Goal: Task Accomplishment & Management: Use online tool/utility

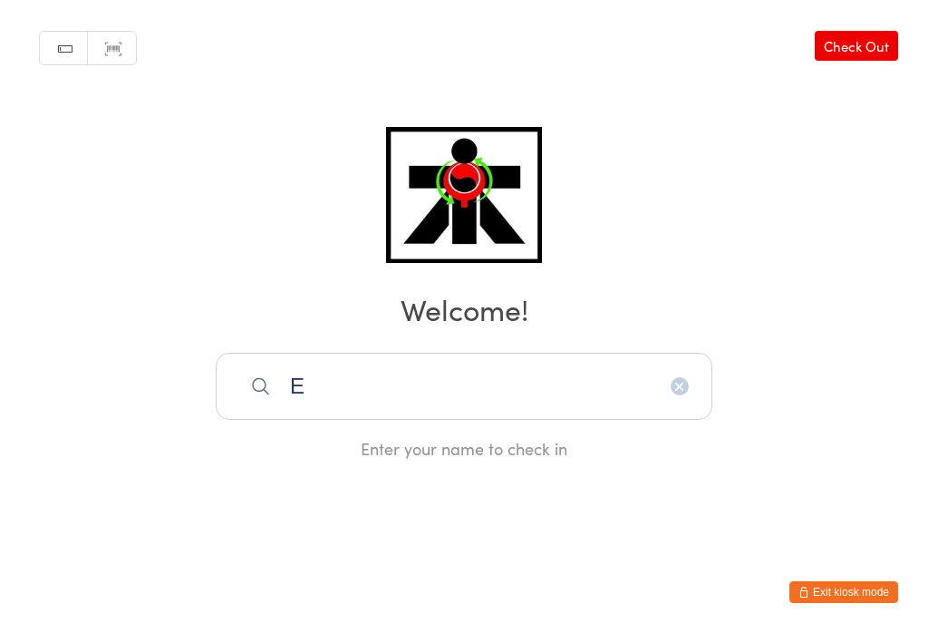
scroll to position [360, 0]
type input "Ensio"
click at [477, 432] on div "[PERSON_NAME]" at bounding box center [464, 444] width 464 height 24
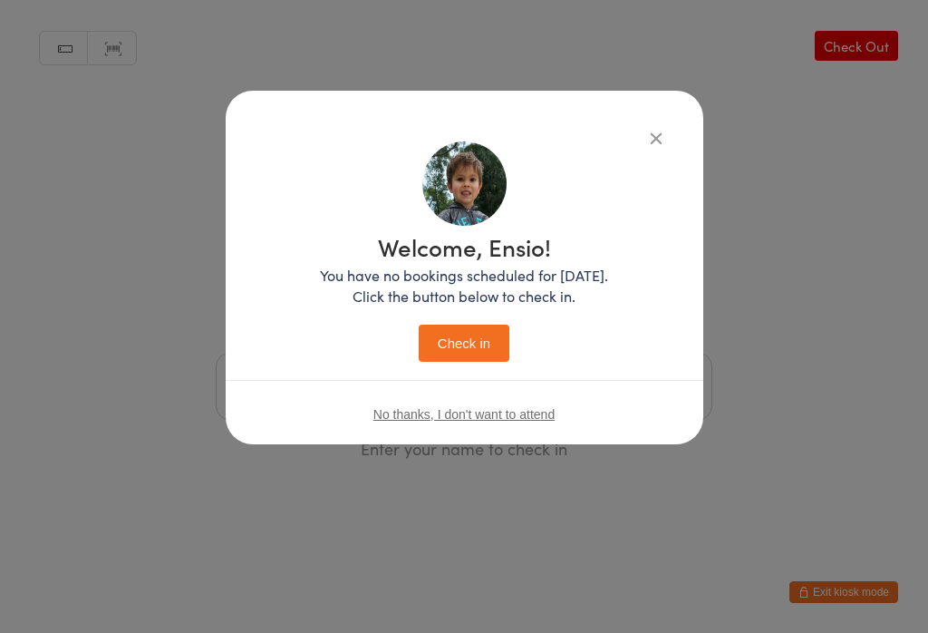
scroll to position [0, 0]
click at [474, 341] on button "Check in" at bounding box center [464, 342] width 91 height 37
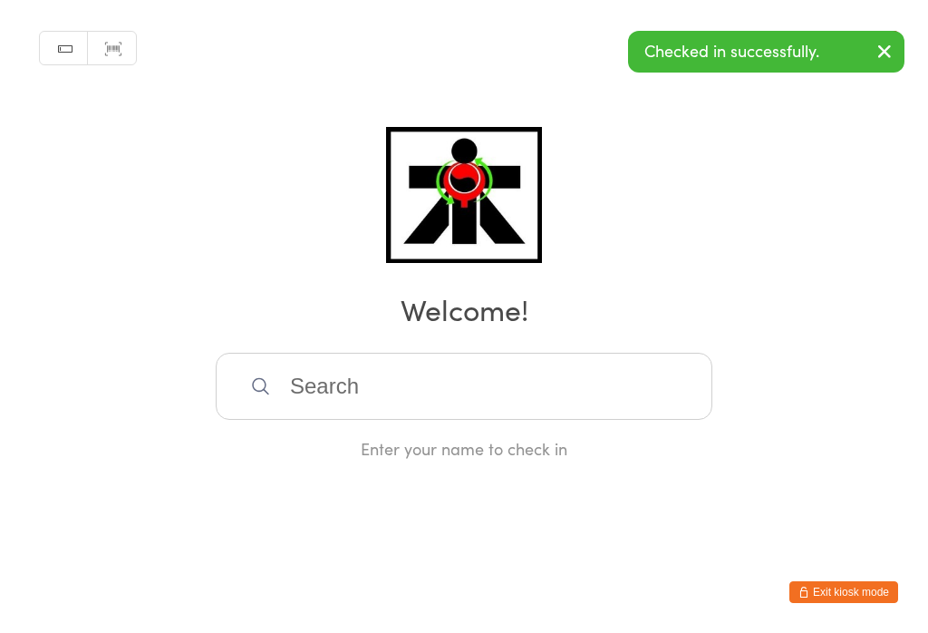
click at [604, 380] on input "search" at bounding box center [464, 386] width 497 height 67
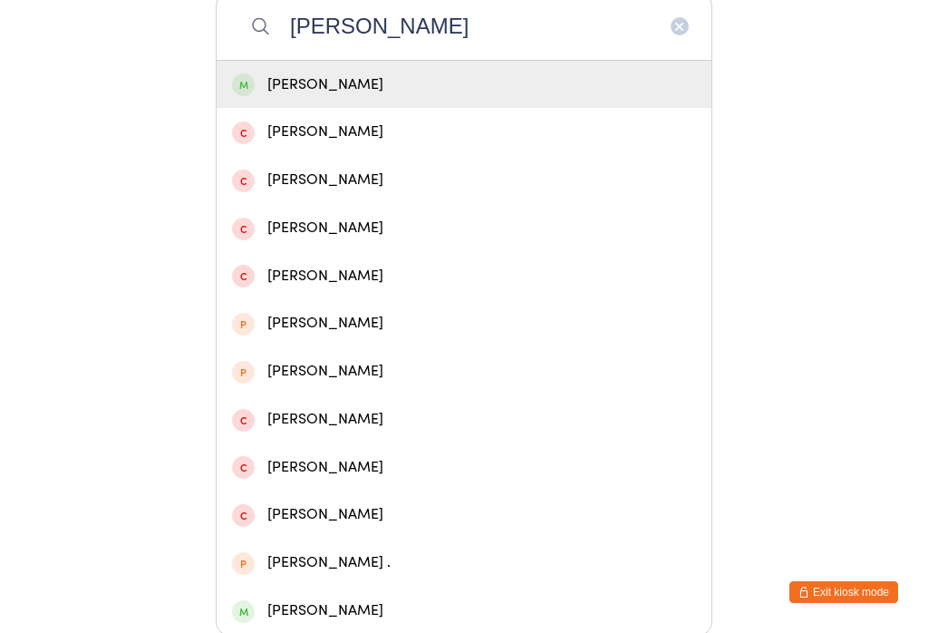
type input "[PERSON_NAME]"
click at [441, 82] on div "[PERSON_NAME]" at bounding box center [464, 85] width 464 height 24
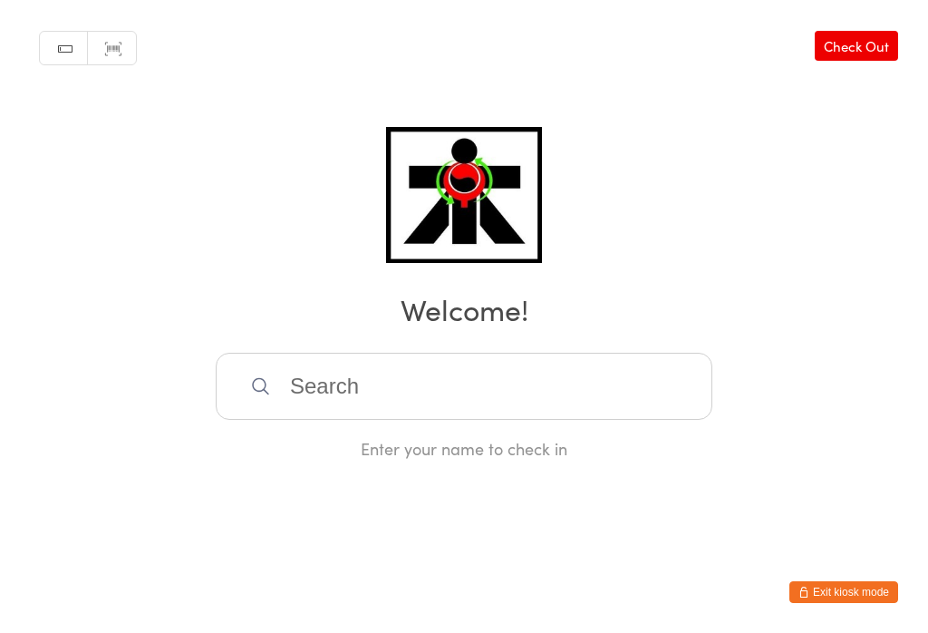
scroll to position [0, 0]
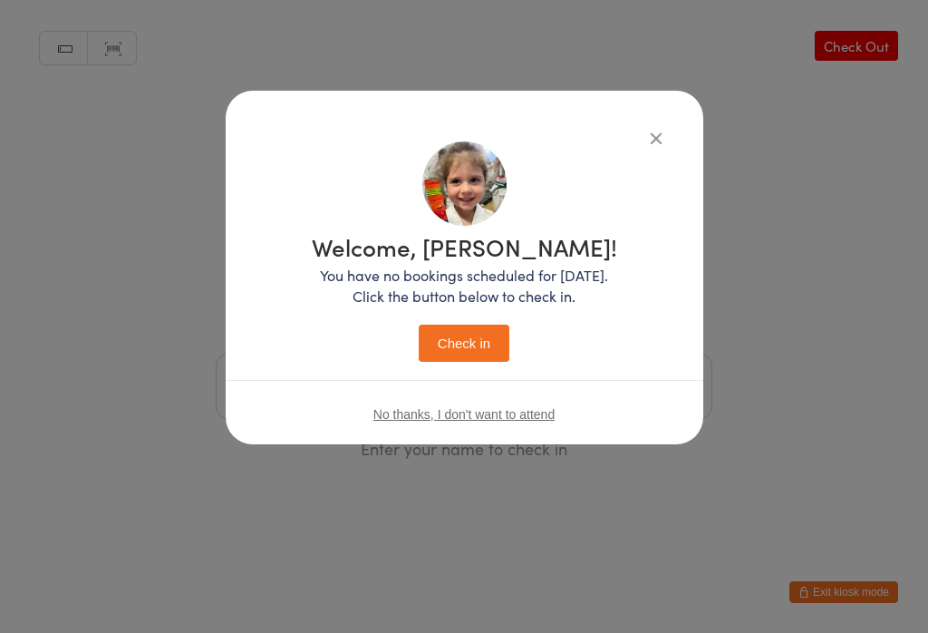
click at [462, 340] on button "Check in" at bounding box center [464, 342] width 91 height 37
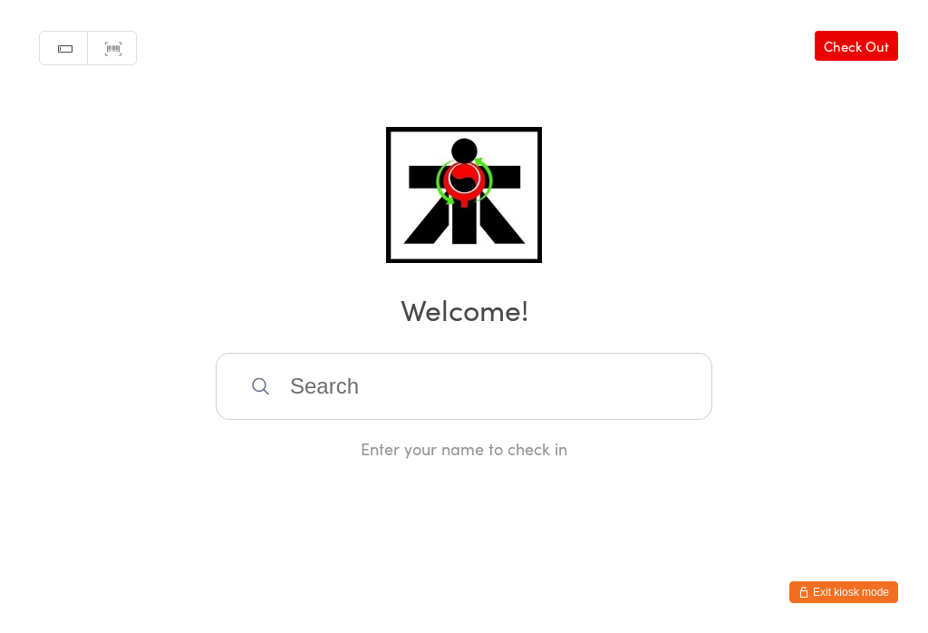
click at [310, 381] on input "search" at bounding box center [464, 386] width 497 height 67
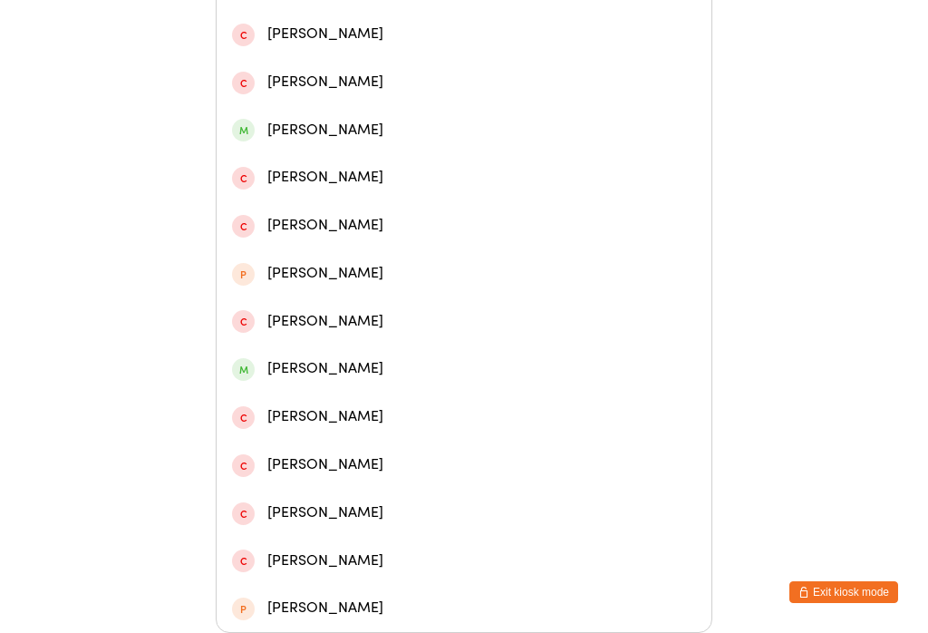
scroll to position [507, 0]
type input "Lily"
click at [291, 142] on div "[PERSON_NAME]" at bounding box center [464, 130] width 464 height 24
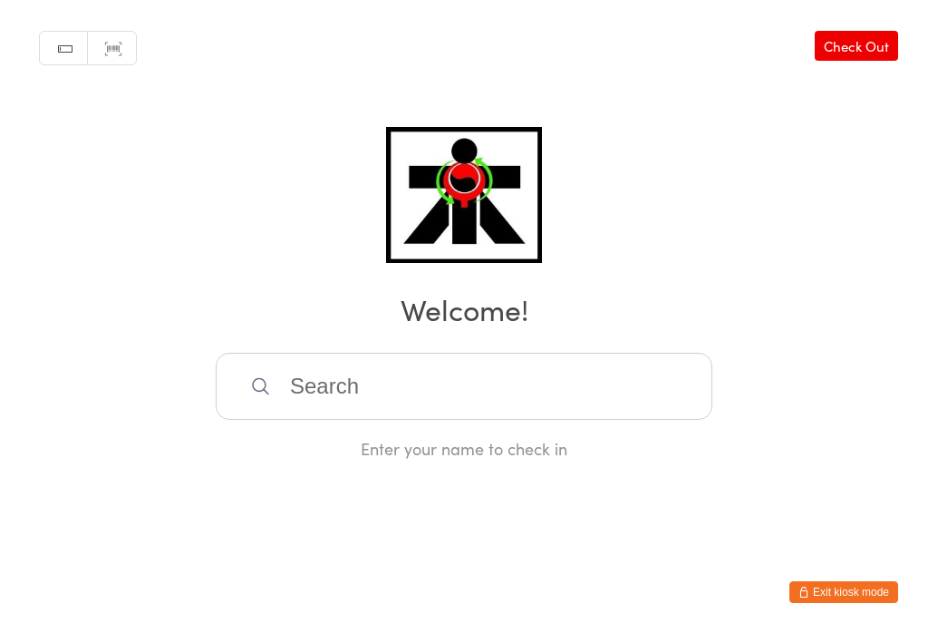
scroll to position [0, 0]
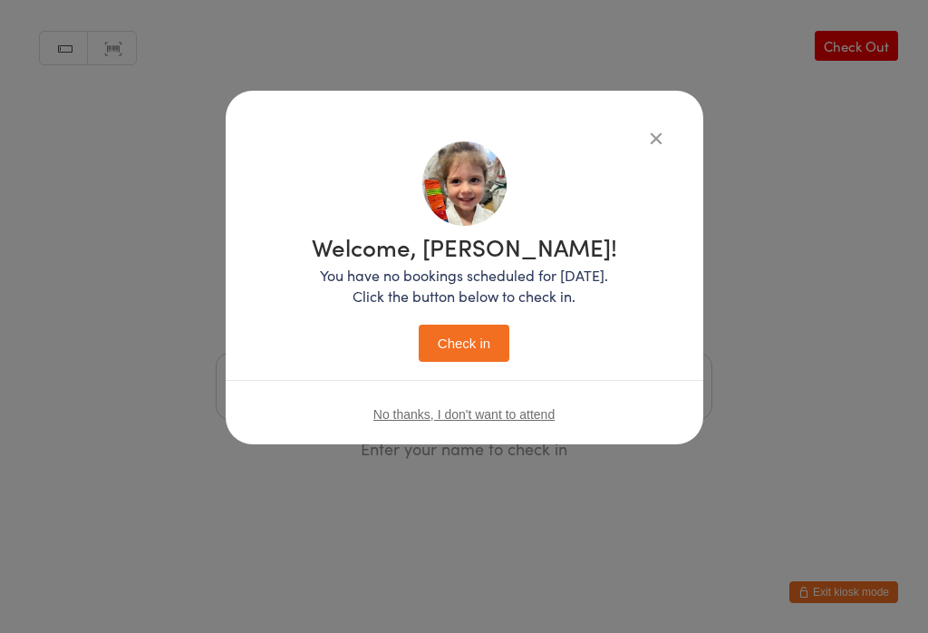
click at [473, 348] on button "Check in" at bounding box center [464, 342] width 91 height 37
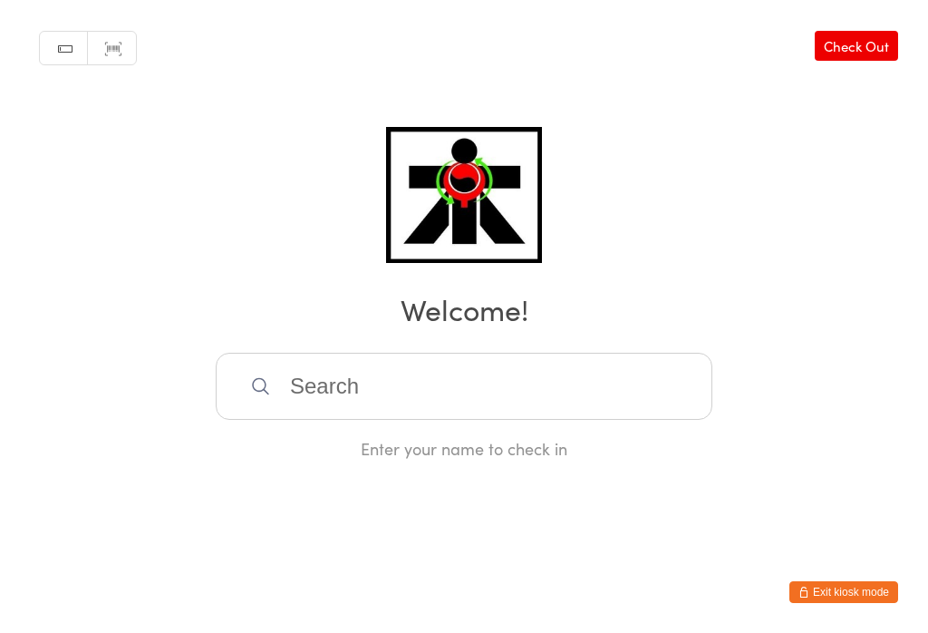
click at [574, 373] on input "search" at bounding box center [464, 386] width 497 height 67
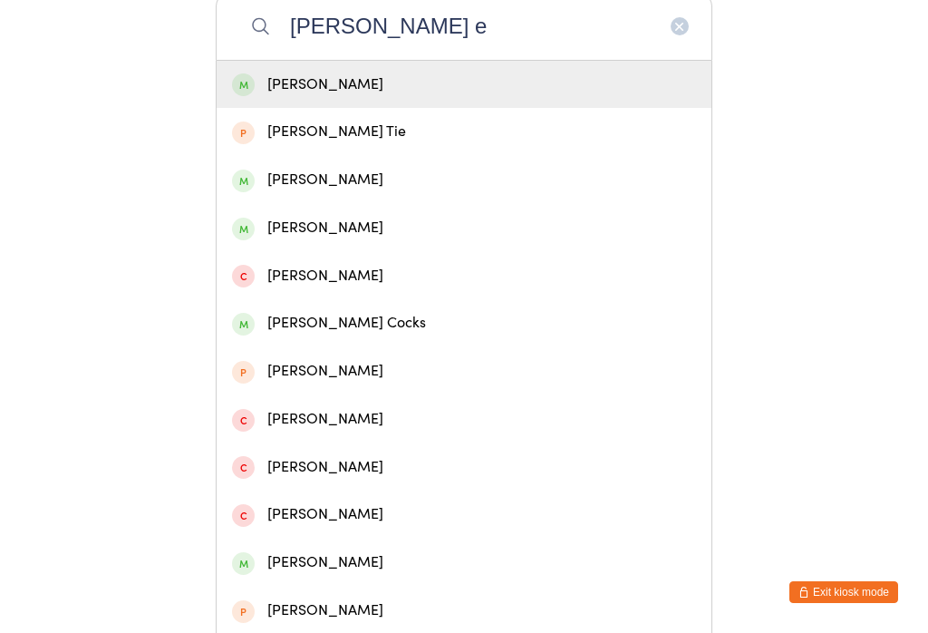
type input "[PERSON_NAME] e"
click at [289, 93] on div "[PERSON_NAME]" at bounding box center [464, 85] width 464 height 24
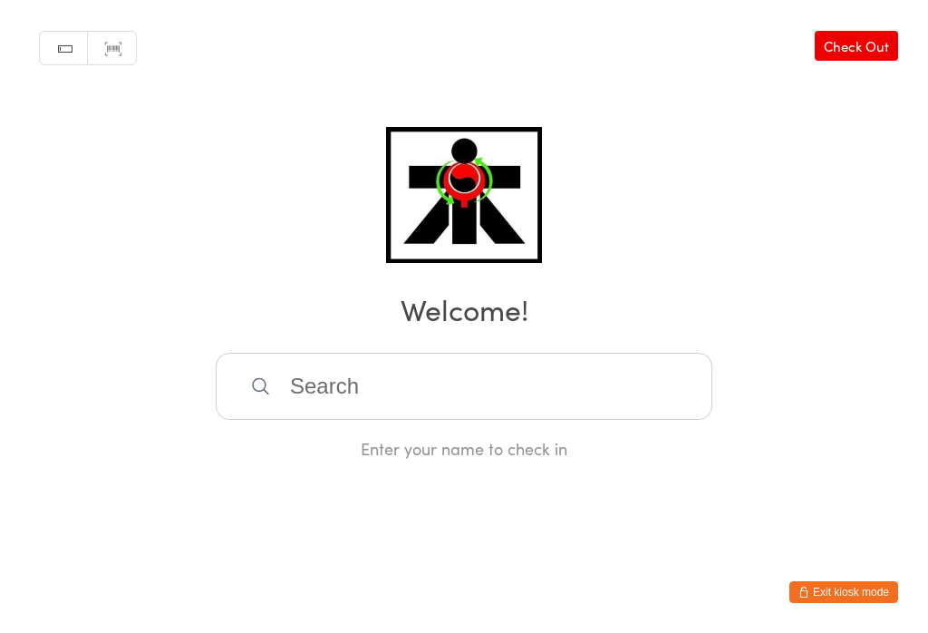
scroll to position [0, 0]
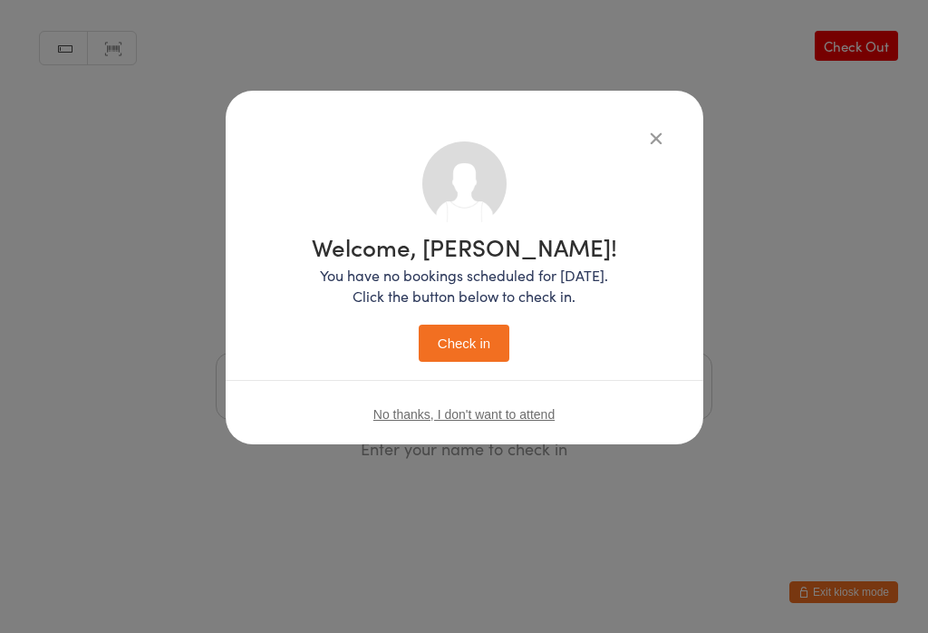
click at [468, 344] on button "Check in" at bounding box center [464, 342] width 91 height 37
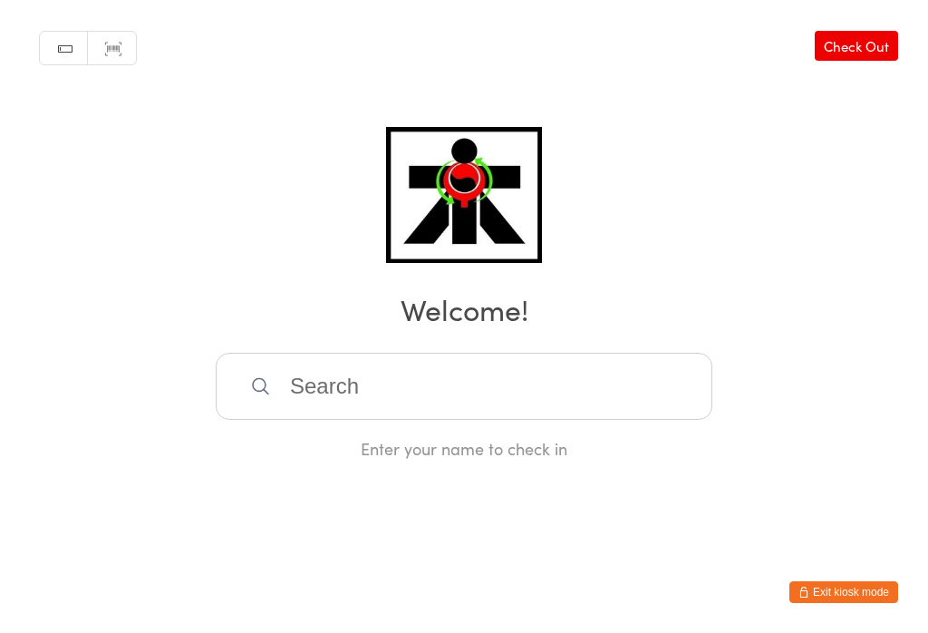
click at [437, 414] on input "search" at bounding box center [464, 386] width 497 height 67
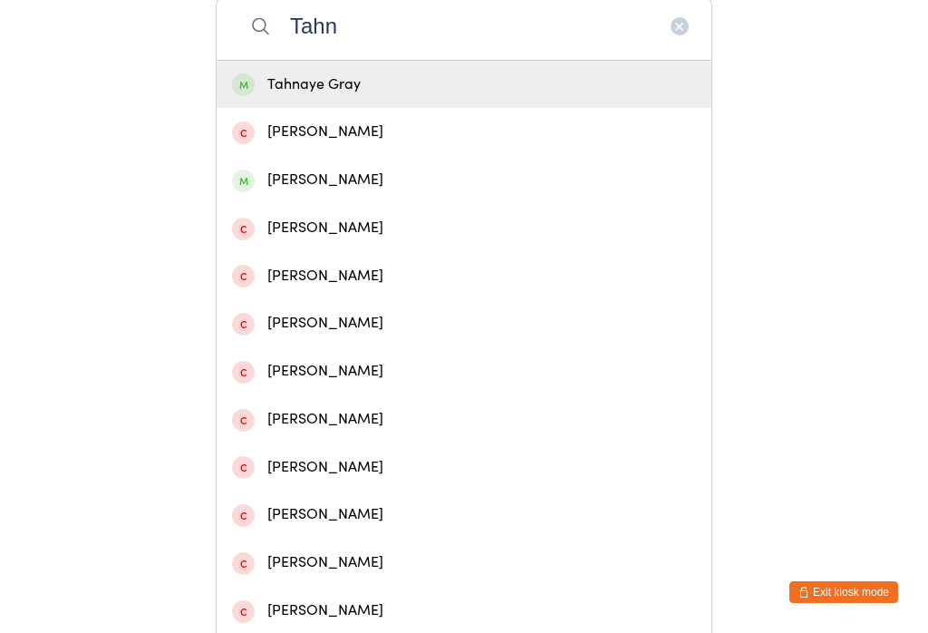
type input "Tahn"
click at [401, 97] on div "Tahnaye Gray" at bounding box center [464, 85] width 464 height 24
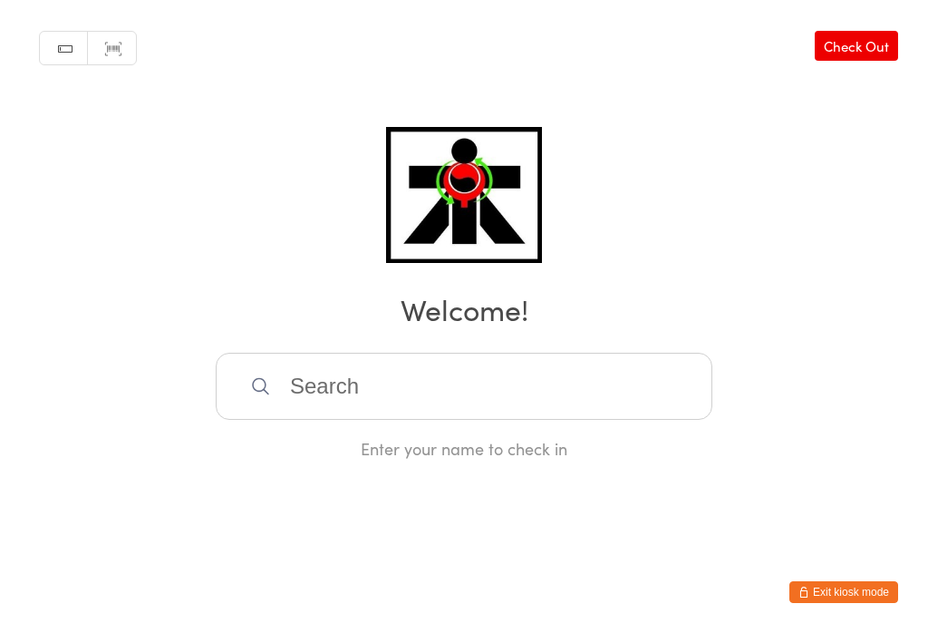
scroll to position [0, 0]
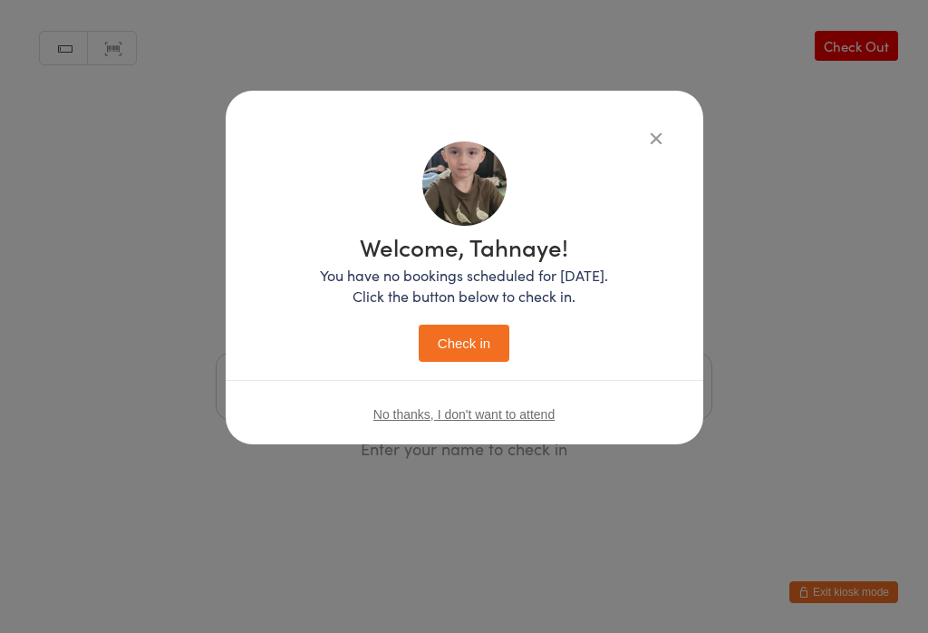
click at [485, 346] on button "Check in" at bounding box center [464, 342] width 91 height 37
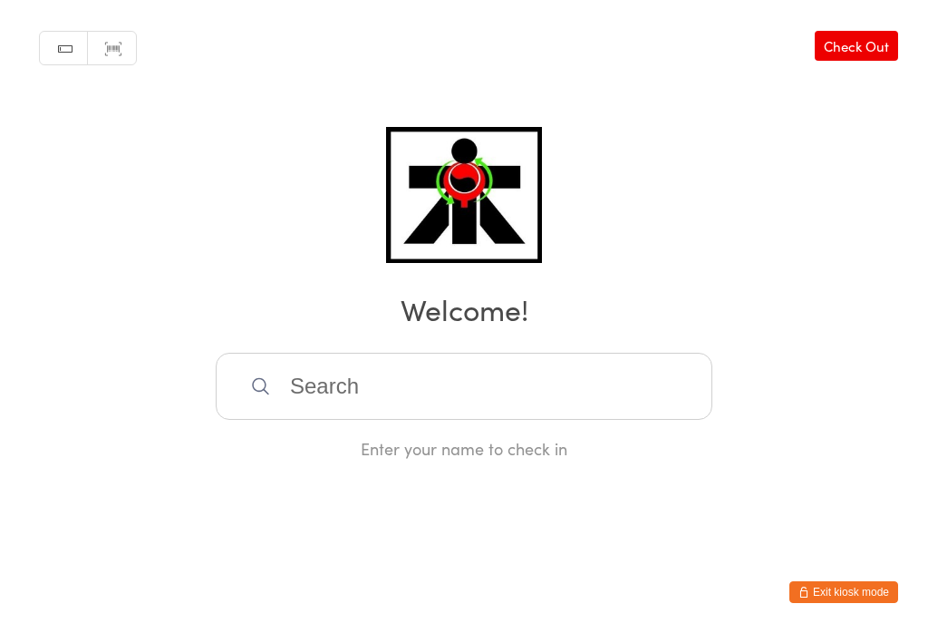
click at [400, 404] on input "search" at bounding box center [464, 386] width 497 height 67
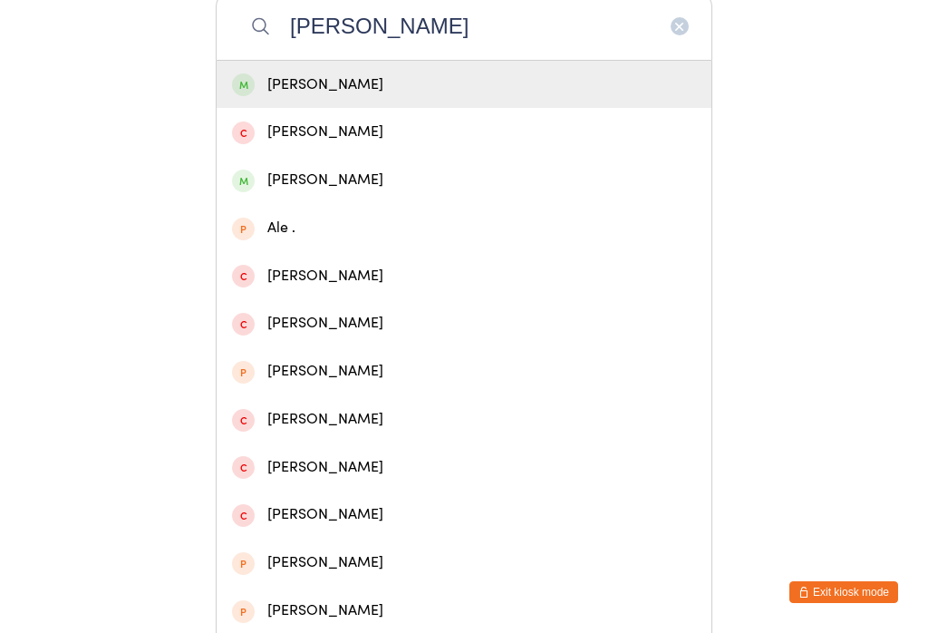
type input "[PERSON_NAME]"
click at [359, 93] on div "[PERSON_NAME]" at bounding box center [464, 85] width 464 height 24
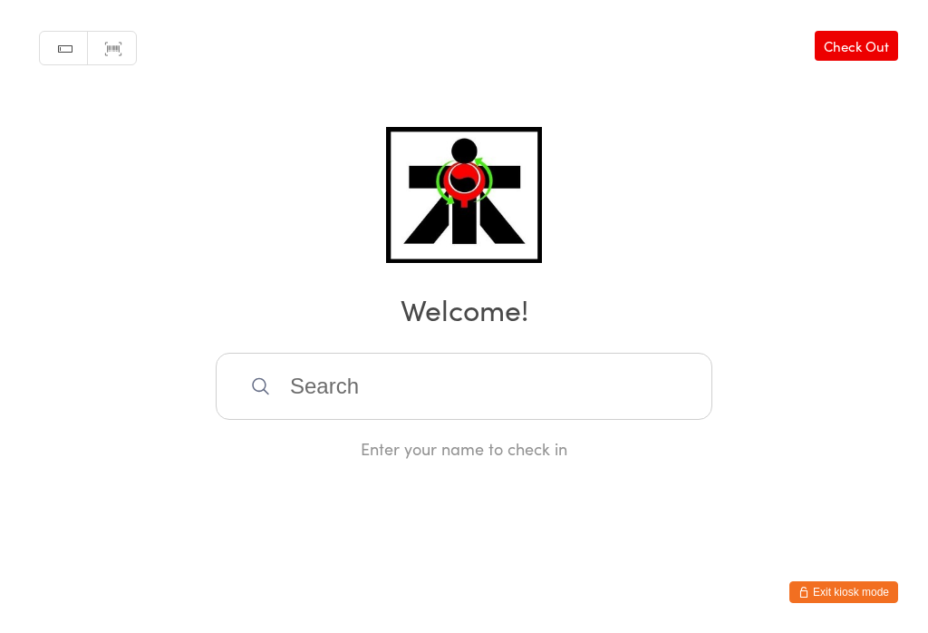
scroll to position [0, 0]
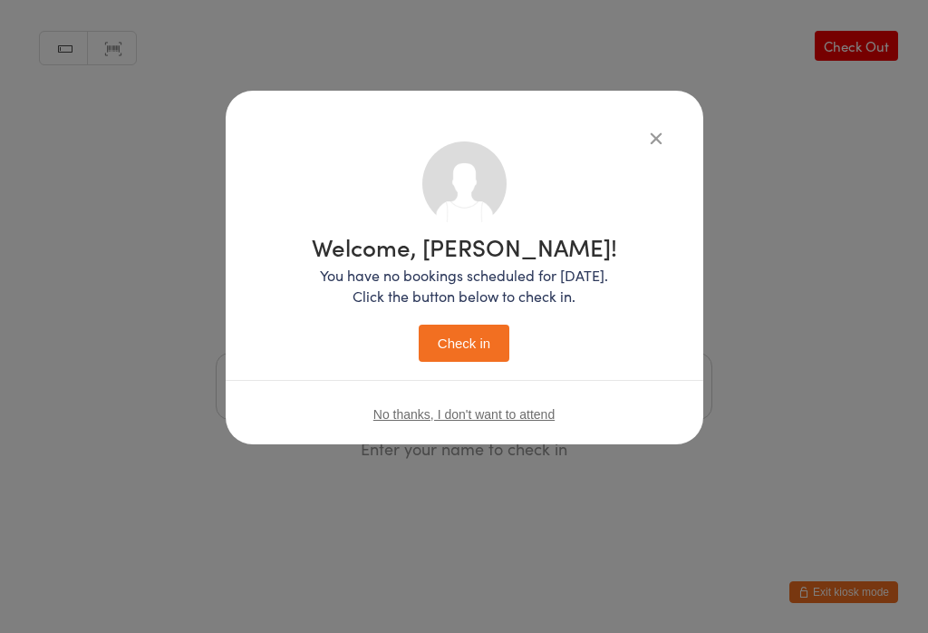
click at [455, 337] on button "Check in" at bounding box center [464, 342] width 91 height 37
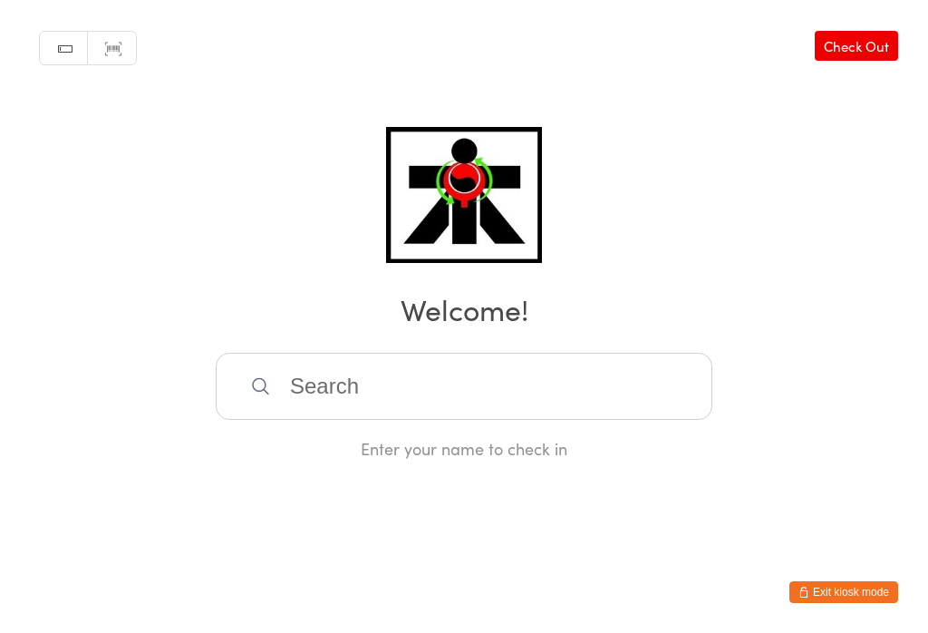
click at [480, 393] on input "search" at bounding box center [464, 386] width 497 height 67
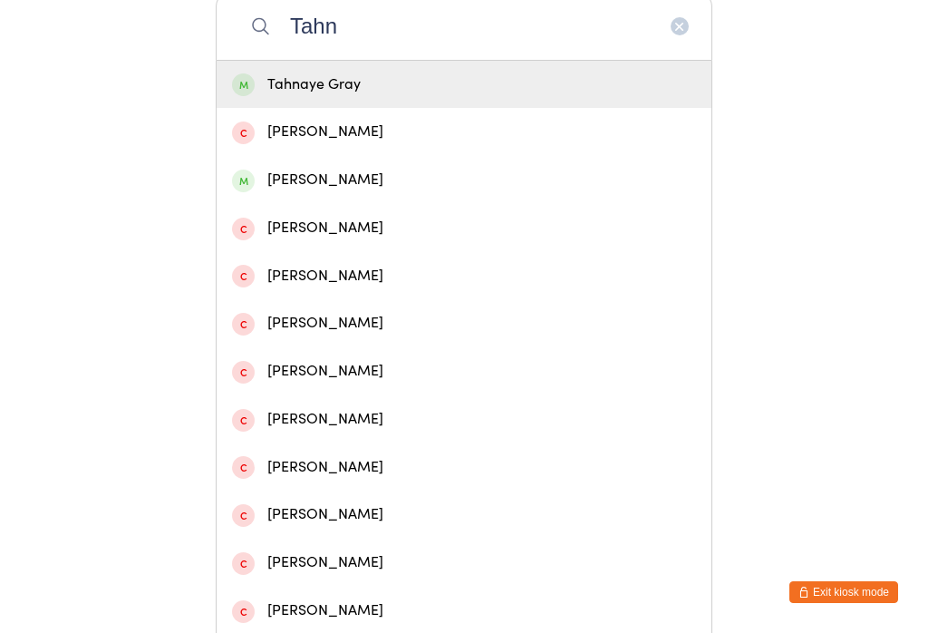
type input "Tahn"
click at [471, 91] on div "Tahnaye Gray" at bounding box center [464, 85] width 464 height 24
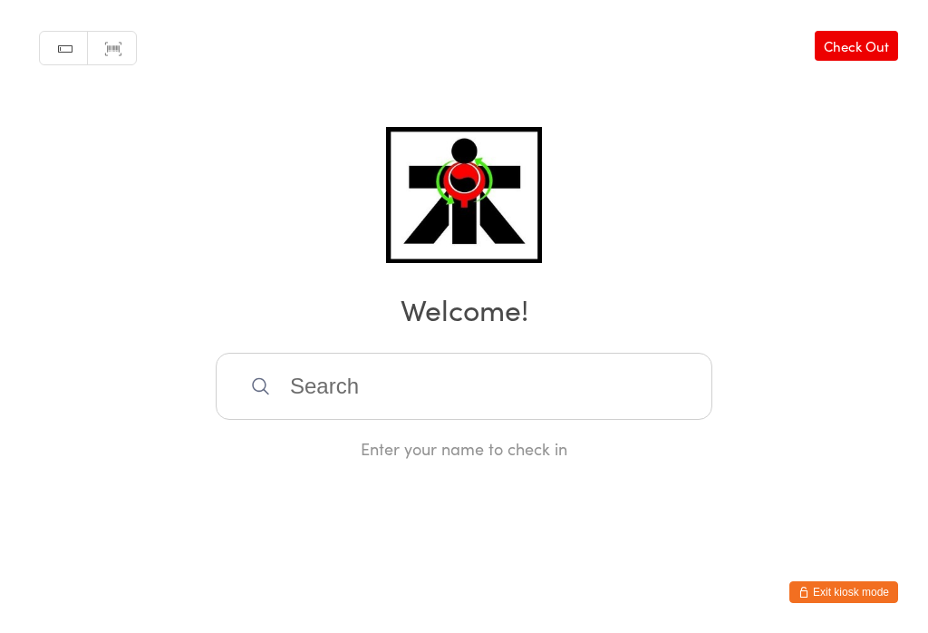
scroll to position [0, 0]
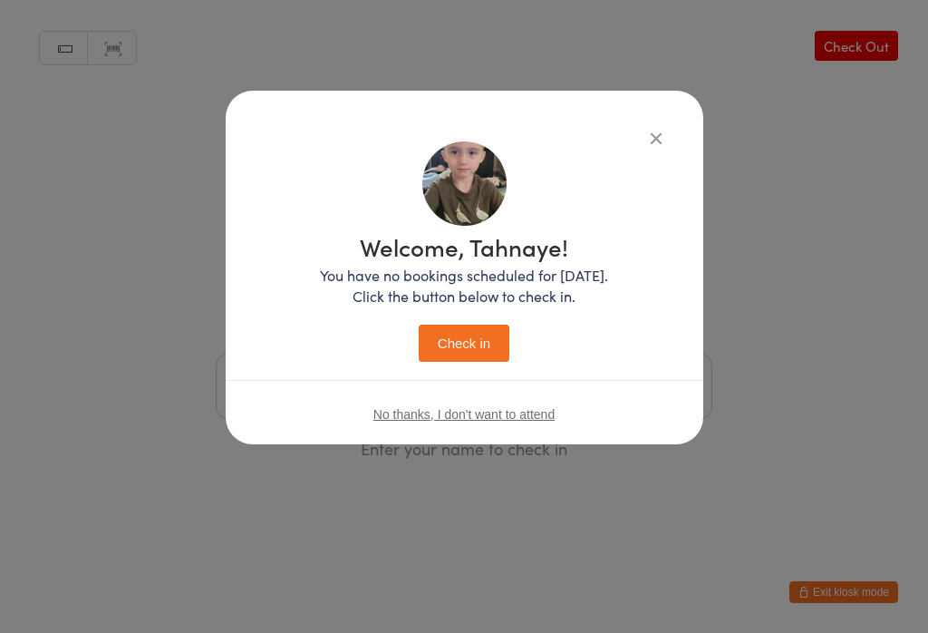
click at [461, 342] on button "Check in" at bounding box center [464, 342] width 91 height 37
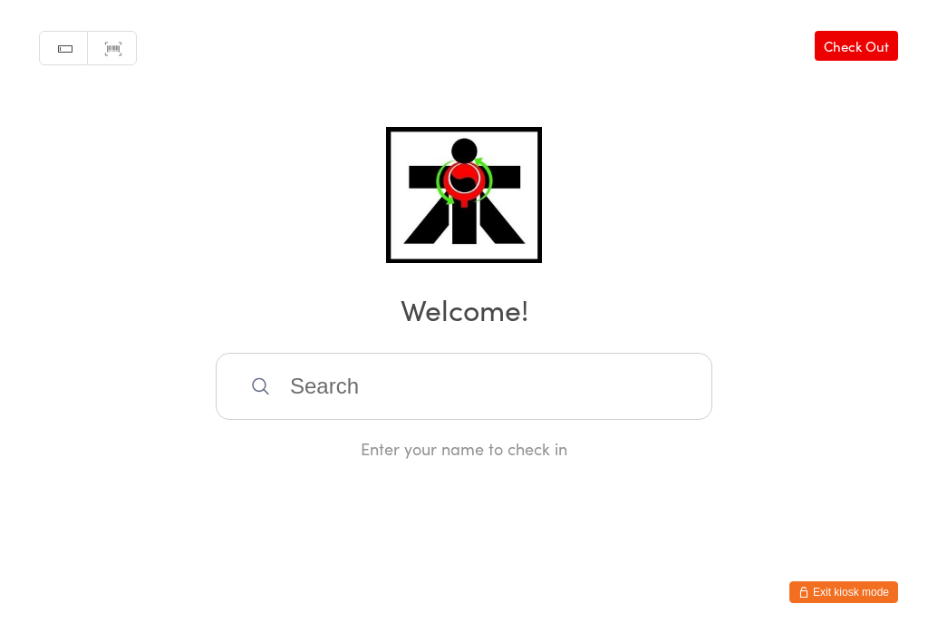
click at [344, 392] on input "search" at bounding box center [464, 386] width 497 height 67
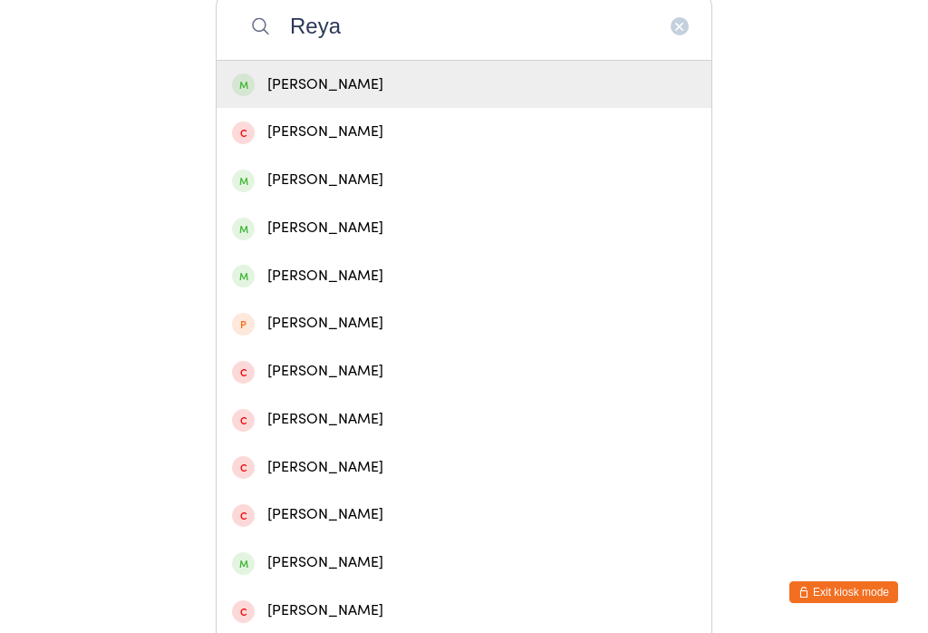
type input "Reya"
click at [282, 91] on div "[PERSON_NAME]" at bounding box center [464, 85] width 464 height 24
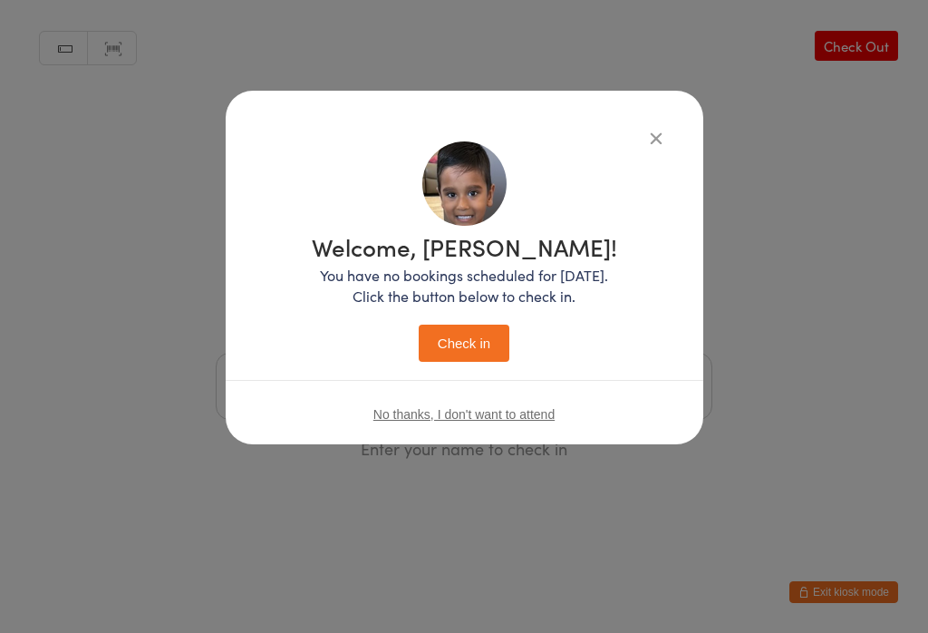
scroll to position [0, 0]
click at [434, 343] on button "Check in" at bounding box center [464, 342] width 91 height 37
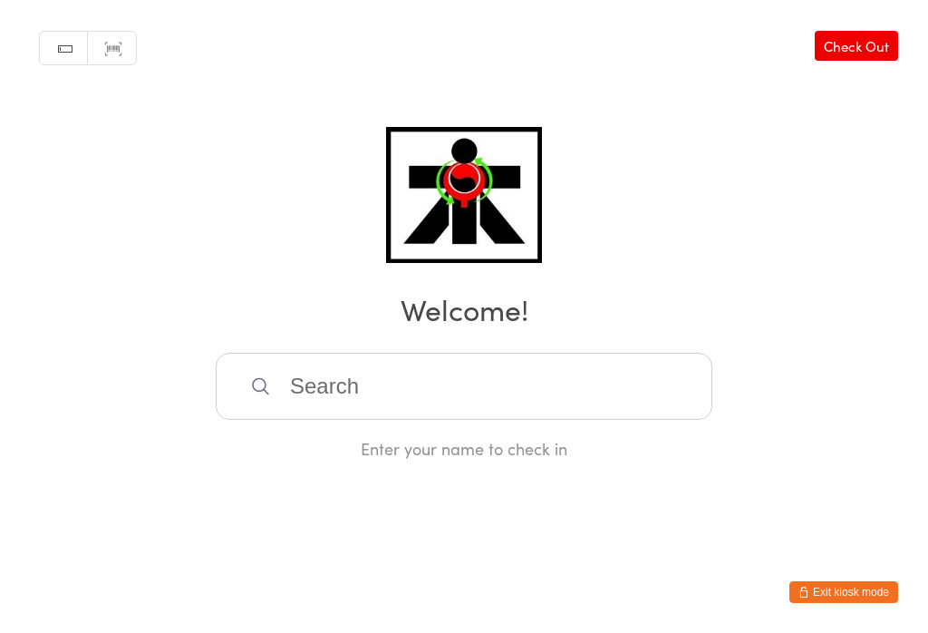
click at [670, 379] on input "search" at bounding box center [464, 386] width 497 height 67
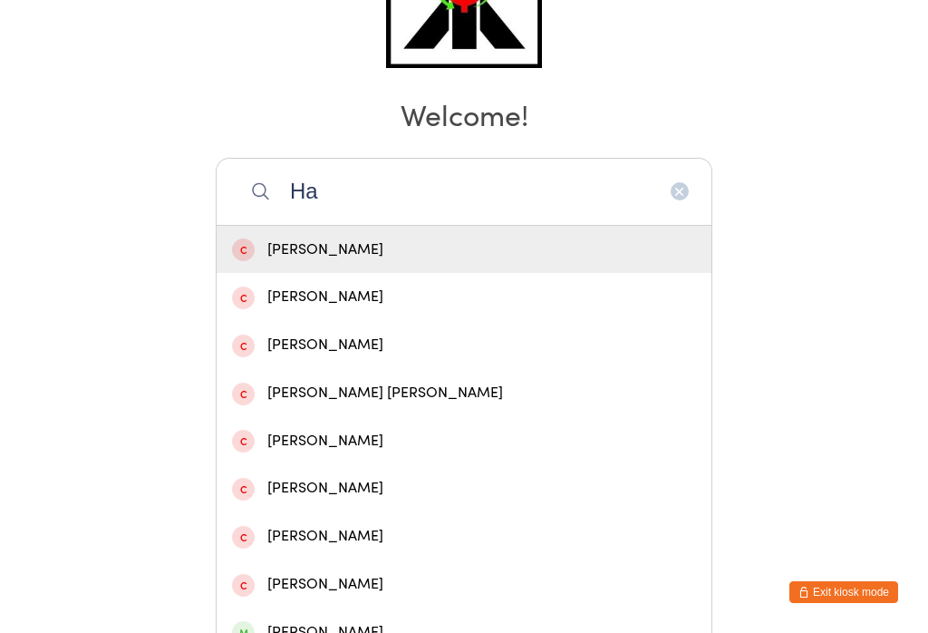
scroll to position [194, 0]
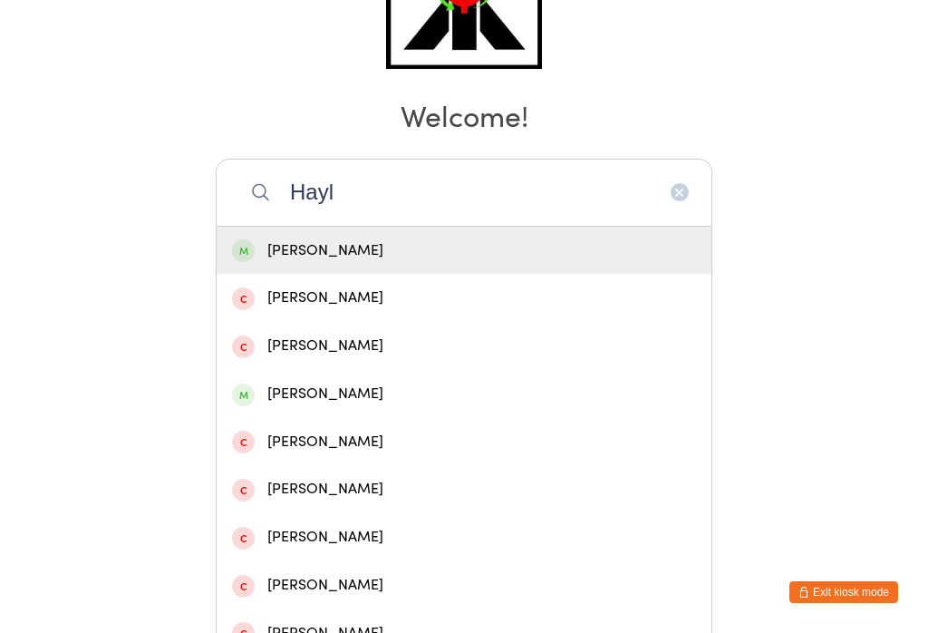
type input "Hayl"
click at [332, 257] on div "[PERSON_NAME]" at bounding box center [464, 250] width 464 height 24
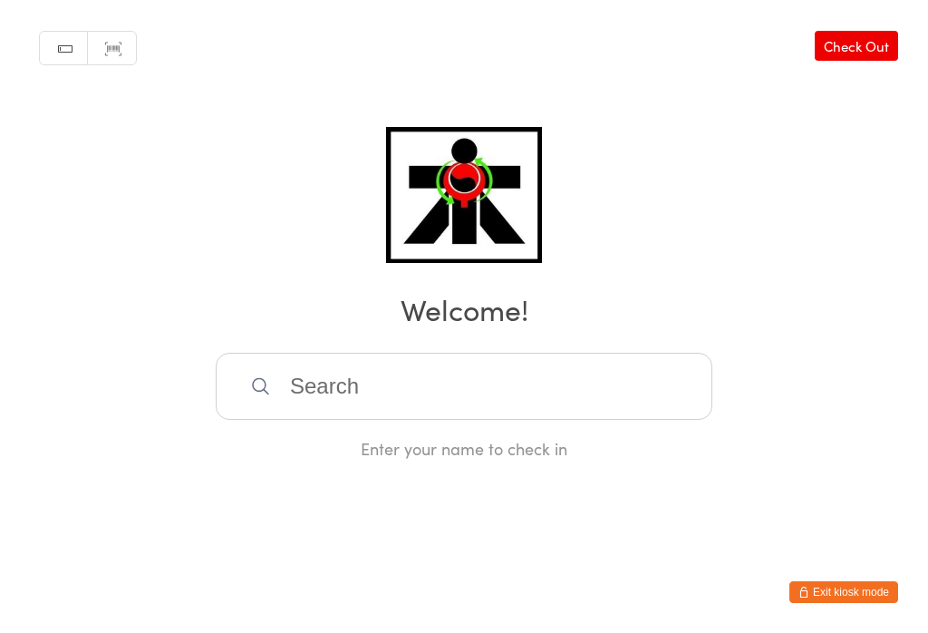
scroll to position [0, 0]
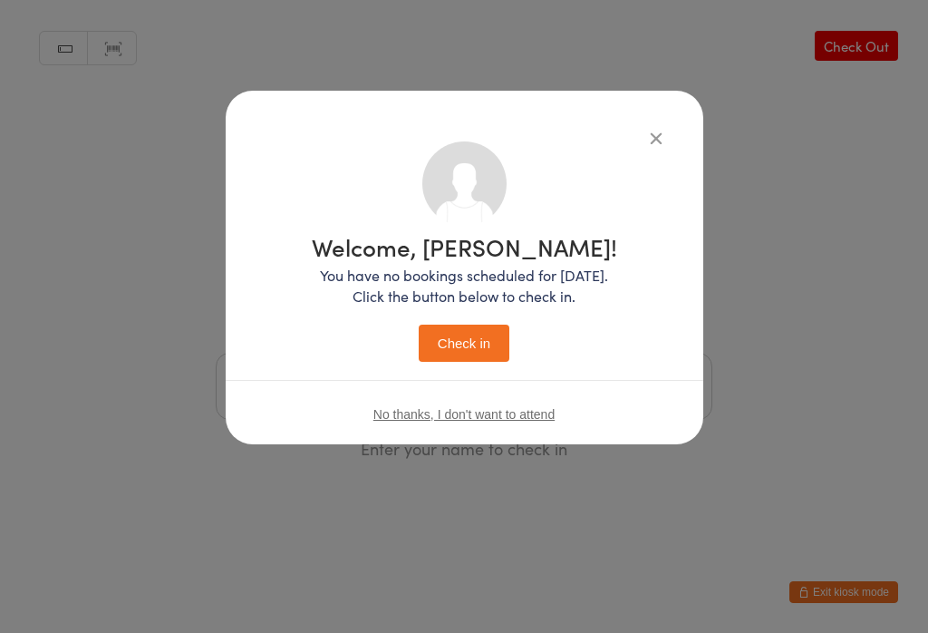
click at [469, 351] on button "Check in" at bounding box center [464, 342] width 91 height 37
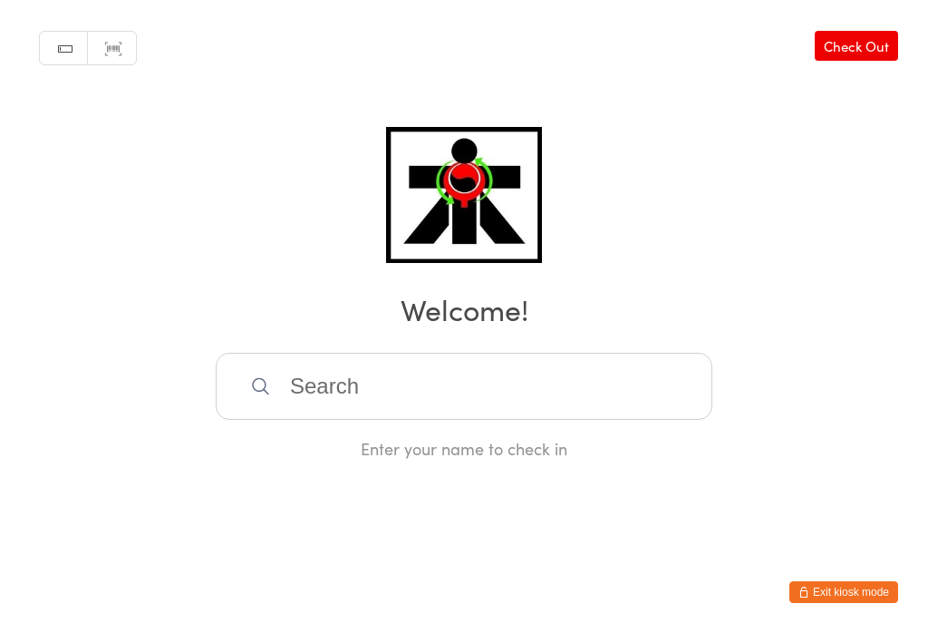
click at [409, 394] on input "search" at bounding box center [464, 386] width 497 height 67
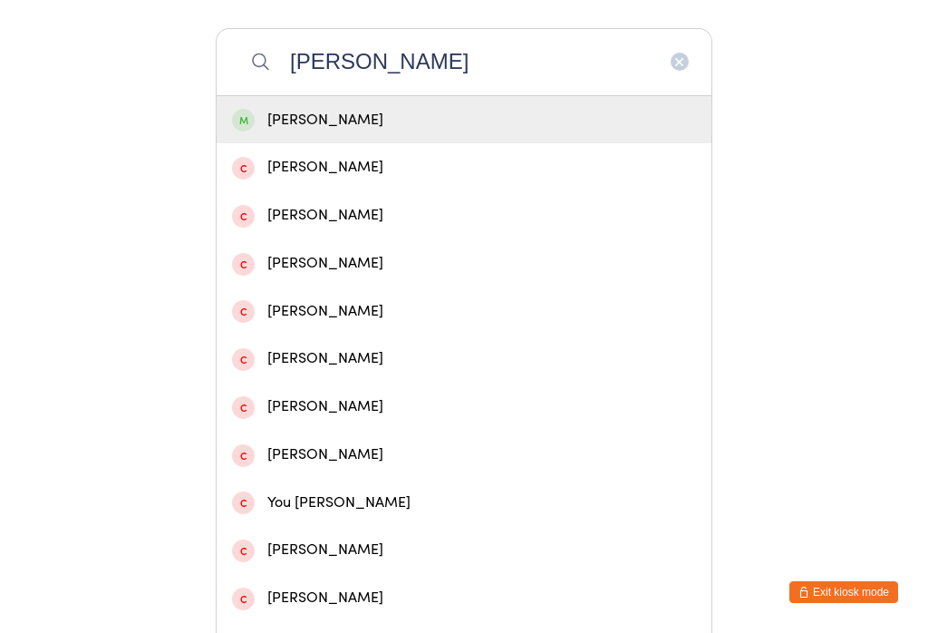
scroll to position [326, 0]
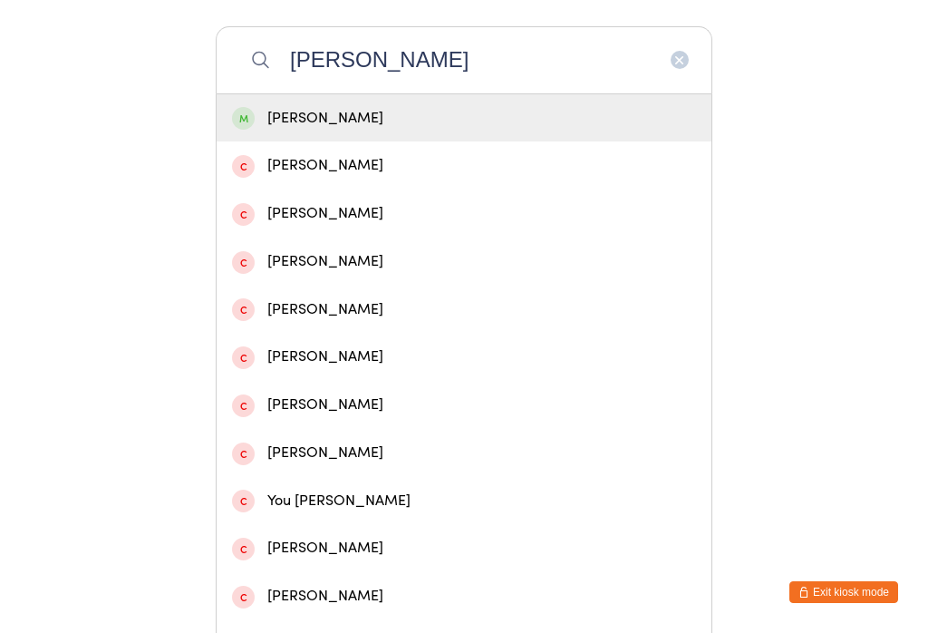
type input "[PERSON_NAME]"
click at [313, 139] on div "[PERSON_NAME]" at bounding box center [464, 118] width 495 height 48
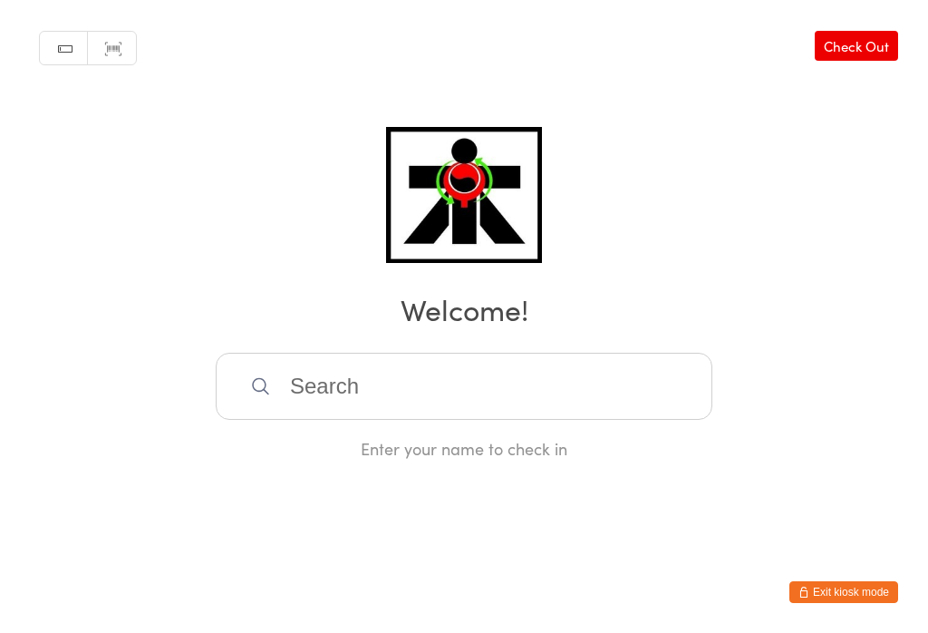
scroll to position [0, 0]
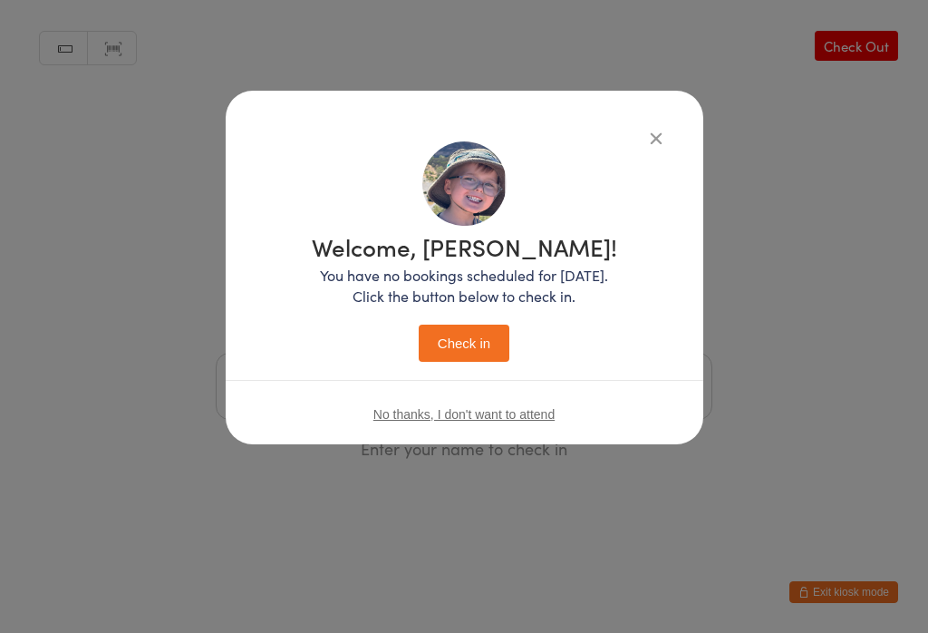
click at [450, 353] on button "Check in" at bounding box center [464, 342] width 91 height 37
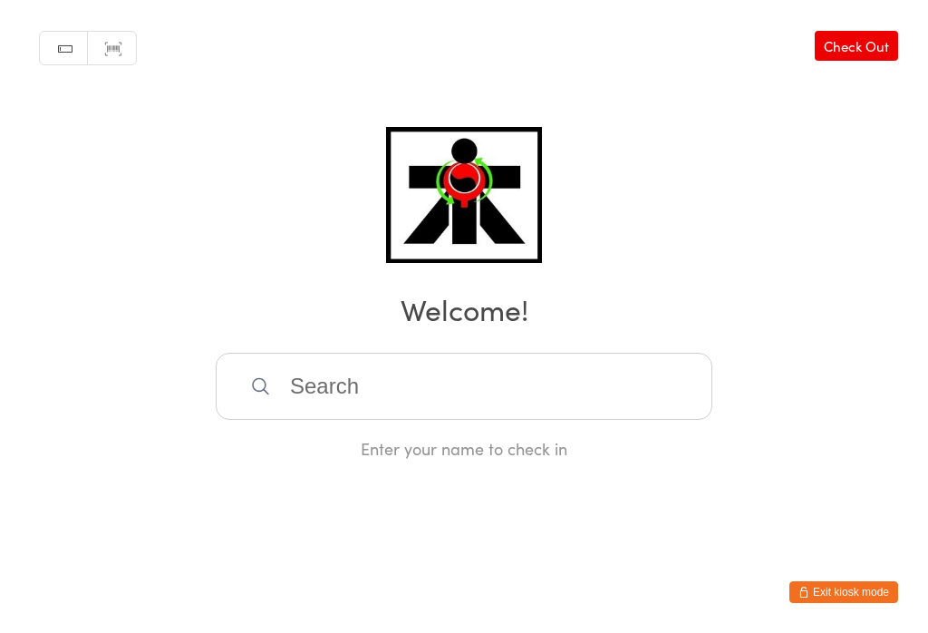
click at [343, 377] on input "search" at bounding box center [464, 386] width 497 height 67
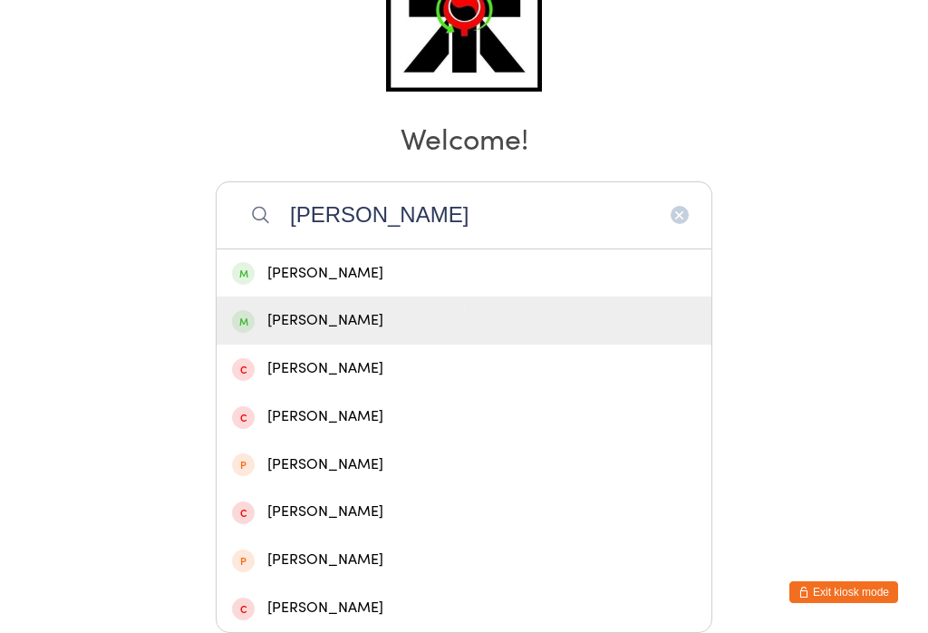
type input "[PERSON_NAME]"
click at [325, 296] on div "[PERSON_NAME]" at bounding box center [464, 320] width 495 height 48
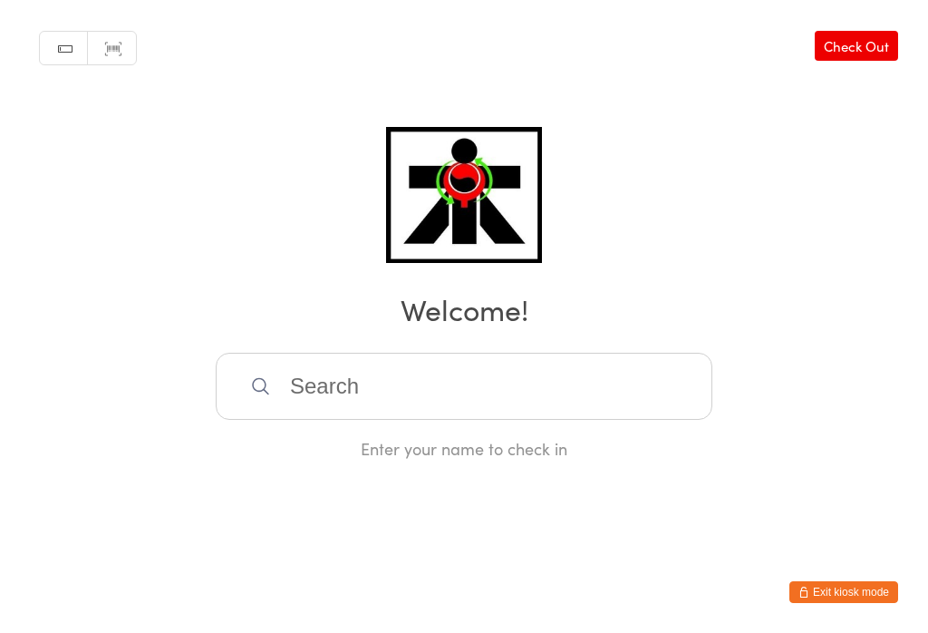
scroll to position [0, 0]
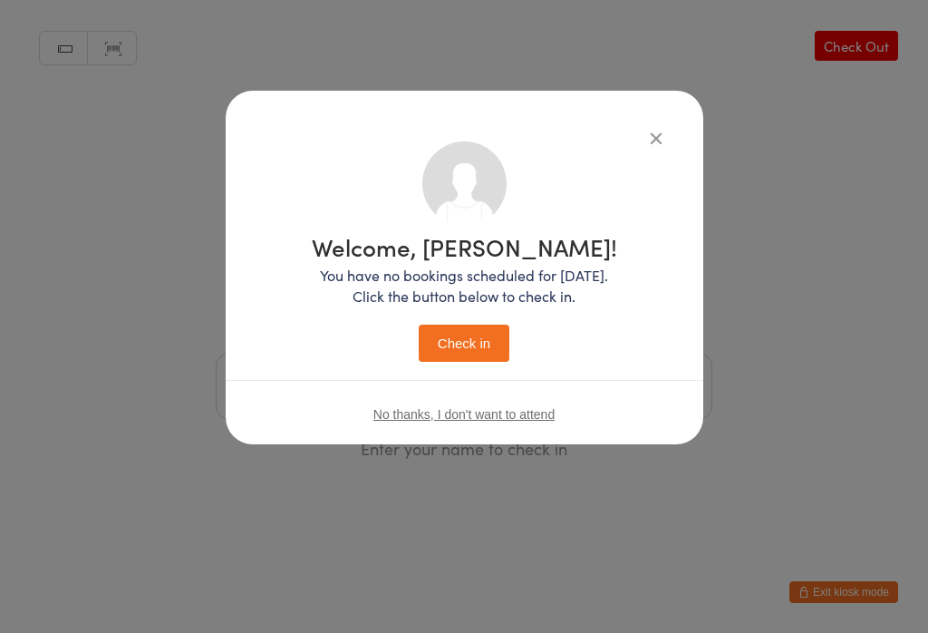
click at [474, 344] on button "Check in" at bounding box center [464, 342] width 91 height 37
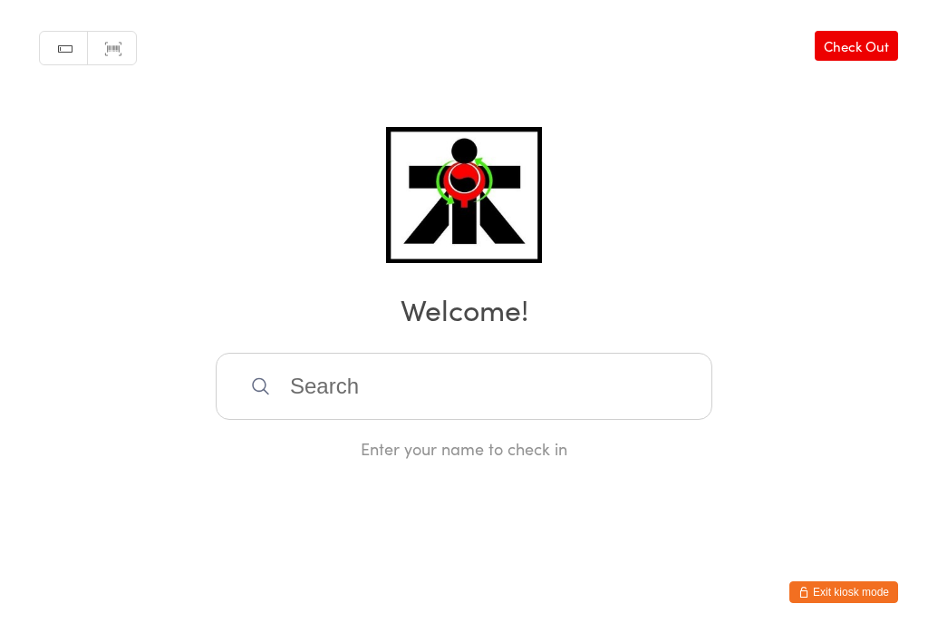
click at [599, 391] on input "search" at bounding box center [464, 386] width 497 height 67
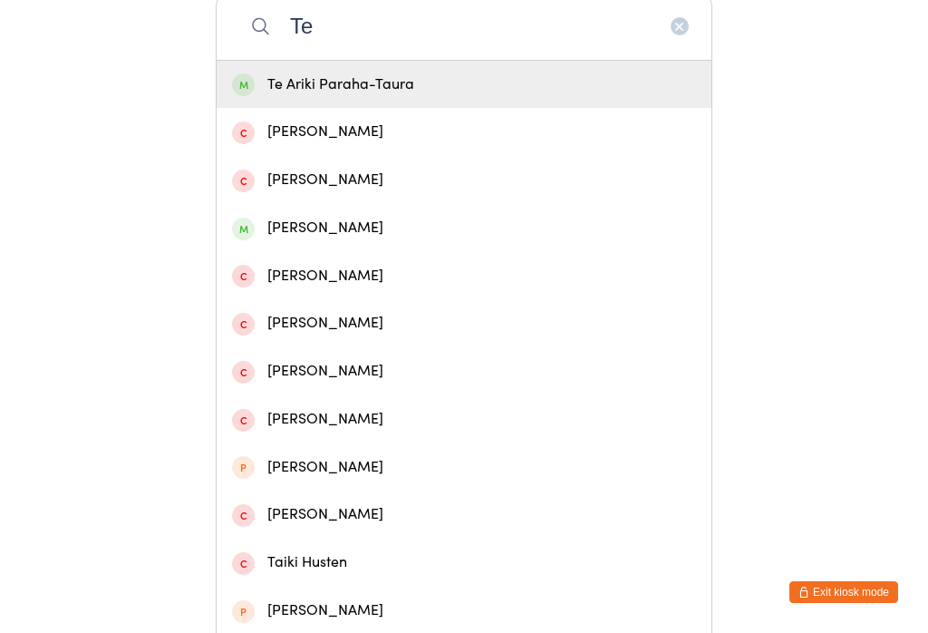
type input "T"
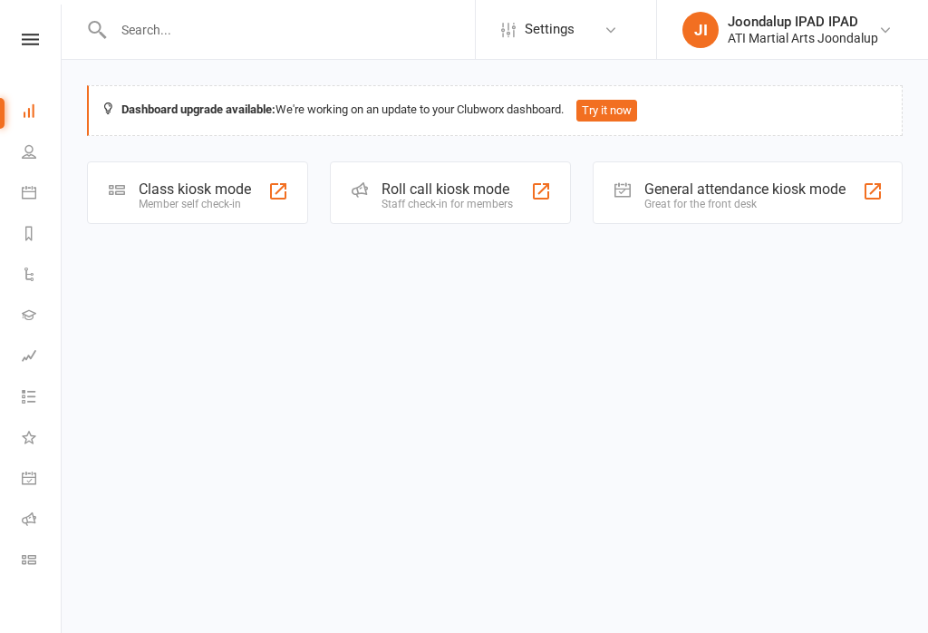
click at [787, 34] on div "ATI Martial Arts Joondalup" at bounding box center [803, 38] width 150 height 16
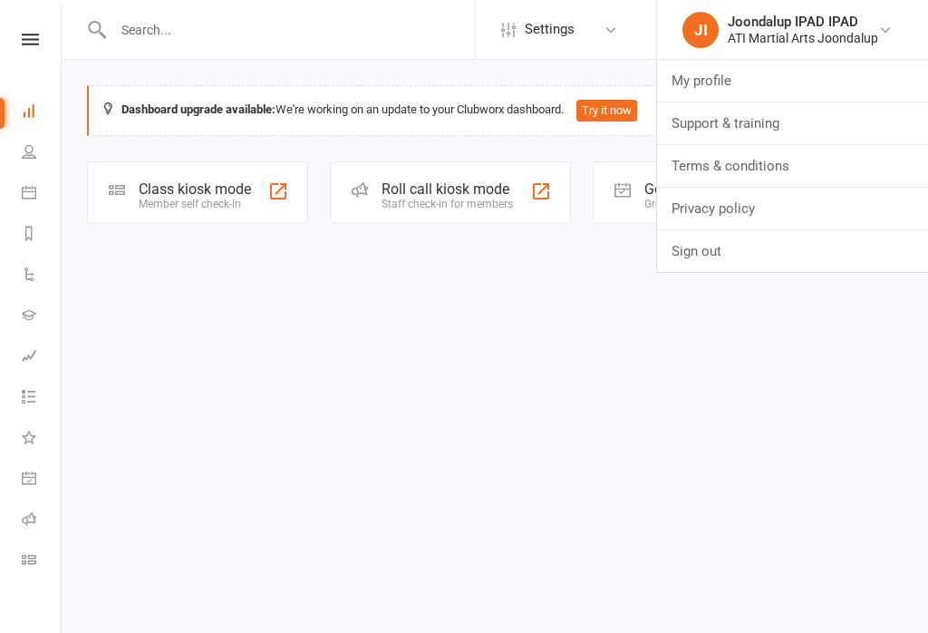
click at [513, 276] on html "Settings Event Templates Appointment Types JI Joondalup IPAD IPAD ATI Martial A…" at bounding box center [464, 138] width 928 height 276
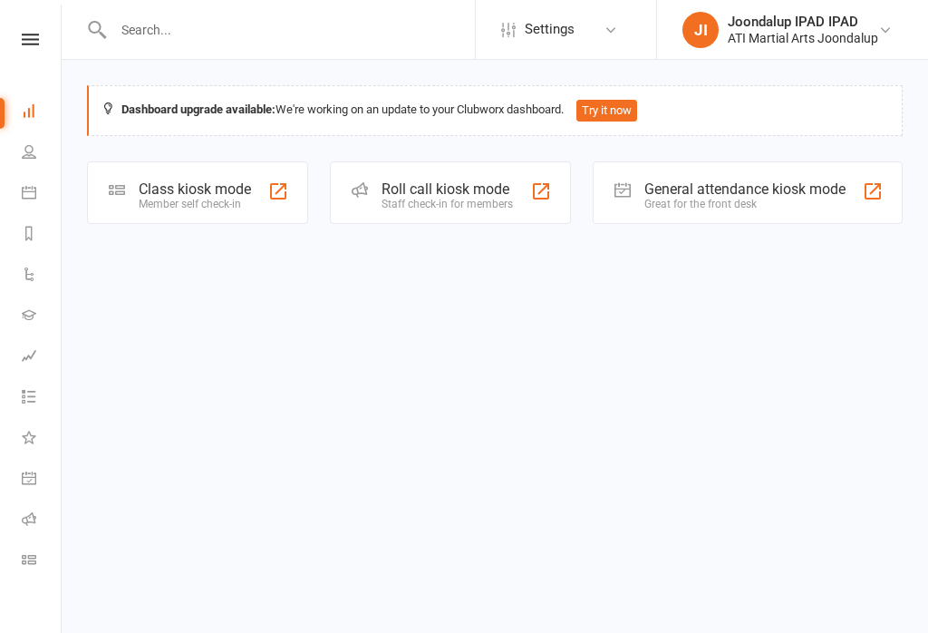
click at [51, 161] on link "People" at bounding box center [42, 153] width 41 height 41
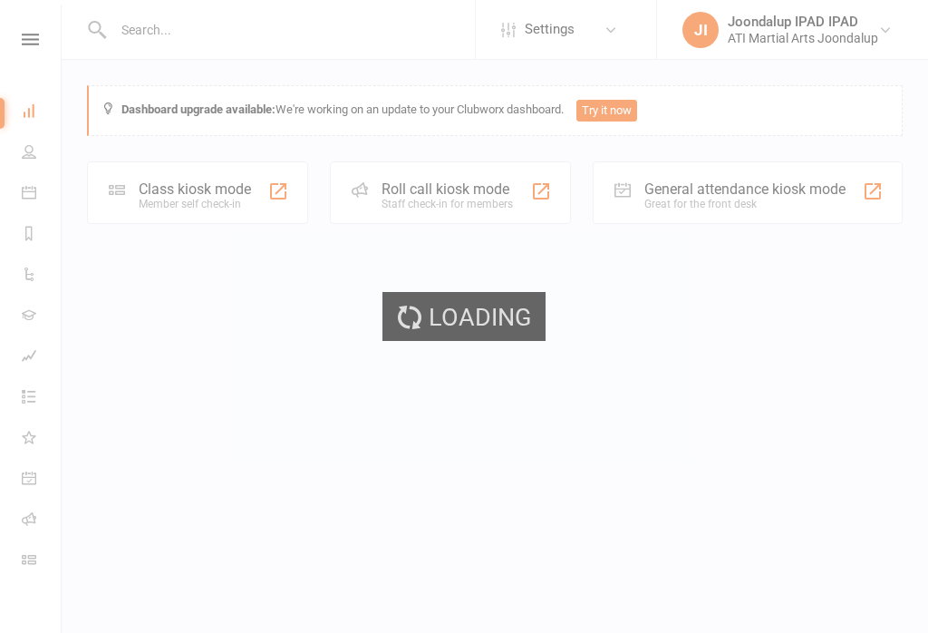
select select "100"
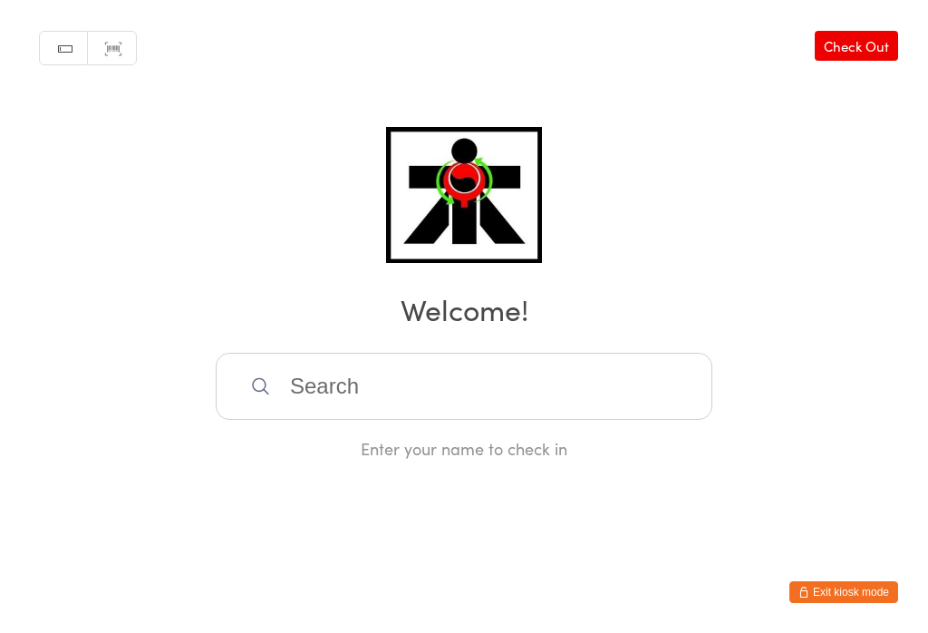
click at [302, 374] on input "search" at bounding box center [464, 386] width 497 height 67
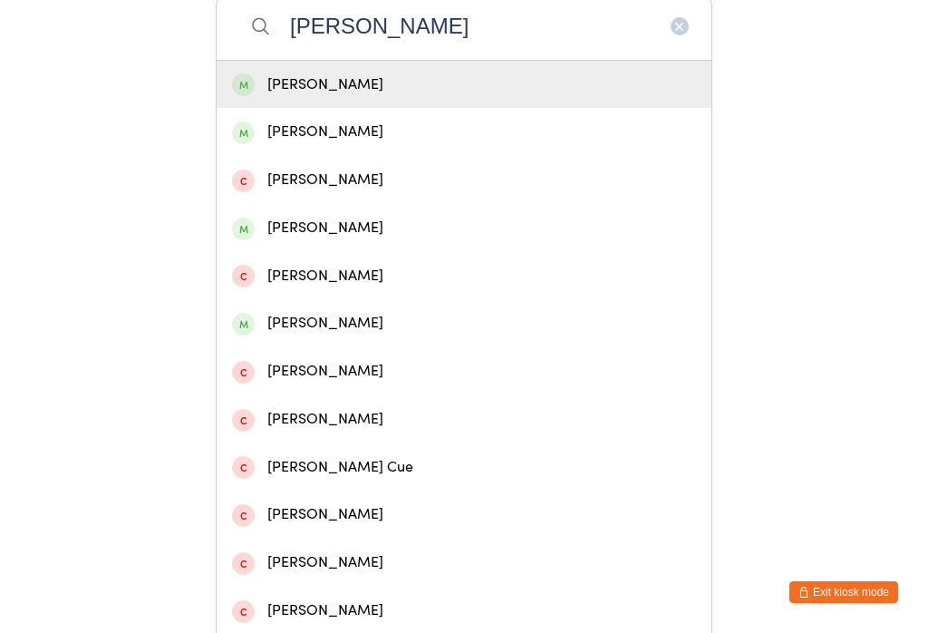
type input "[PERSON_NAME]"
click at [363, 95] on div "[PERSON_NAME]" at bounding box center [464, 85] width 464 height 24
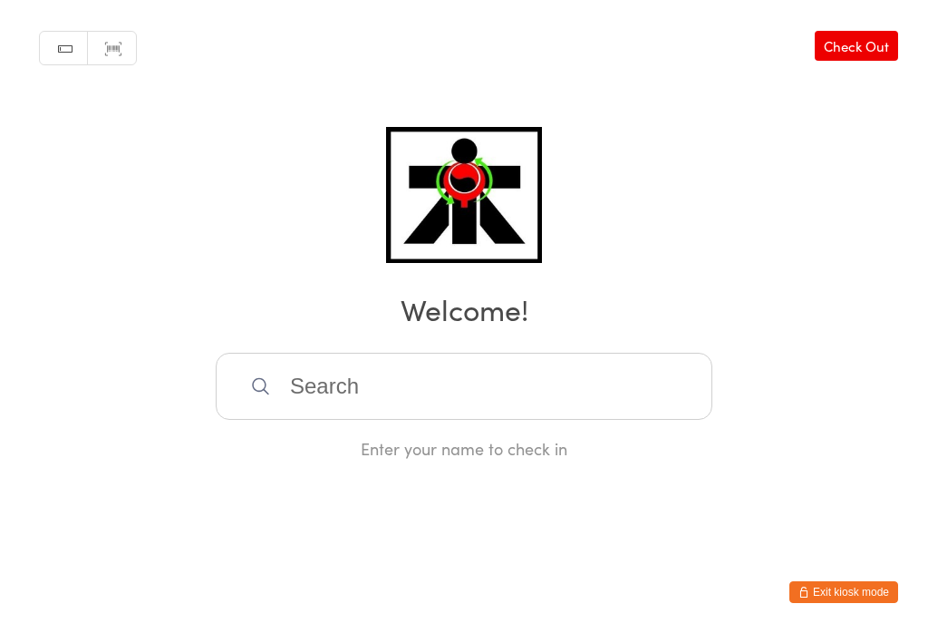
scroll to position [0, 0]
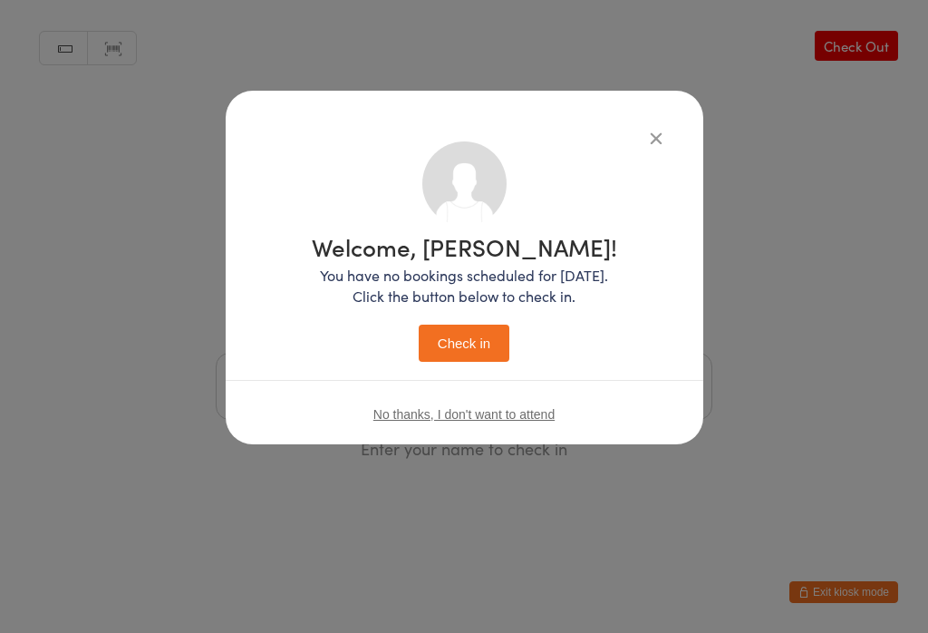
click at [478, 348] on button "Check in" at bounding box center [464, 342] width 91 height 37
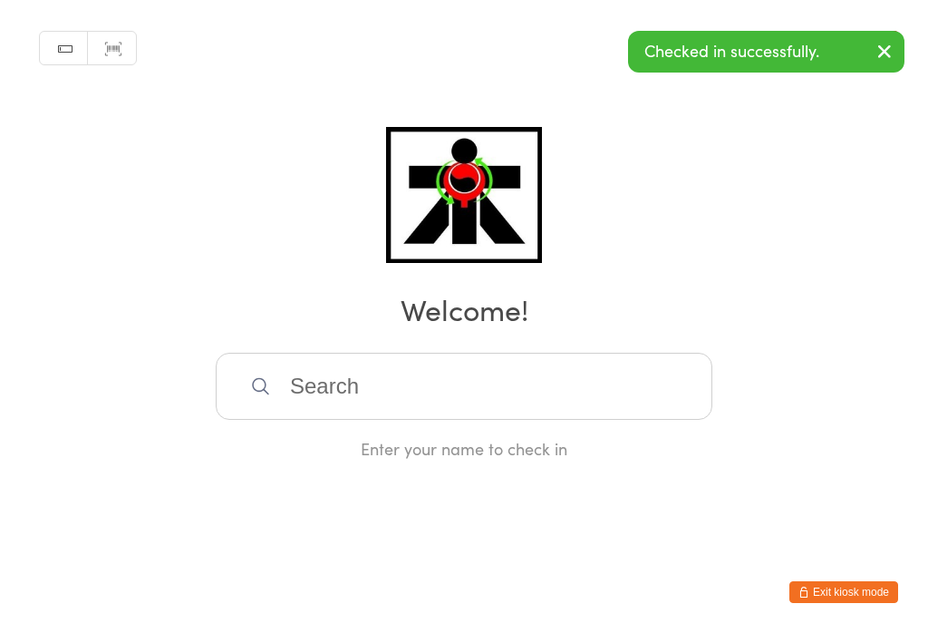
click at [396, 413] on input "search" at bounding box center [464, 386] width 497 height 67
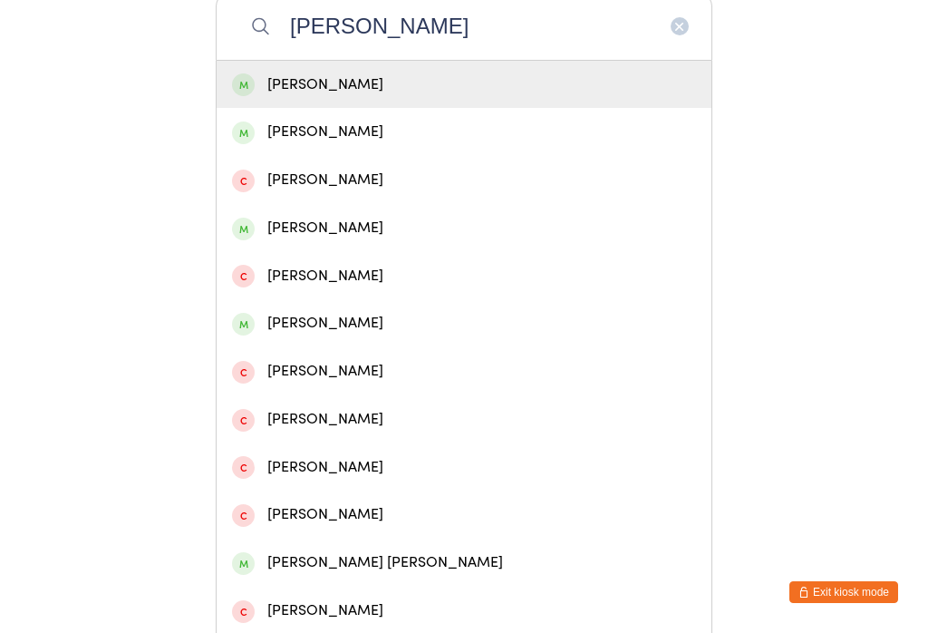
type input "Marlee mccarthy"
click at [335, 96] on div "Marlee McCarthy" at bounding box center [464, 85] width 464 height 24
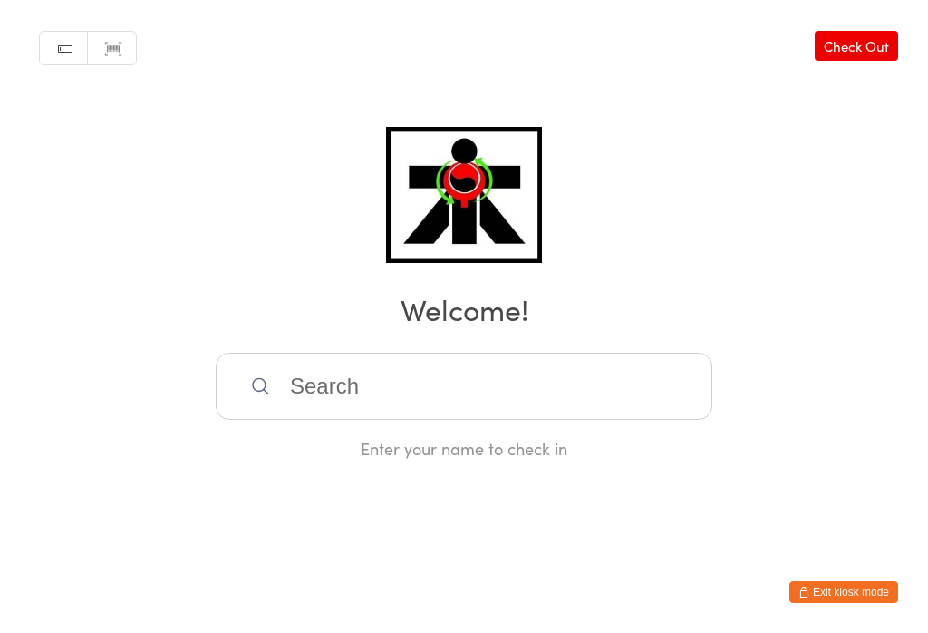
scroll to position [0, 0]
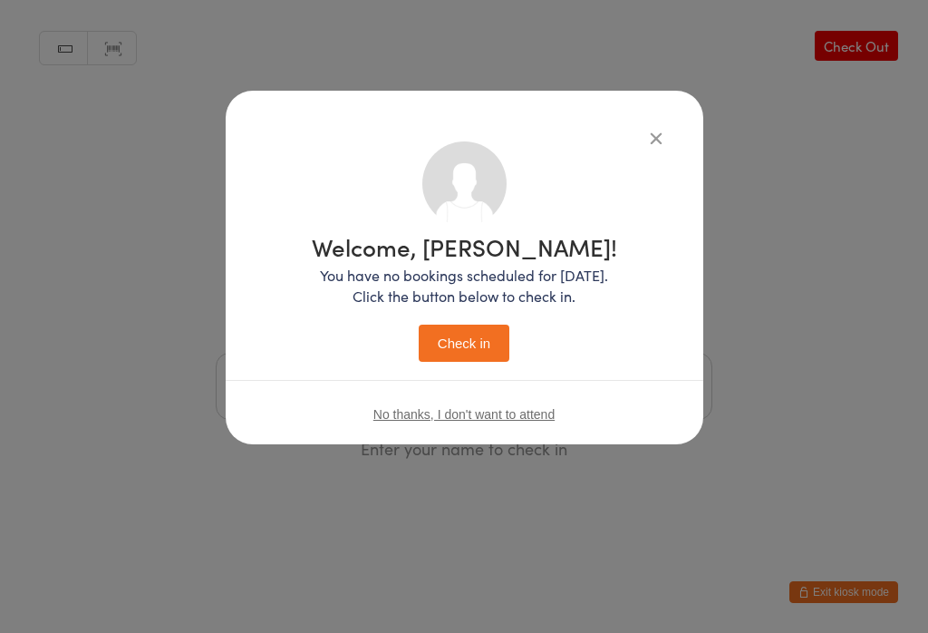
click at [491, 346] on button "Check in" at bounding box center [464, 342] width 91 height 37
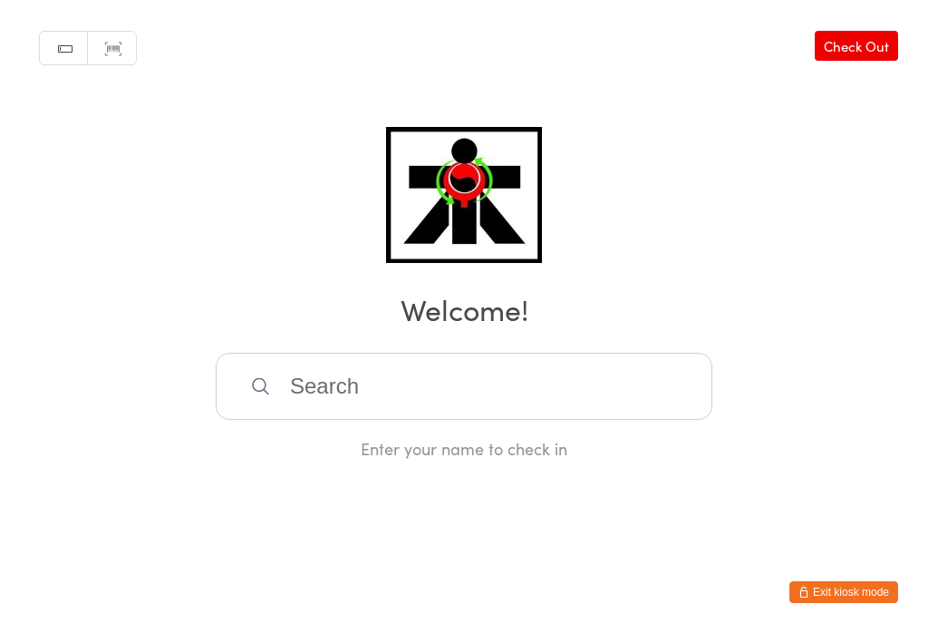
click at [475, 389] on input "search" at bounding box center [464, 386] width 497 height 67
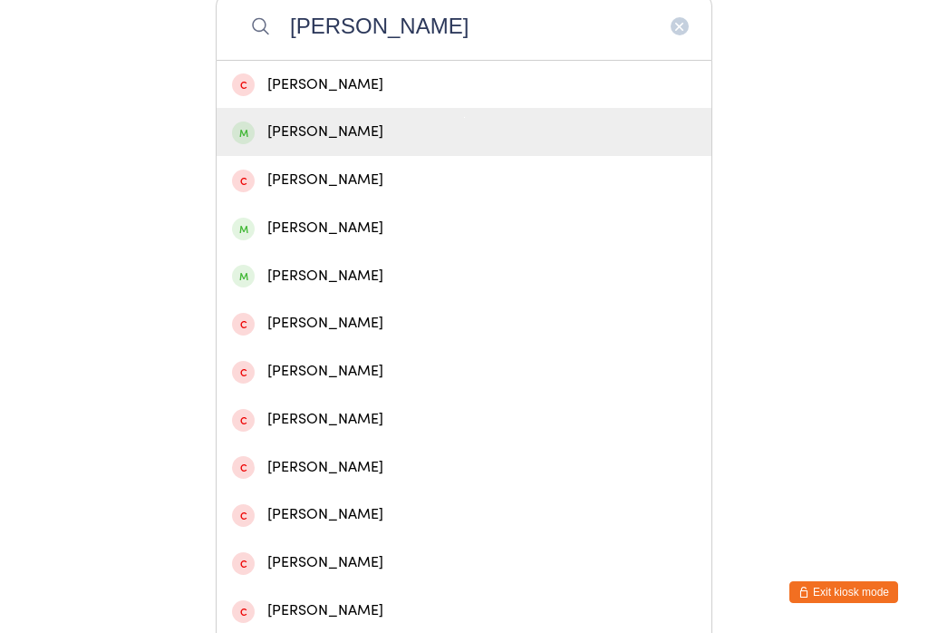
type input "Wesley"
click at [357, 144] on div "Wesley Horneman" at bounding box center [464, 132] width 464 height 24
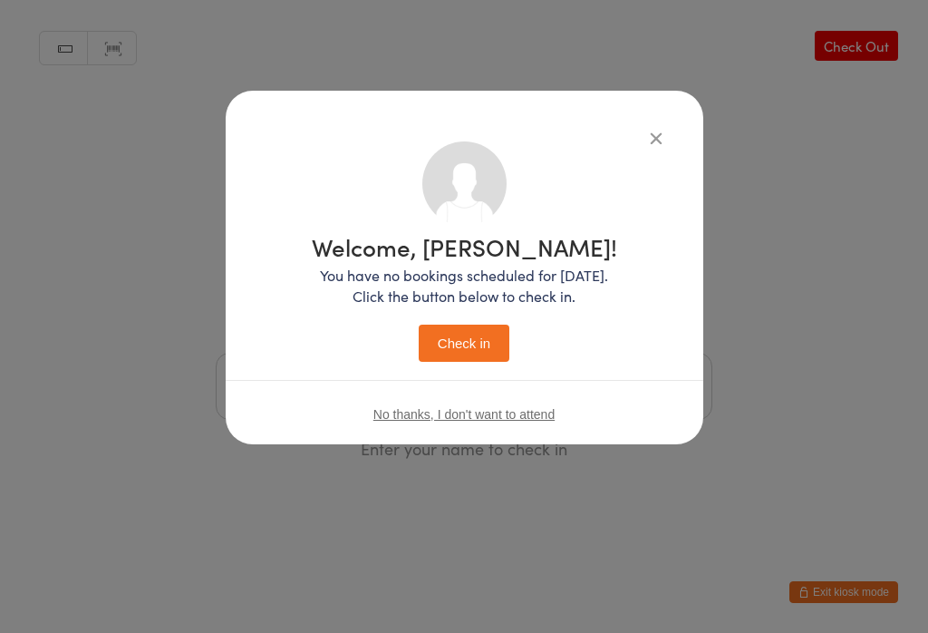
click at [646, 129] on icon "button" at bounding box center [656, 138] width 20 height 20
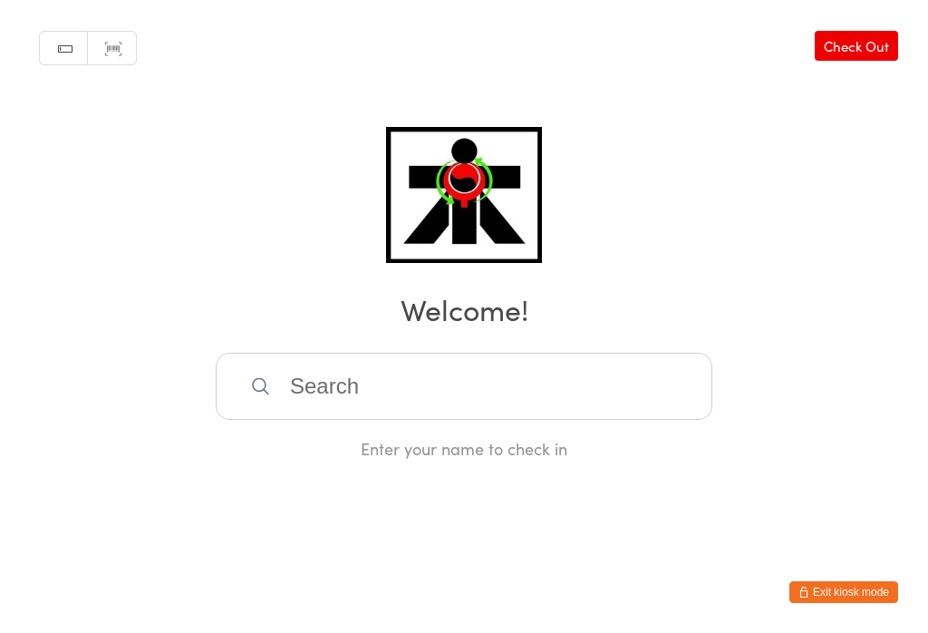
click at [290, 405] on input "search" at bounding box center [464, 386] width 497 height 67
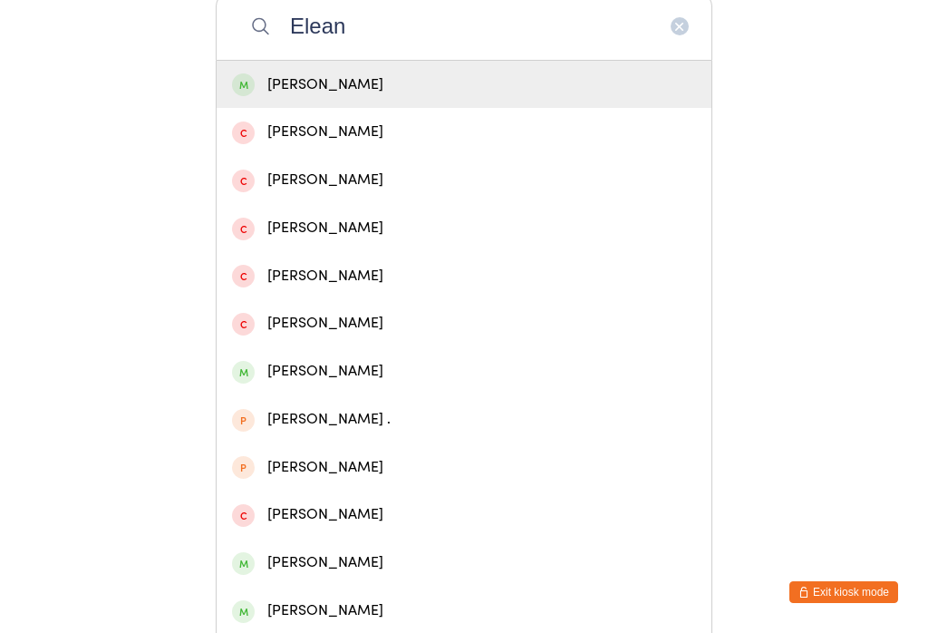
click at [695, 18] on input "Elean" at bounding box center [464, 26] width 497 height 67
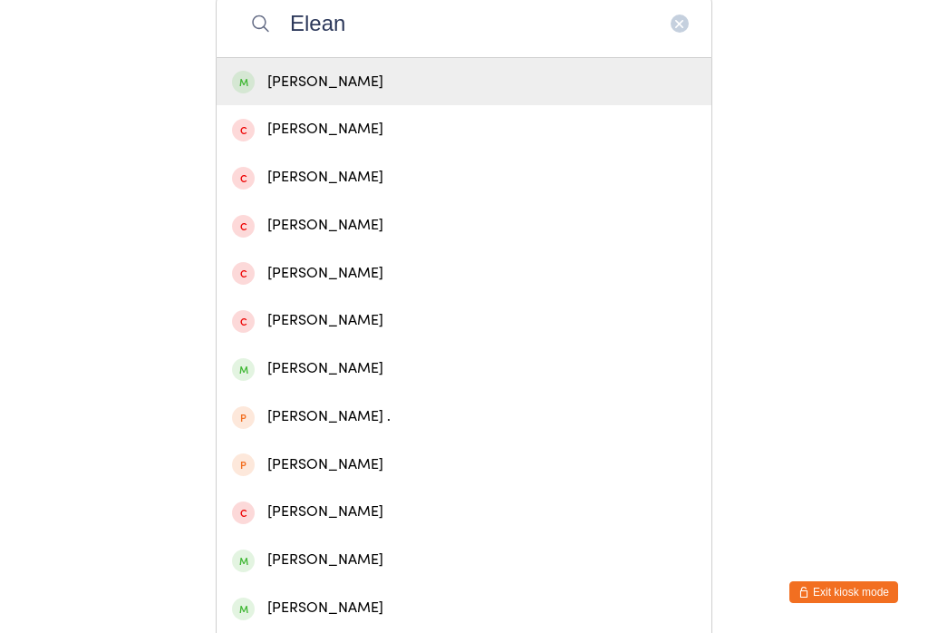
click at [682, 46] on input "Elean" at bounding box center [464, 23] width 497 height 67
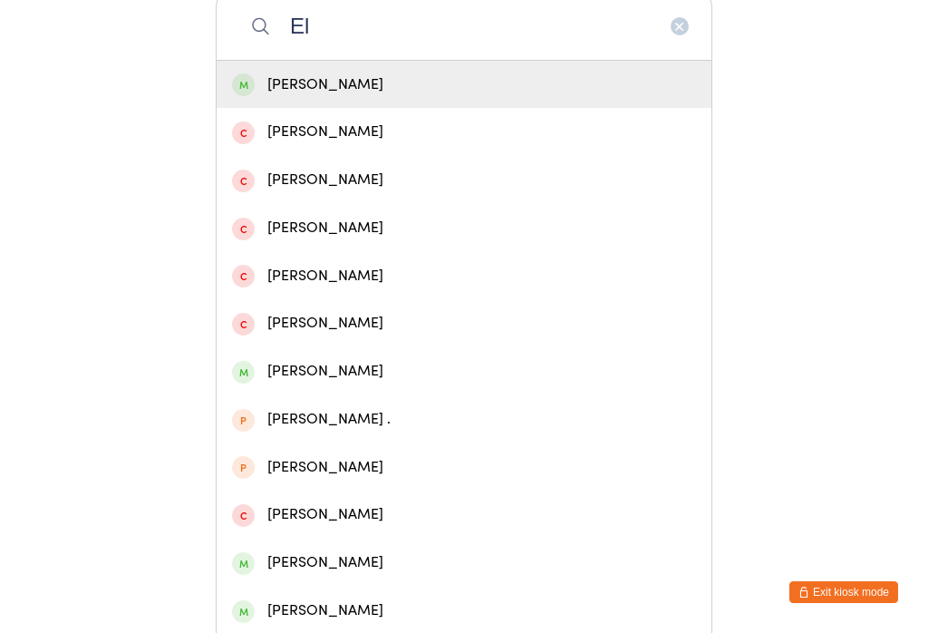
type input "E"
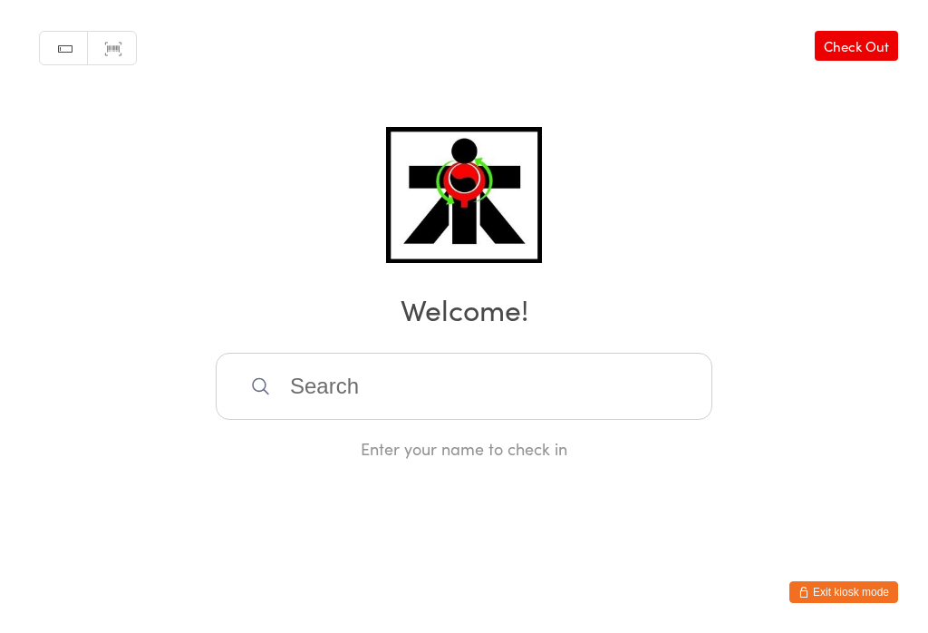
scroll to position [361, 0]
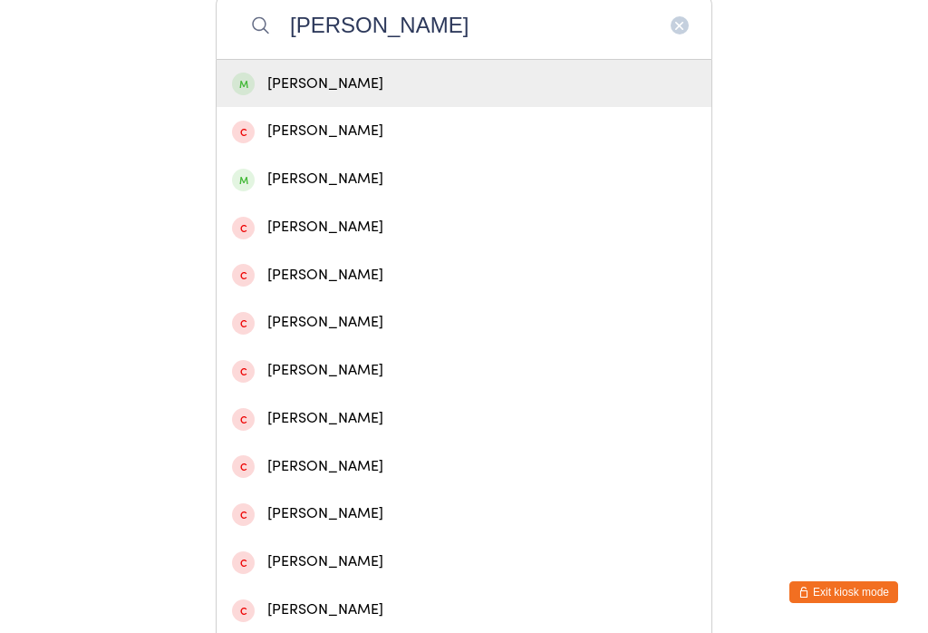
type input "Kenwright"
click at [381, 90] on div "Lachlan Kenwright" at bounding box center [464, 84] width 464 height 24
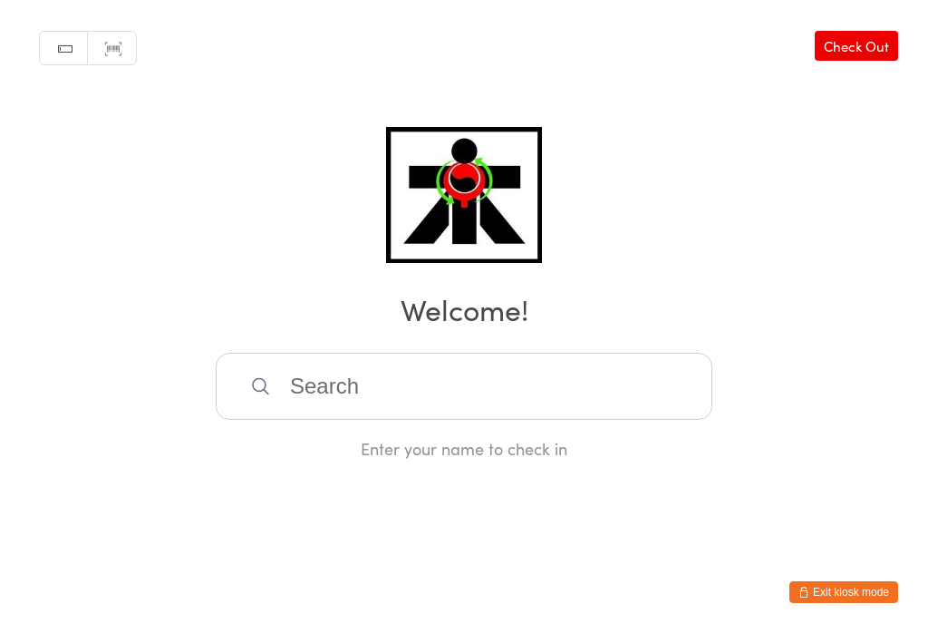
scroll to position [0, 0]
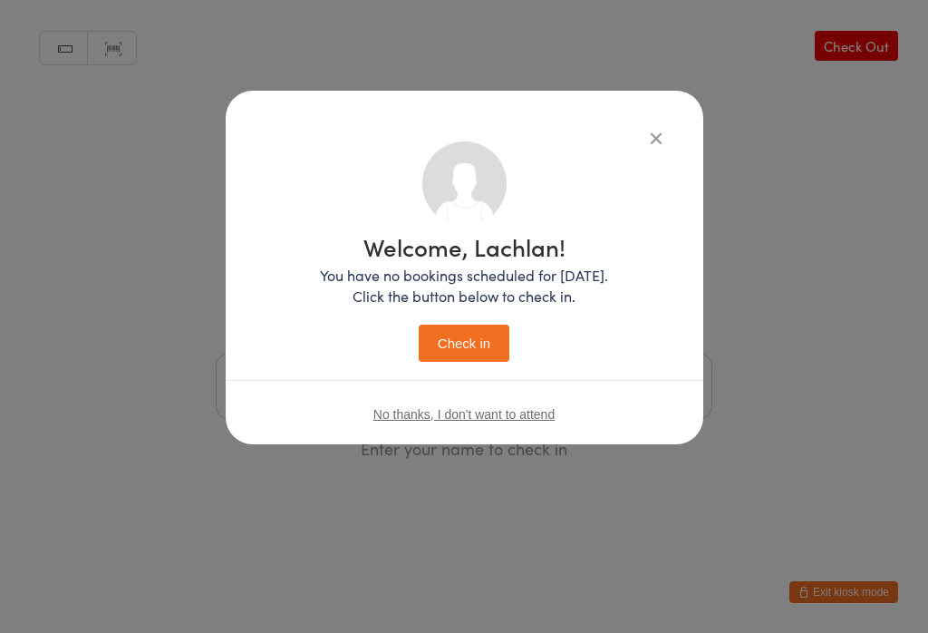
click at [461, 342] on button "Check in" at bounding box center [464, 342] width 91 height 37
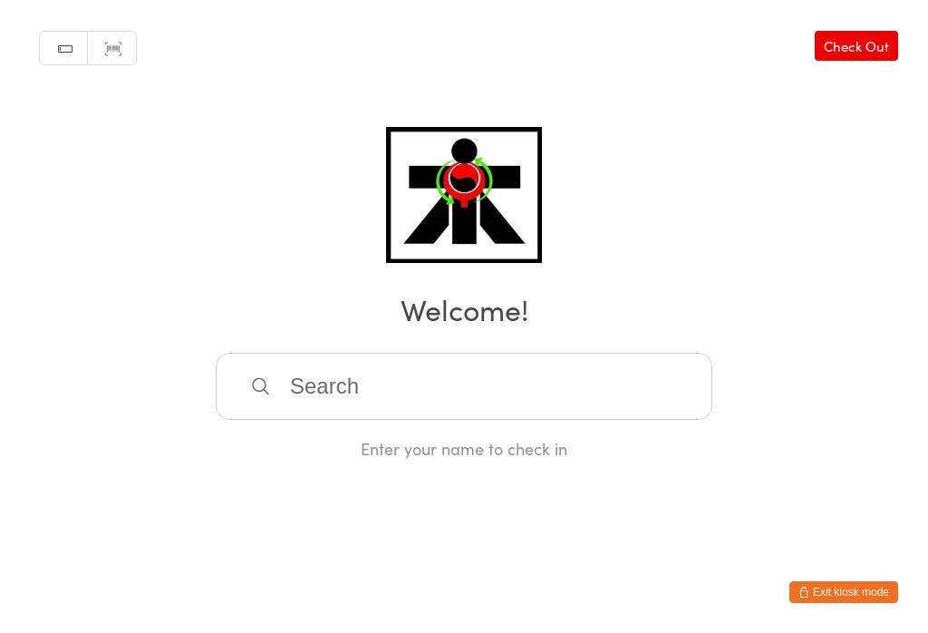
click at [394, 394] on input "search" at bounding box center [464, 386] width 497 height 67
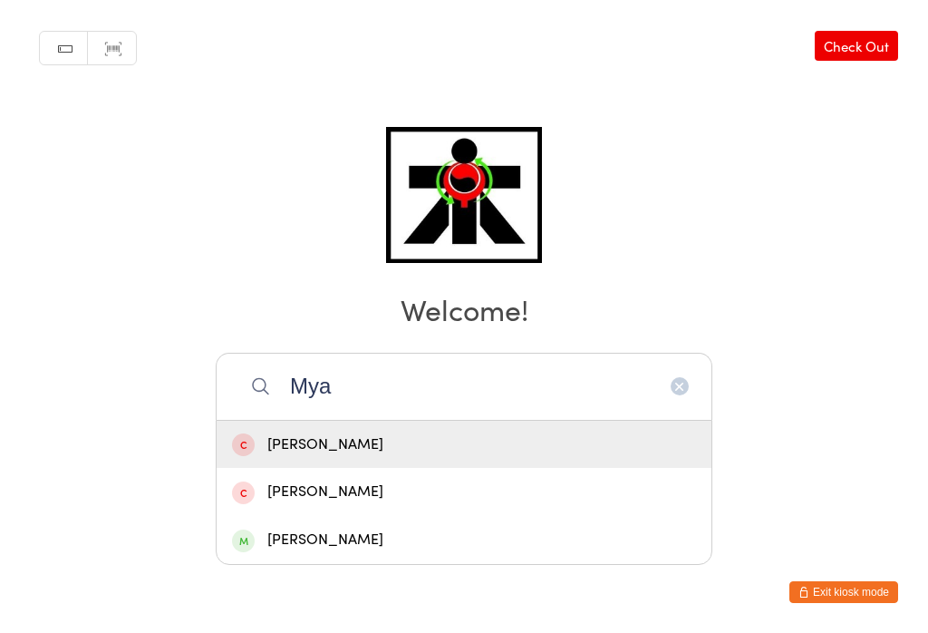
type input "Mya"
click at [308, 528] on div "Mya Moorhouse" at bounding box center [464, 540] width 464 height 24
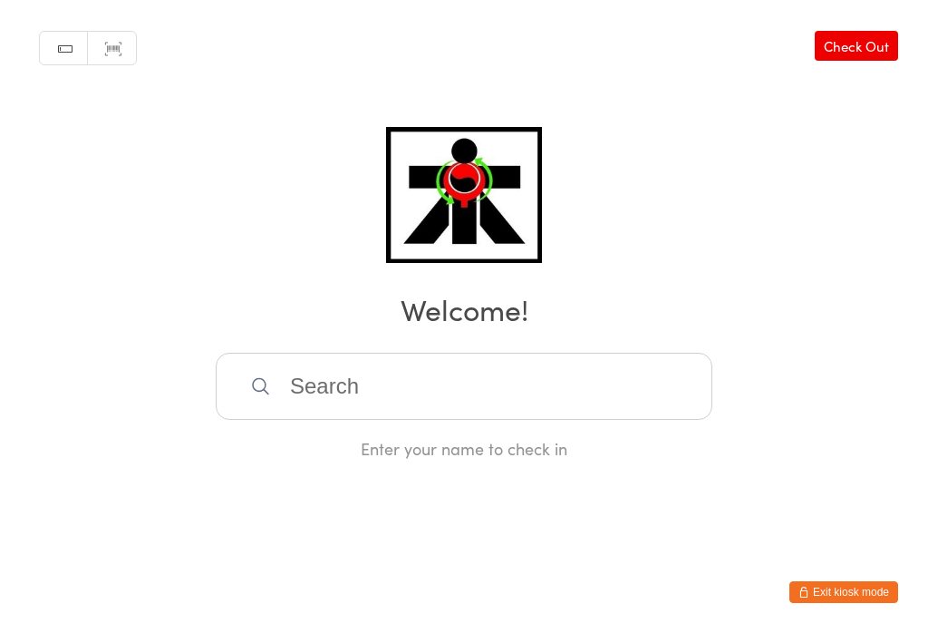
scroll to position [0, 0]
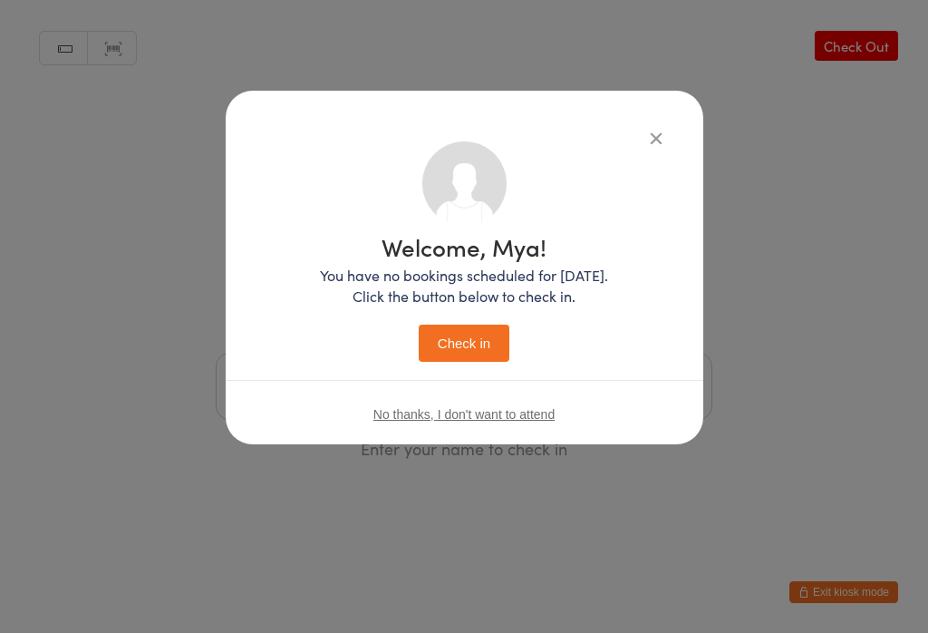
click at [419, 343] on button "Check in" at bounding box center [464, 342] width 91 height 37
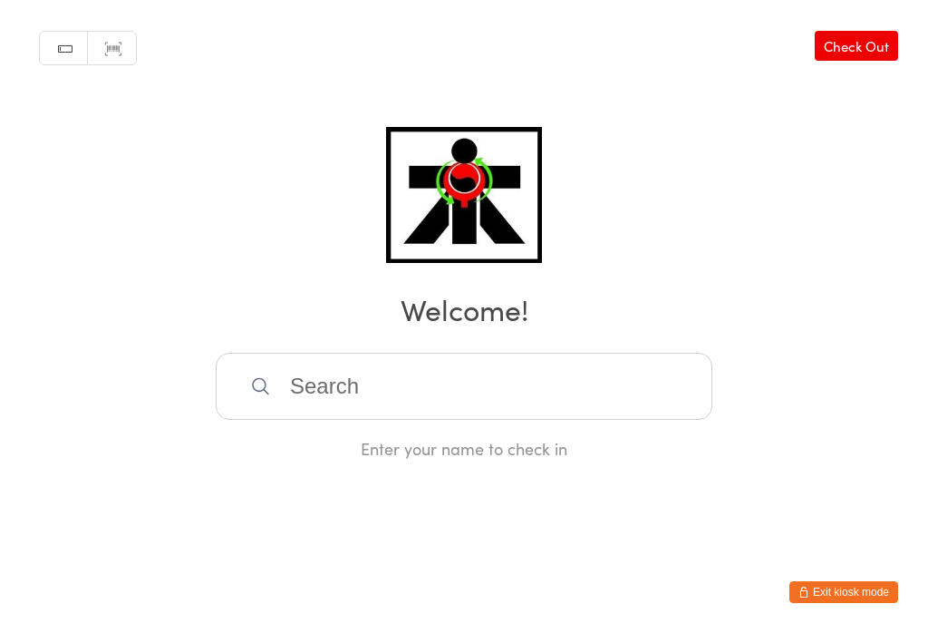
click at [651, 401] on input "search" at bounding box center [464, 386] width 497 height 67
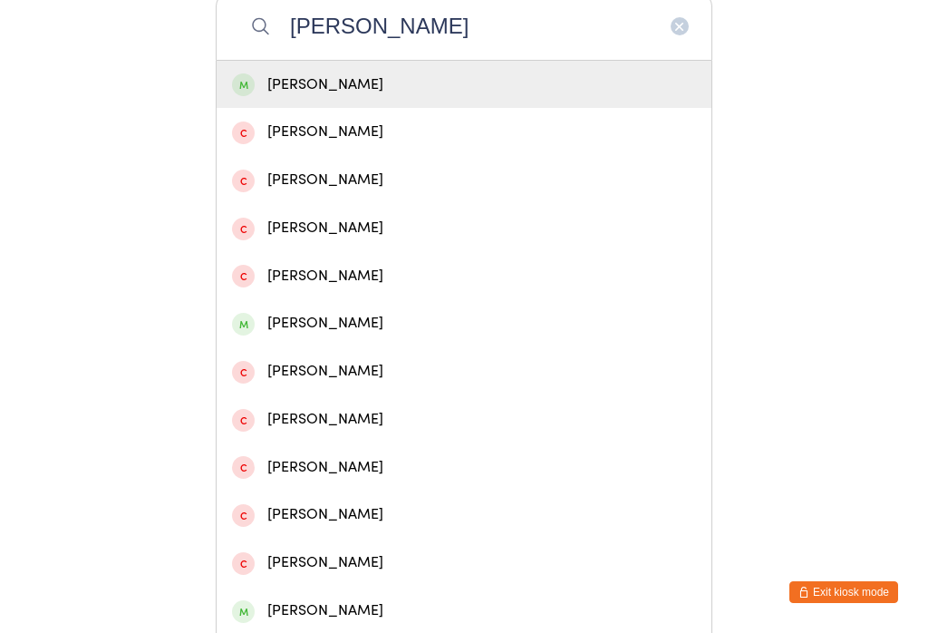
type input "Alexandra callow"
click at [431, 109] on div "Alexandra Callow" at bounding box center [464, 85] width 495 height 48
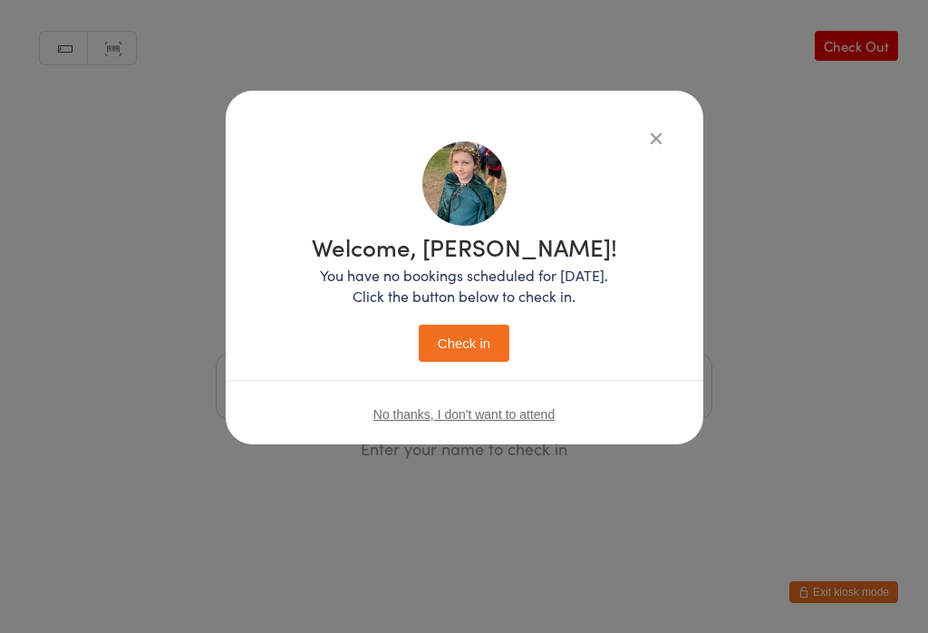
click at [483, 339] on button "Check in" at bounding box center [464, 342] width 91 height 37
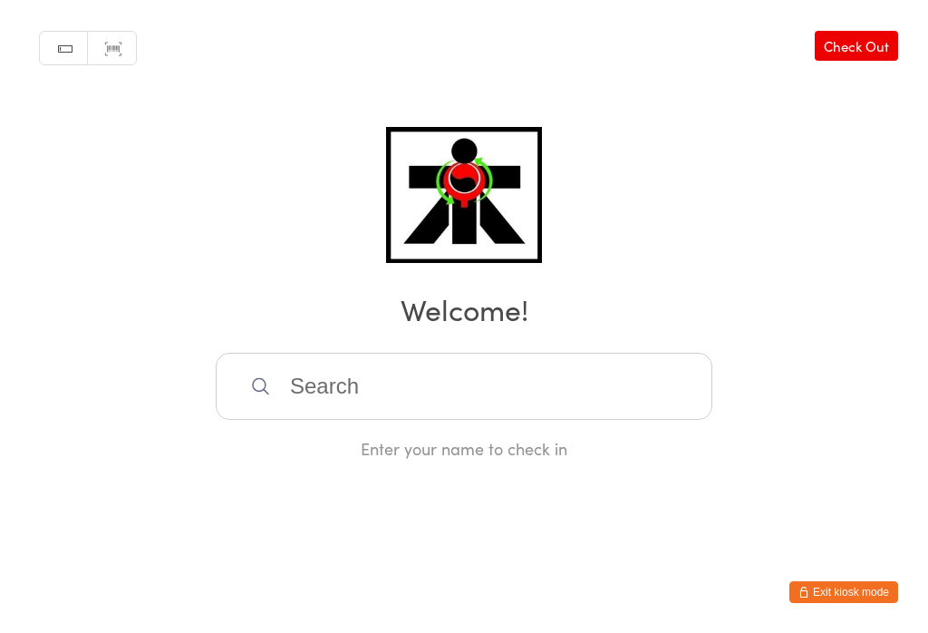
click at [281, 385] on input "search" at bounding box center [464, 386] width 497 height 67
type input "Torin"
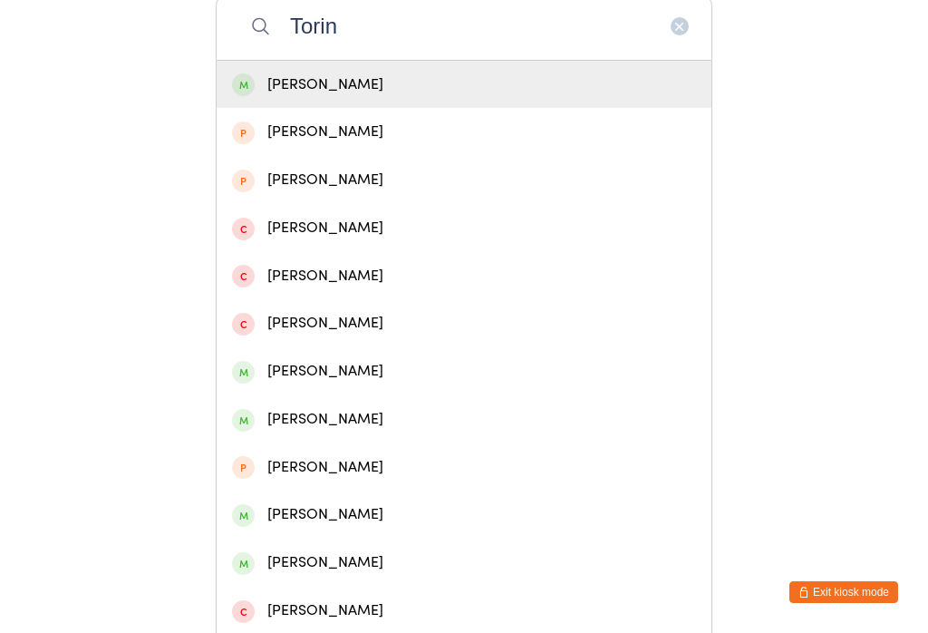
click at [295, 97] on div "Torin Booth" at bounding box center [464, 85] width 464 height 24
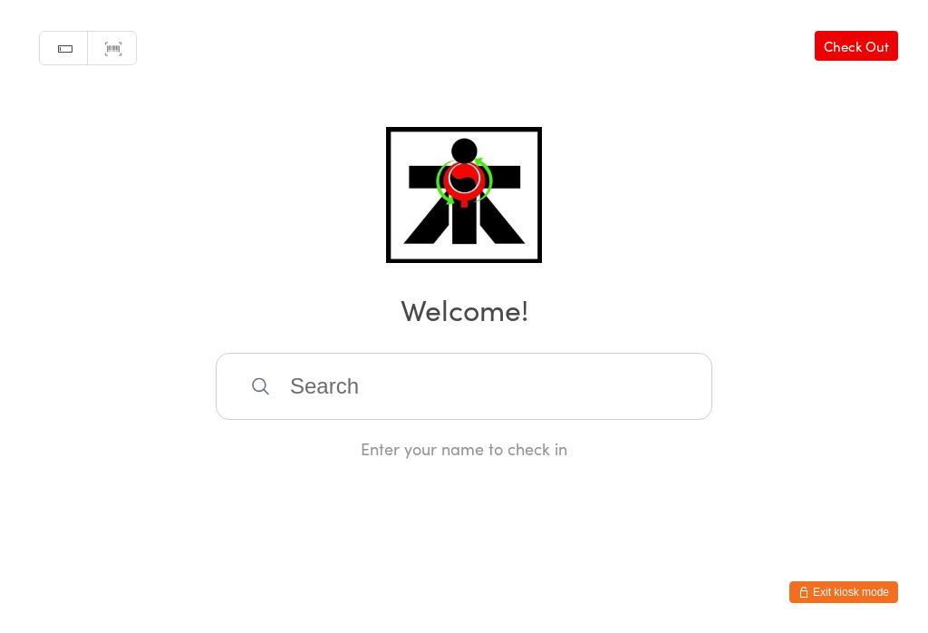
scroll to position [0, 0]
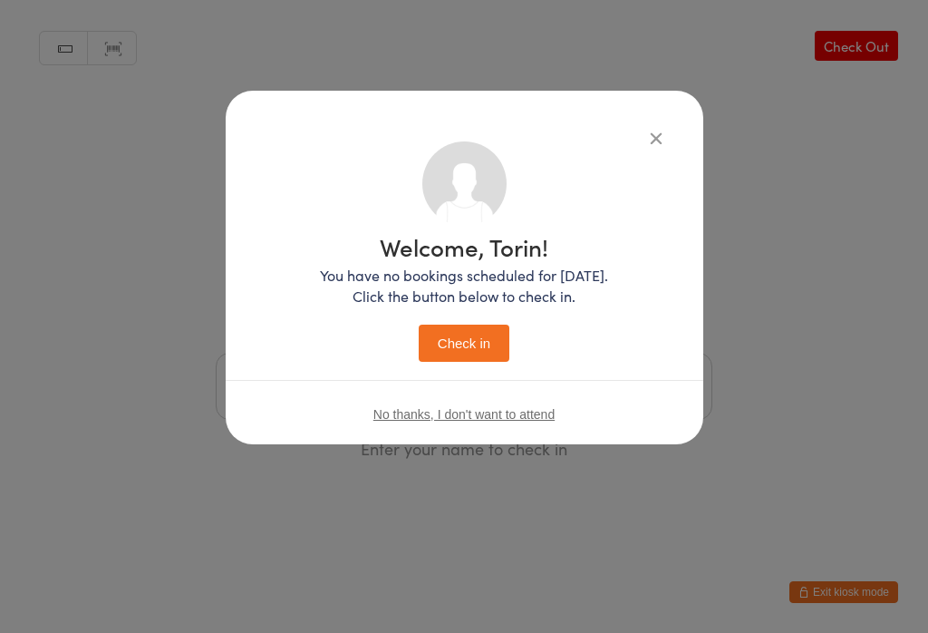
click at [459, 349] on button "Check in" at bounding box center [464, 342] width 91 height 37
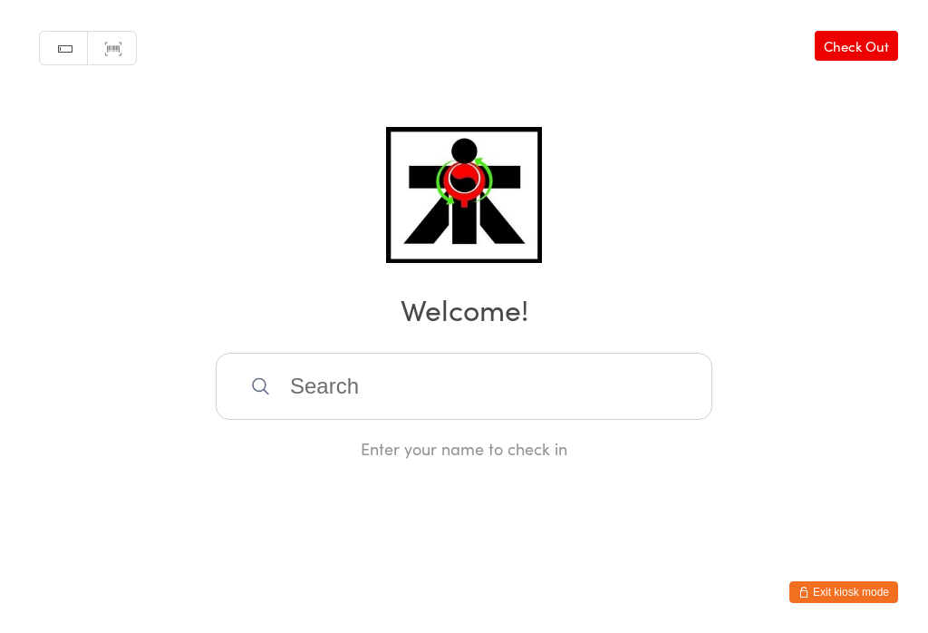
click at [377, 391] on input "search" at bounding box center [464, 386] width 497 height 67
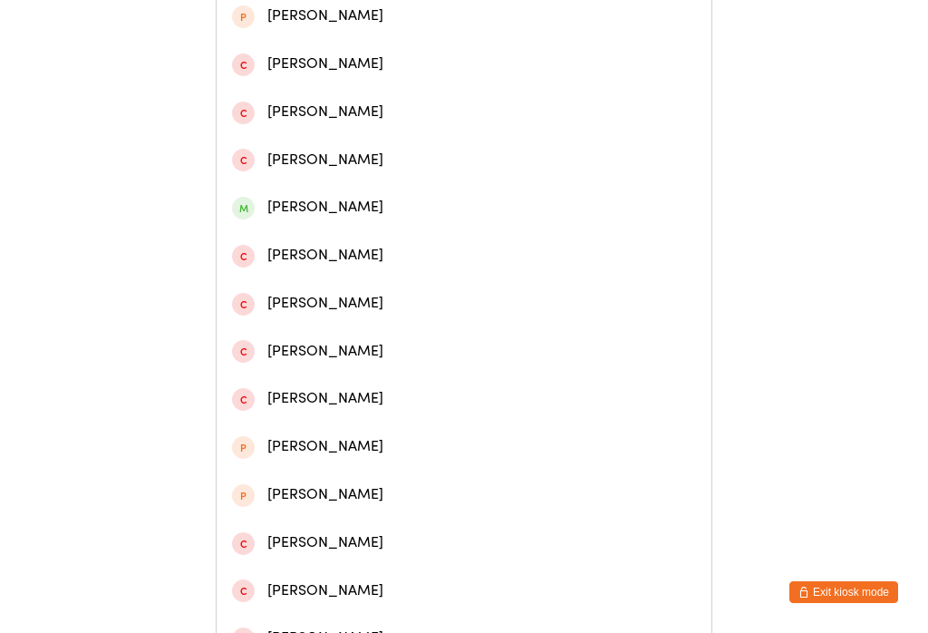
scroll to position [475, 0]
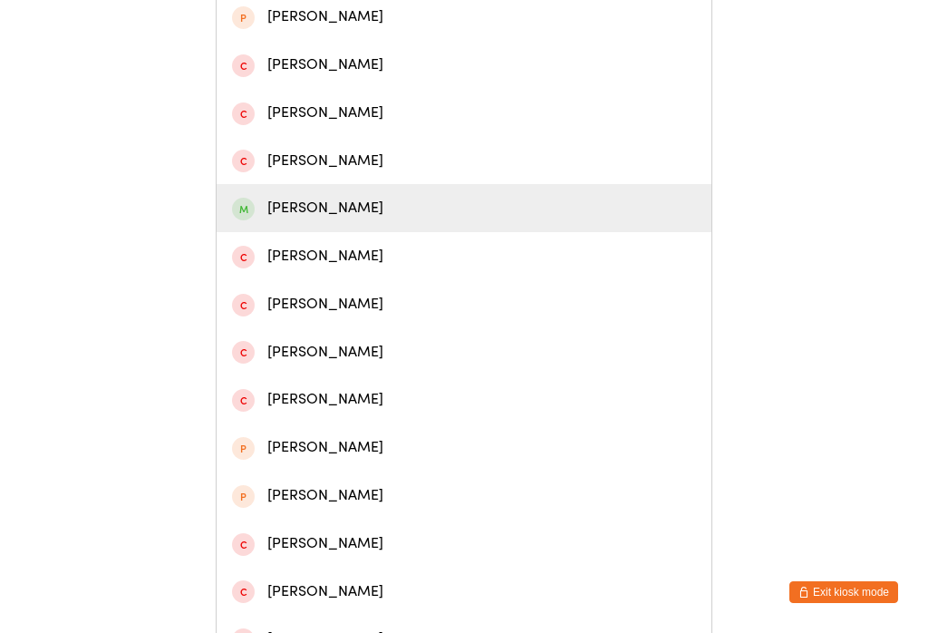
type input "Rohan"
click at [340, 220] on div "Rohan Sharma" at bounding box center [464, 208] width 464 height 24
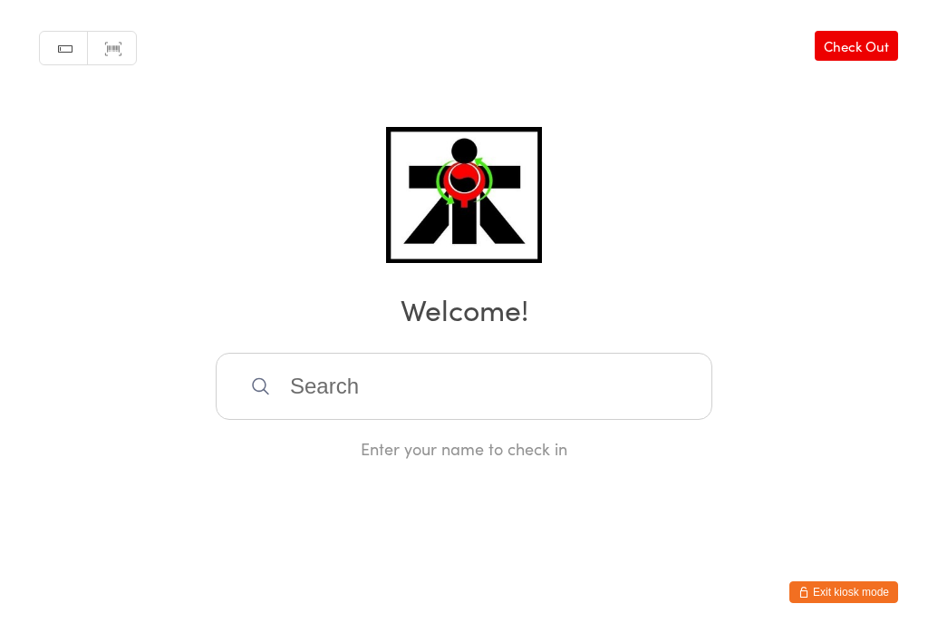
scroll to position [0, 0]
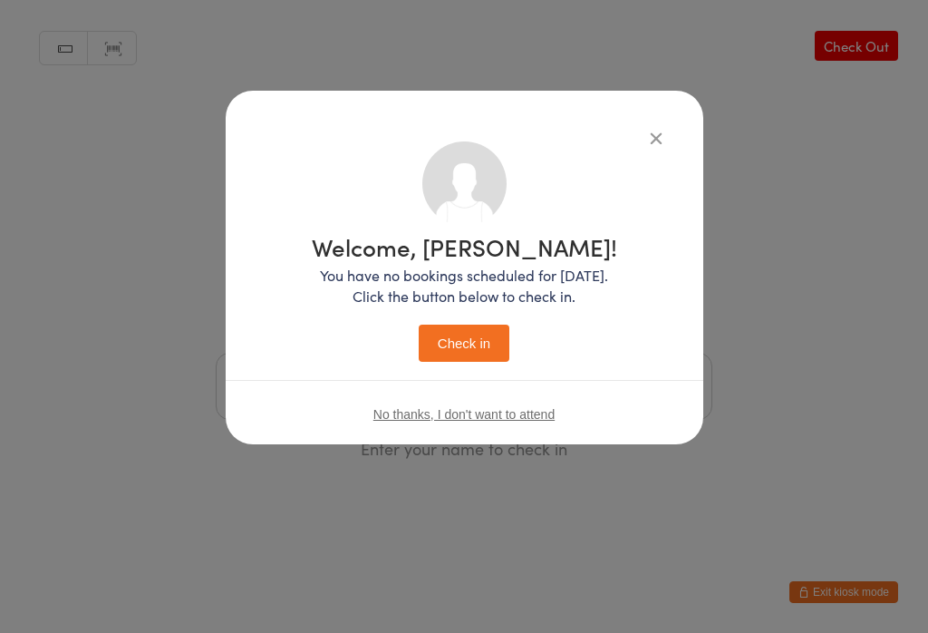
click at [491, 349] on button "Check in" at bounding box center [464, 342] width 91 height 37
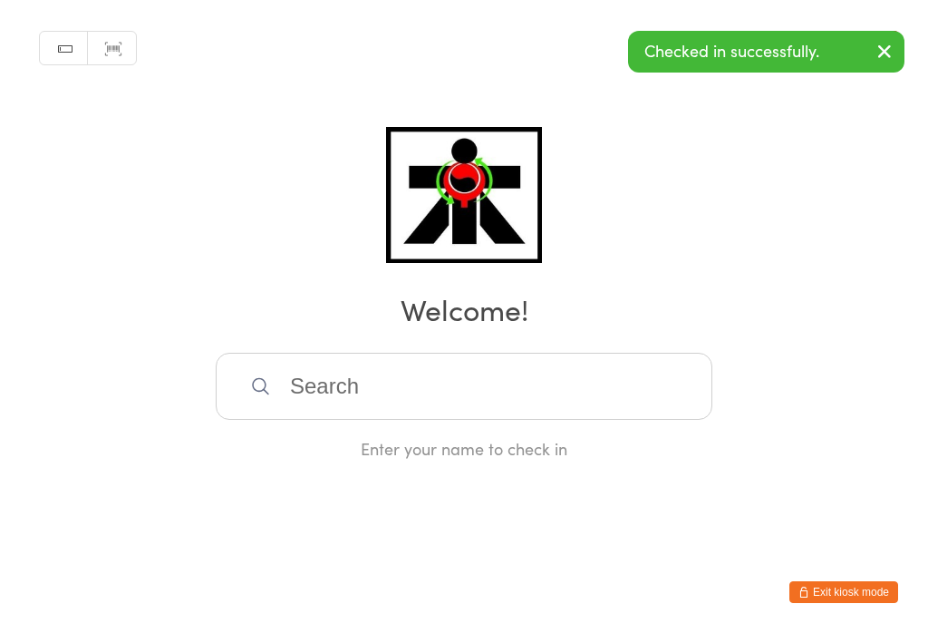
click at [292, 420] on input "search" at bounding box center [464, 386] width 497 height 67
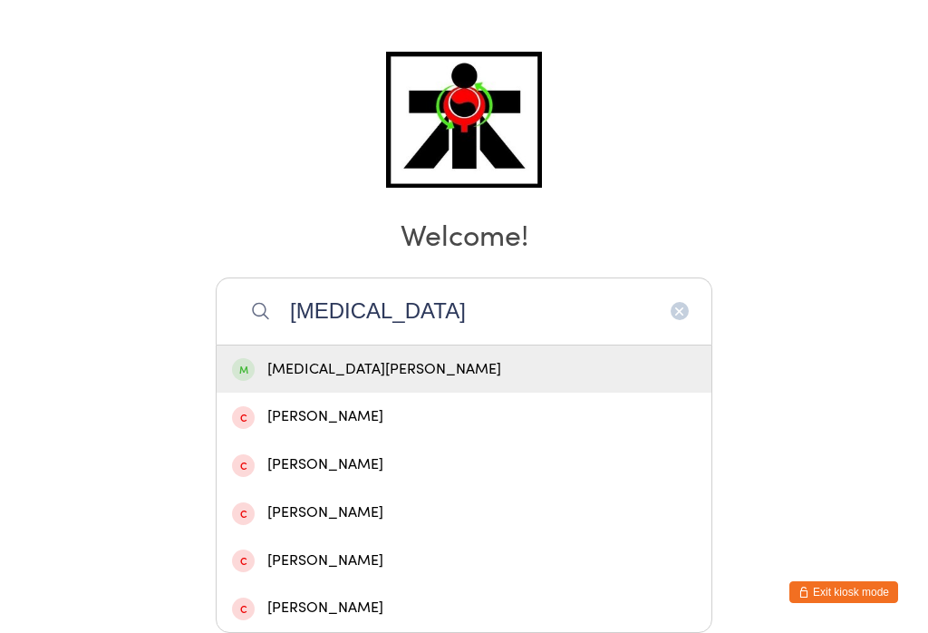
type input "Kyra"
click at [335, 357] on div "Kyra Sharma" at bounding box center [464, 369] width 464 height 24
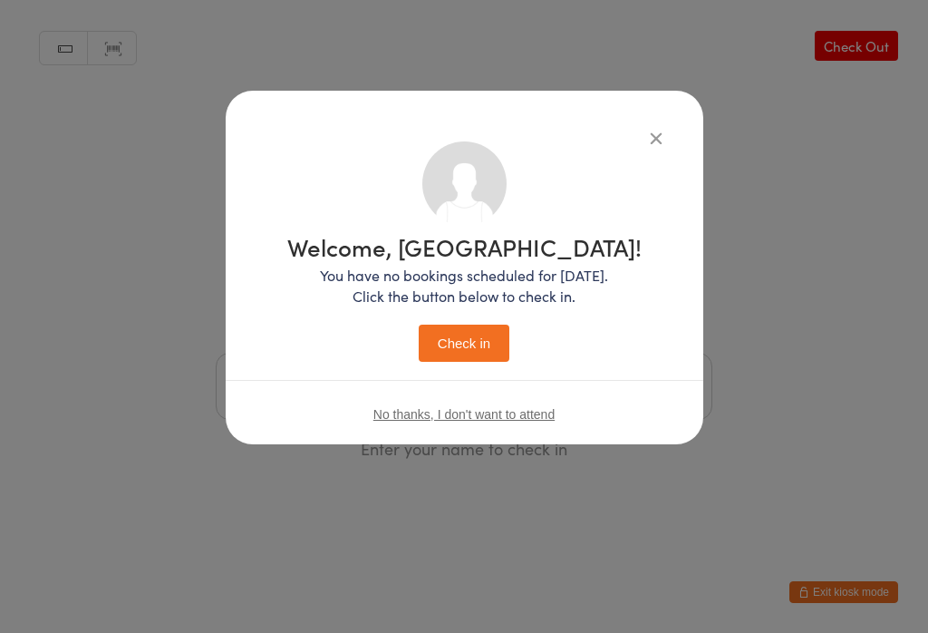
scroll to position [0, 0]
click at [457, 351] on button "Check in" at bounding box center [464, 342] width 91 height 37
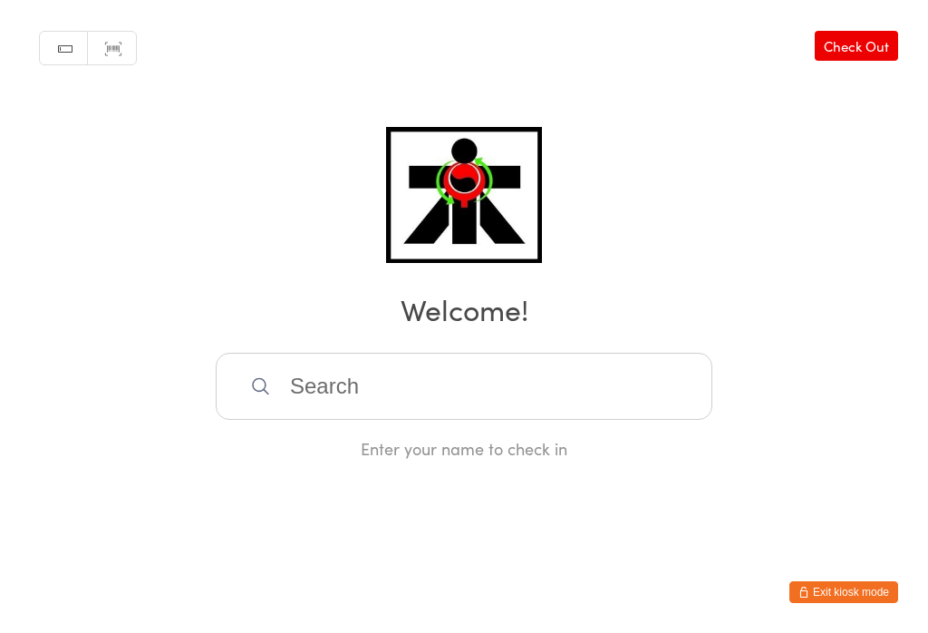
click at [629, 402] on input "search" at bounding box center [464, 386] width 497 height 67
type input "L"
click at [883, 167] on html "You have now entered Kiosk Mode. Members will be able to check themselves in us…" at bounding box center [464, 316] width 928 height 633
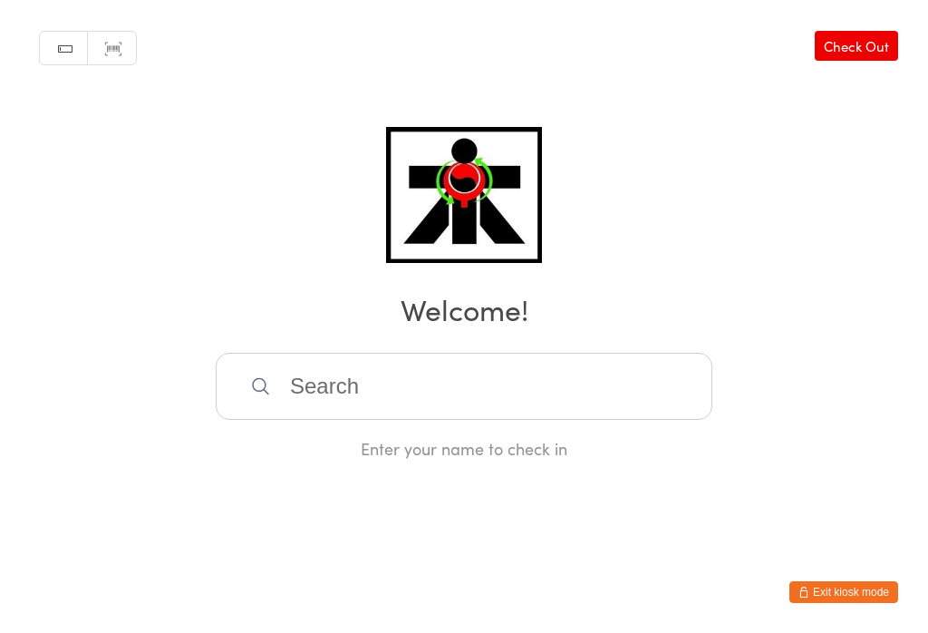
click at [429, 395] on input "search" at bounding box center [464, 386] width 497 height 67
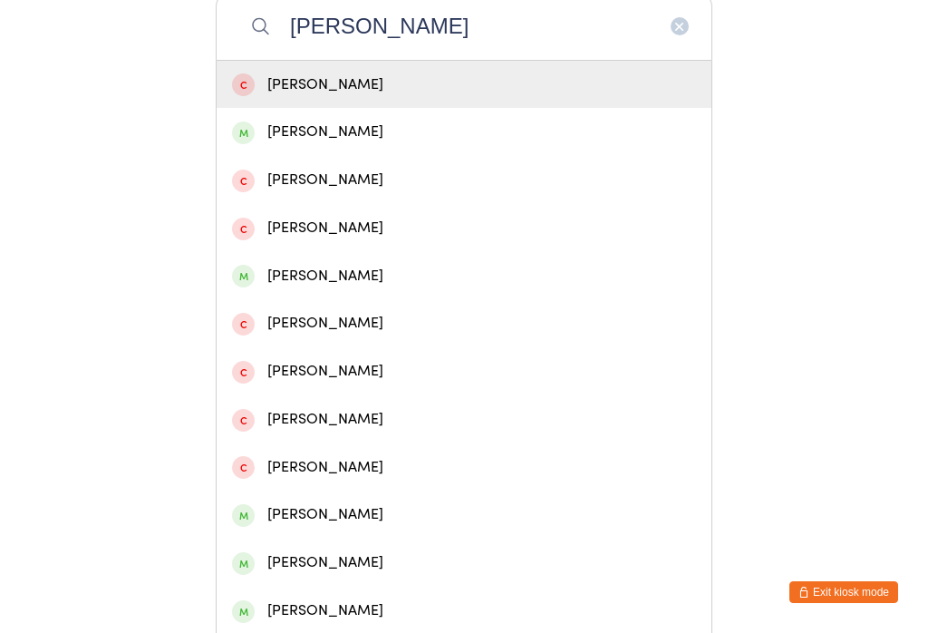
type input "Alexander mc"
click at [387, 139] on div "Alexander McLaughlin" at bounding box center [464, 132] width 464 height 24
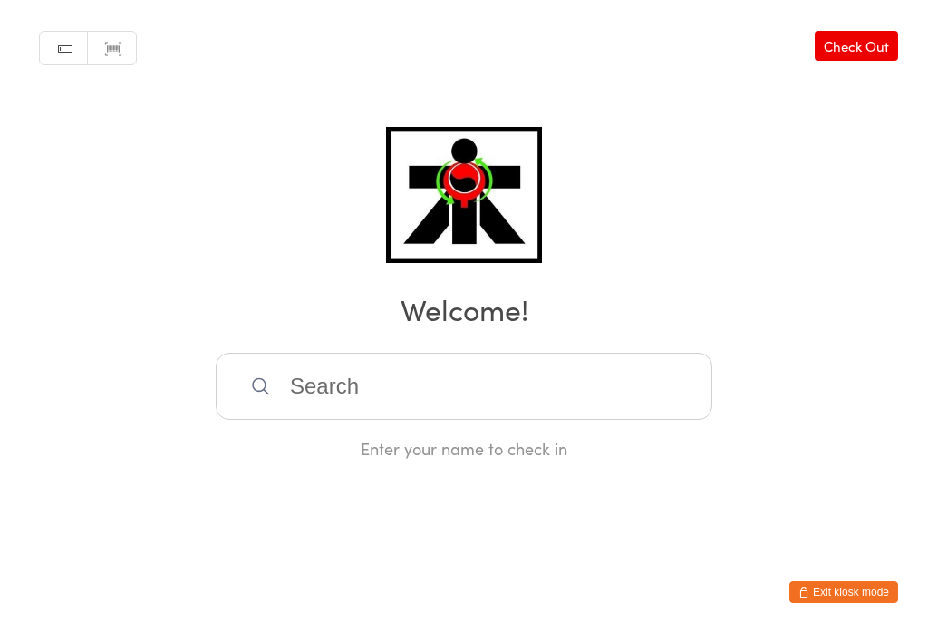
scroll to position [0, 0]
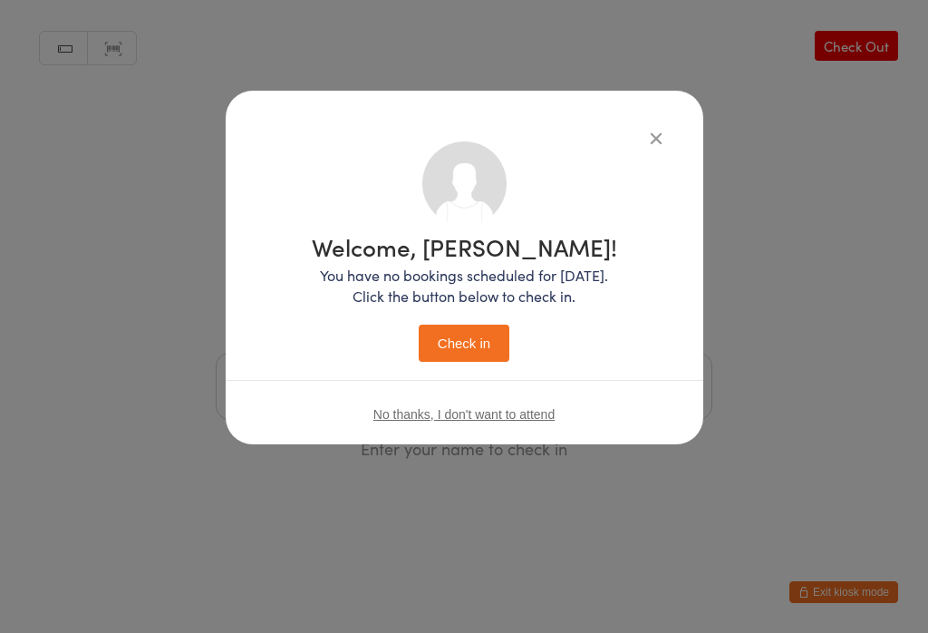
click at [479, 353] on button "Check in" at bounding box center [464, 342] width 91 height 37
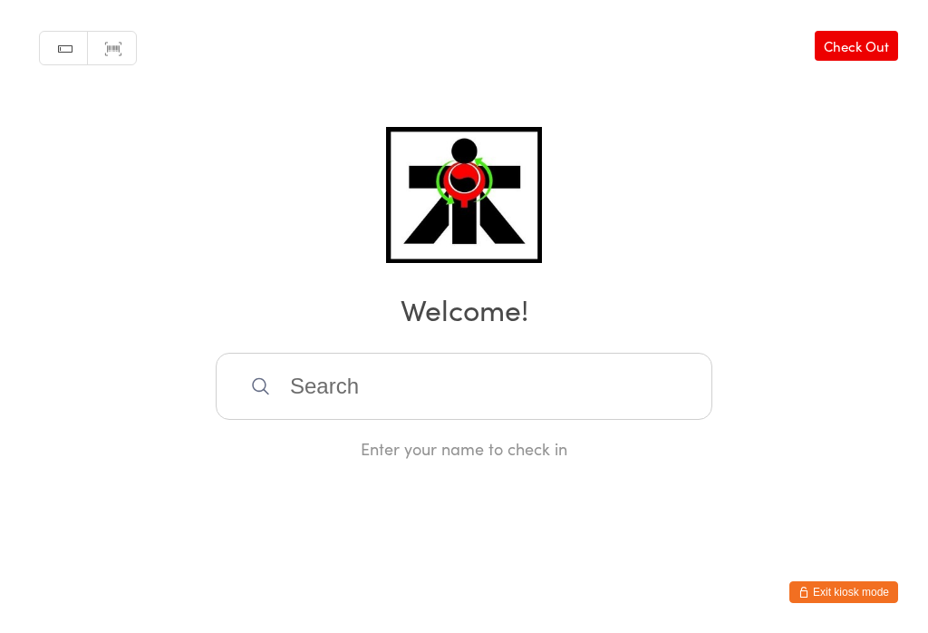
click at [308, 407] on input "search" at bounding box center [464, 386] width 497 height 67
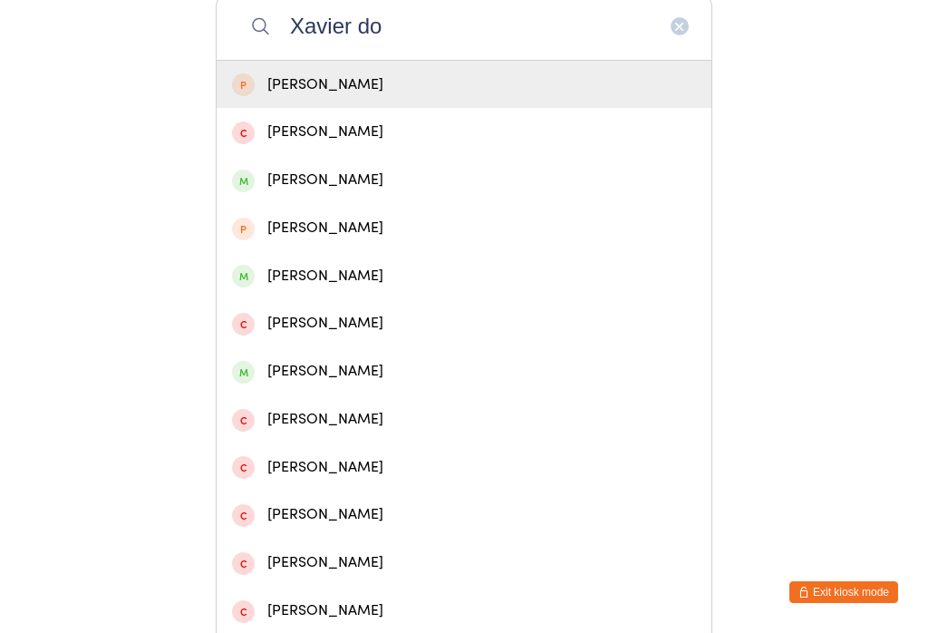
type input "Xavier do"
click at [347, 192] on div "Xavier Donaldson" at bounding box center [464, 180] width 464 height 24
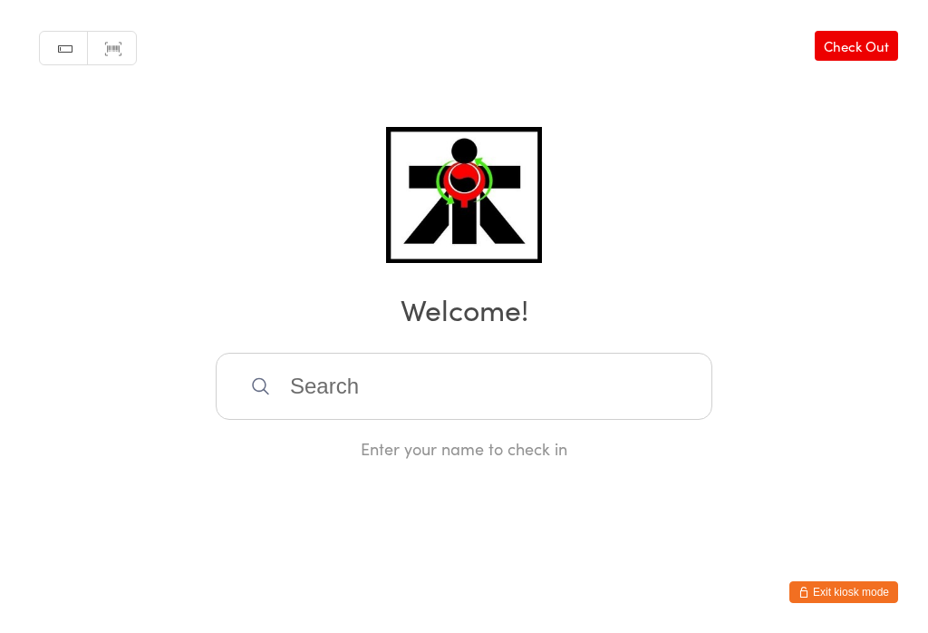
scroll to position [0, 0]
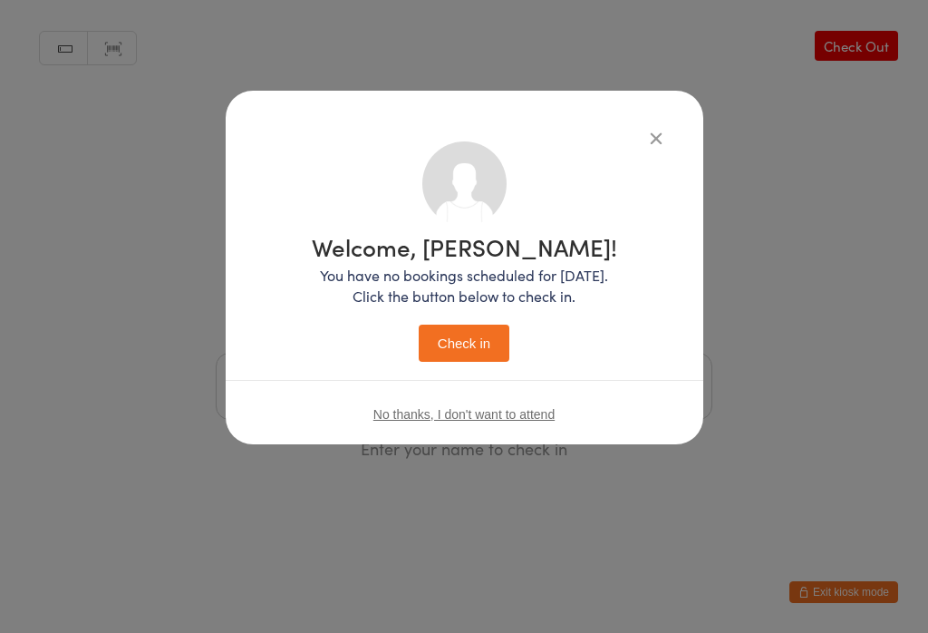
click at [490, 348] on button "Check in" at bounding box center [464, 342] width 91 height 37
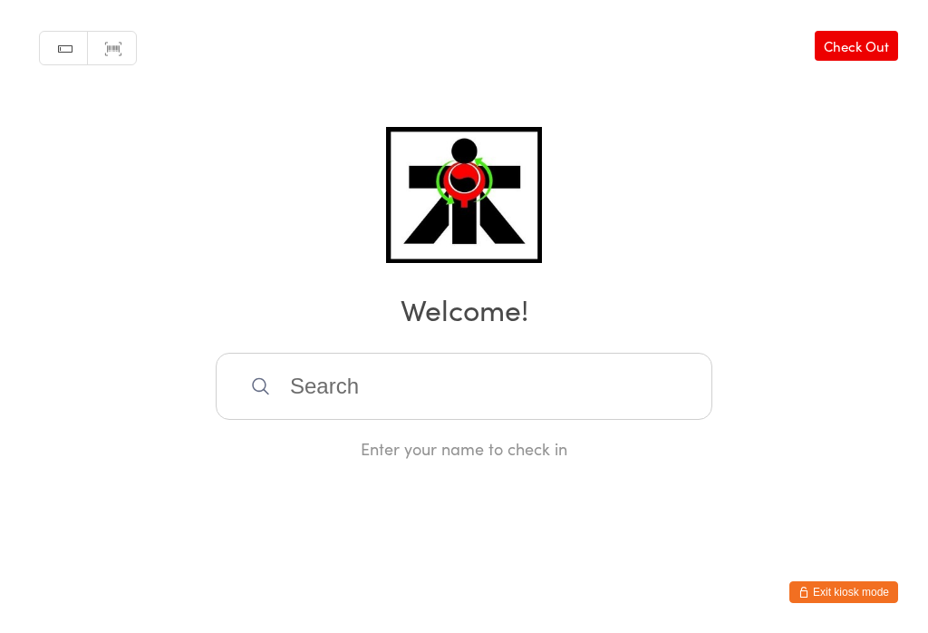
click at [450, 395] on input "search" at bounding box center [464, 386] width 497 height 67
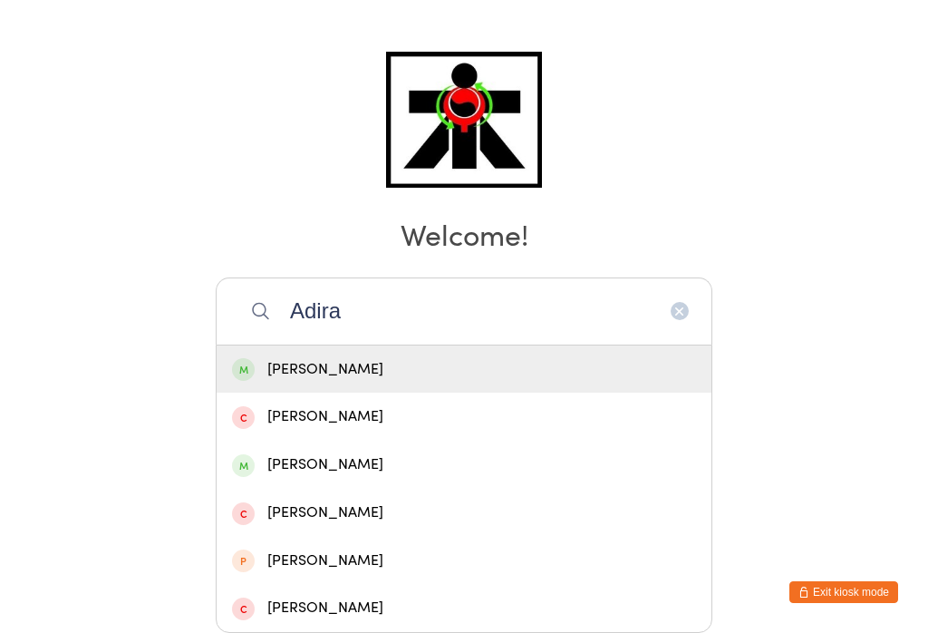
type input "Adira"
click at [362, 357] on div "Adira Rahman" at bounding box center [464, 369] width 464 height 24
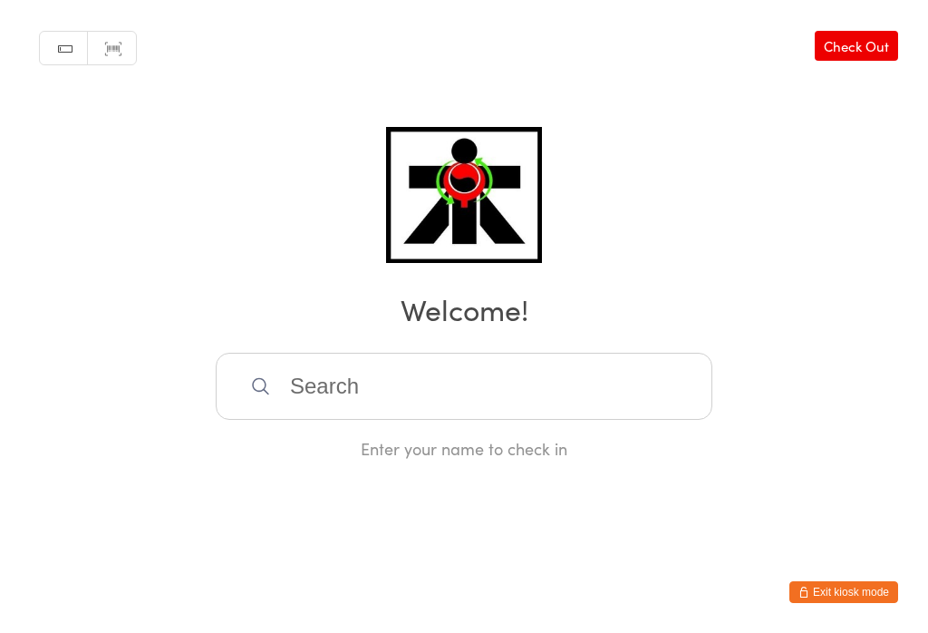
scroll to position [0, 0]
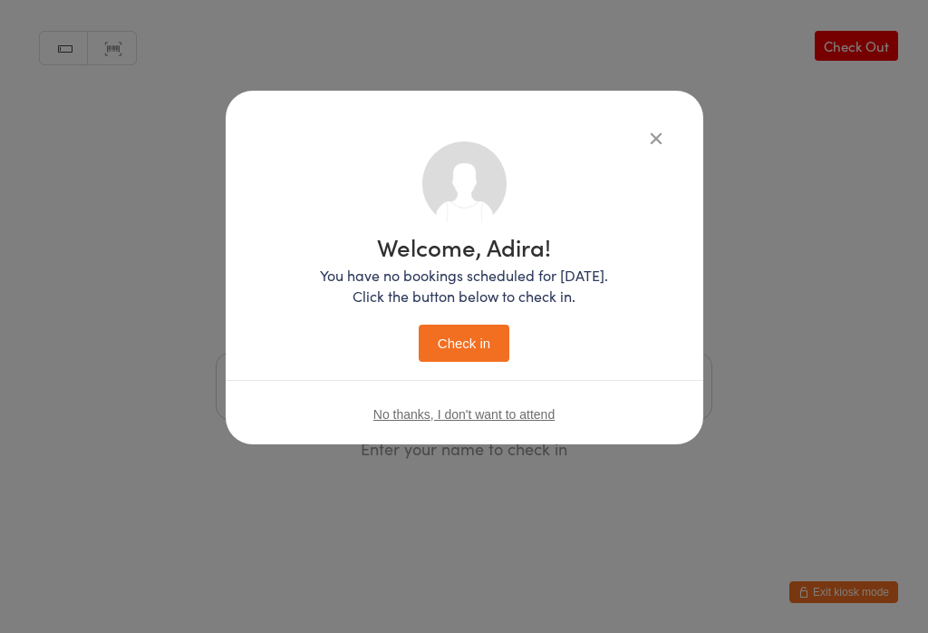
click at [479, 344] on button "Check in" at bounding box center [464, 342] width 91 height 37
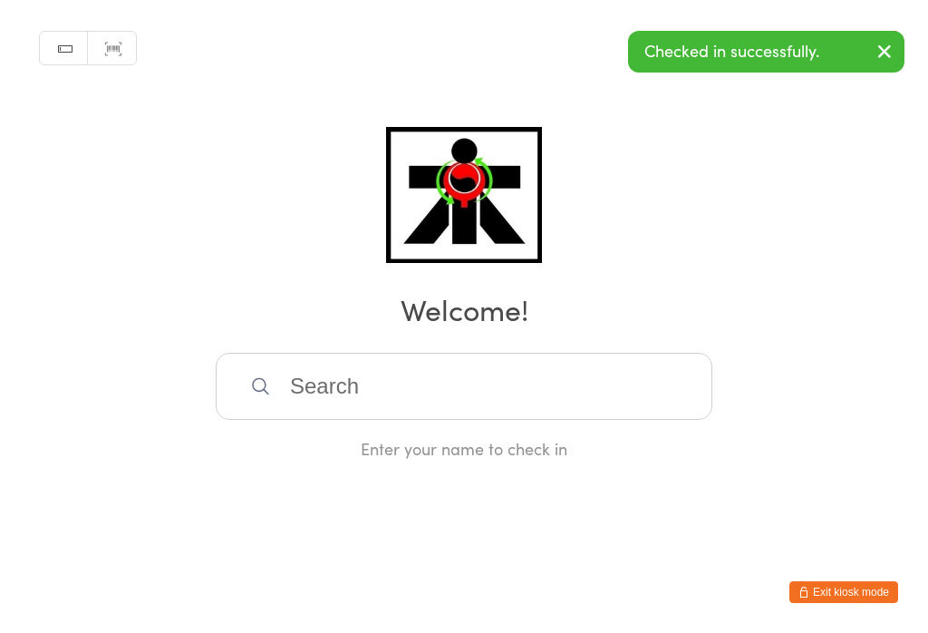
click at [437, 406] on input "search" at bounding box center [464, 386] width 497 height 67
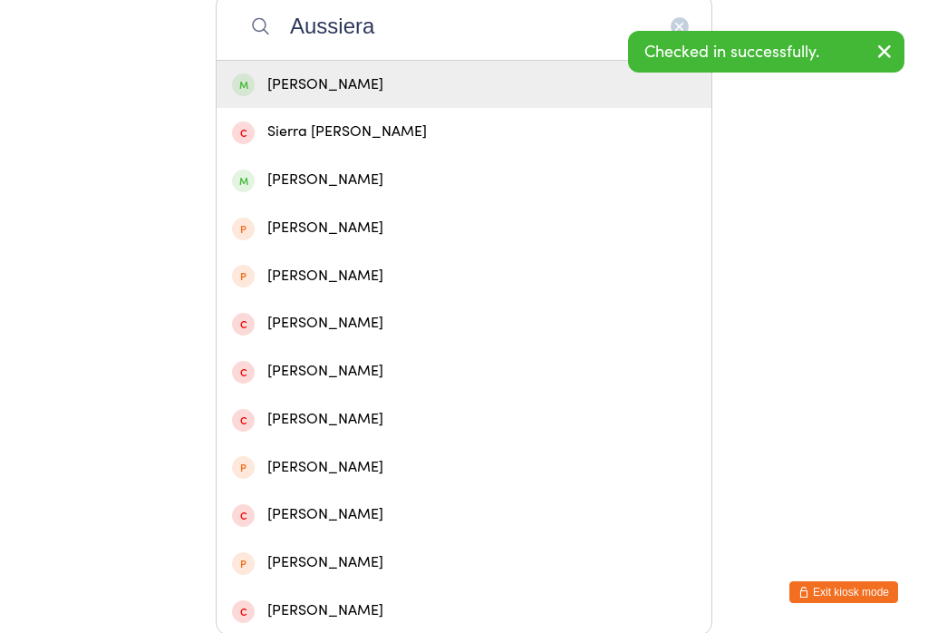
type input "Aussiera"
click at [379, 85] on div "Aussiera Rahman" at bounding box center [464, 85] width 464 height 24
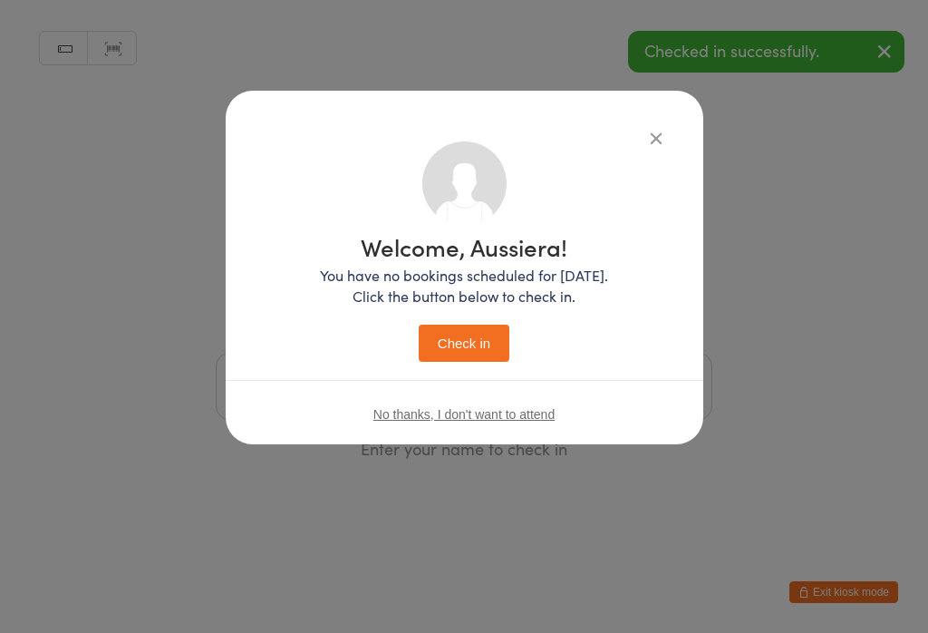
scroll to position [0, 0]
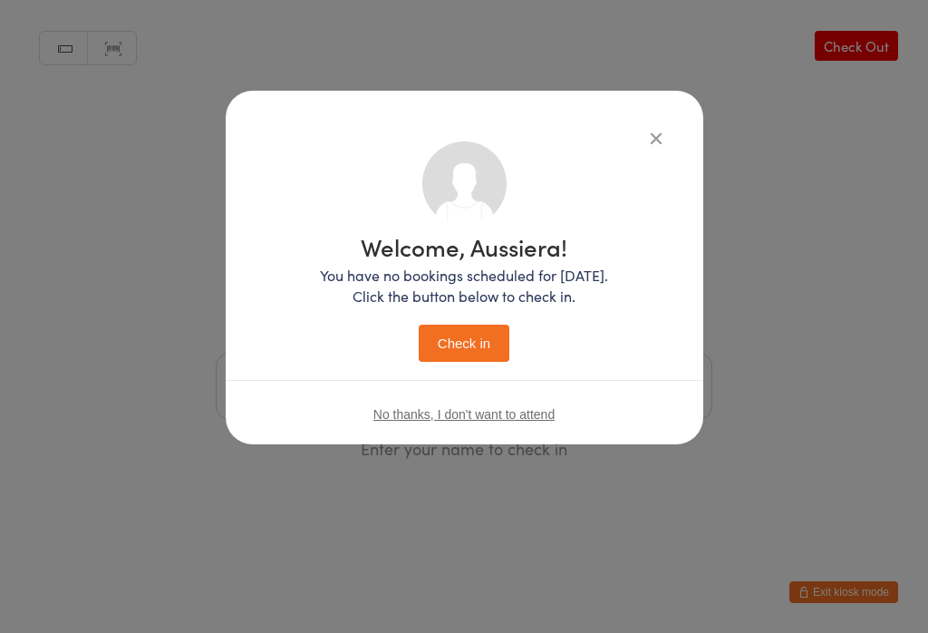
click at [479, 357] on button "Check in" at bounding box center [464, 342] width 91 height 37
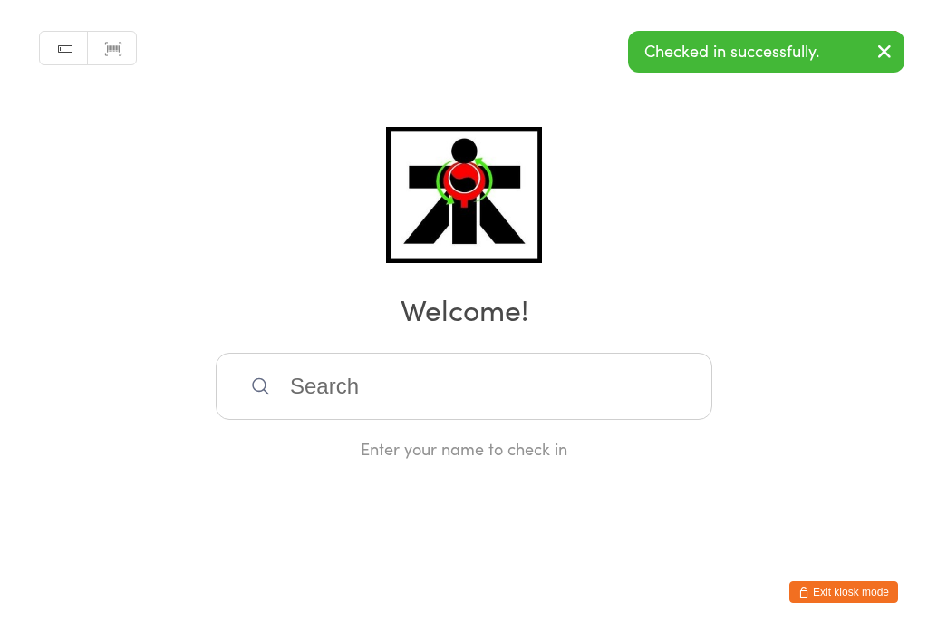
click at [437, 383] on input "search" at bounding box center [464, 386] width 497 height 67
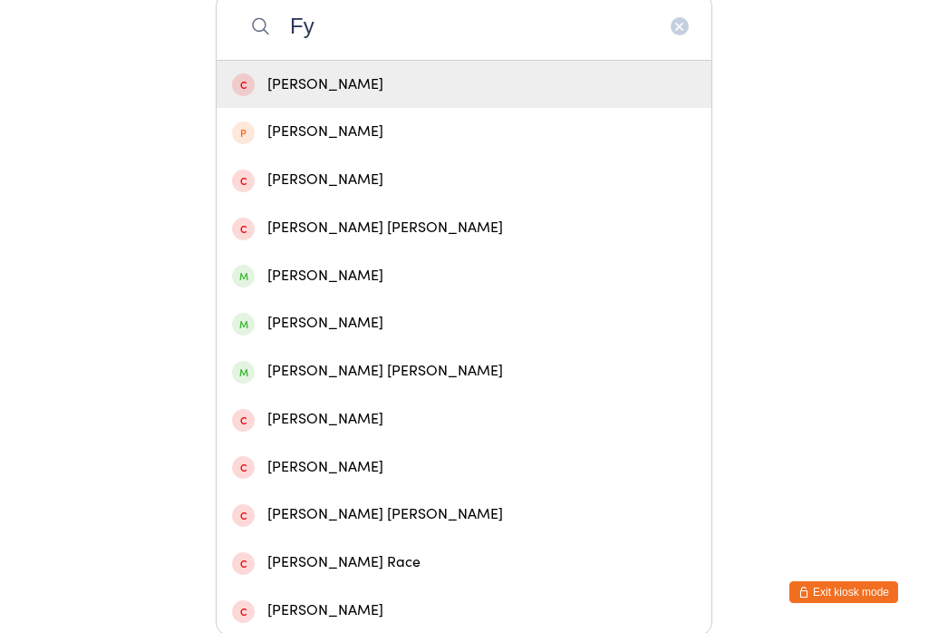
type input "F"
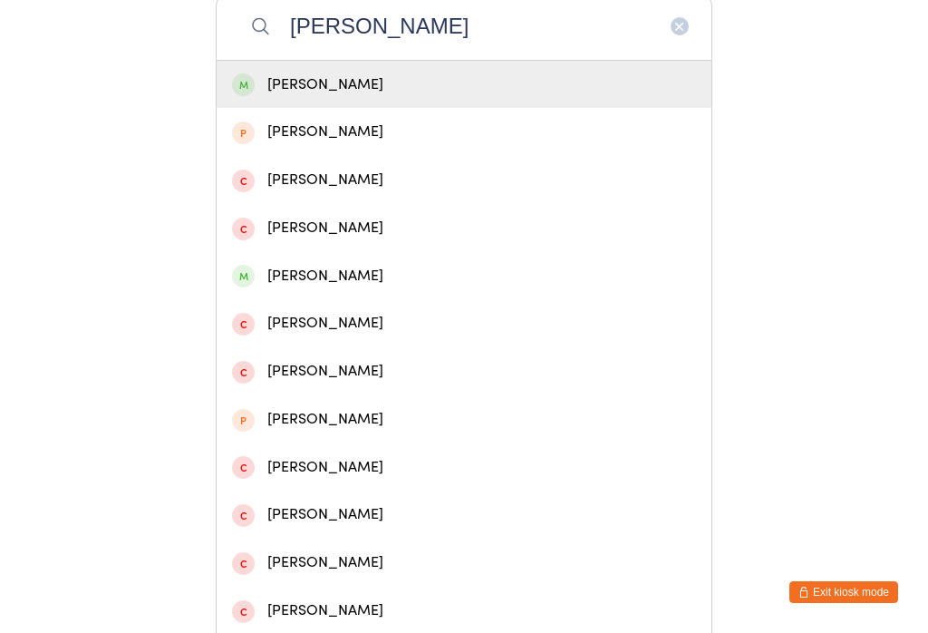
type input "Dexter F"
click at [390, 86] on div "Dexter Flynn" at bounding box center [464, 85] width 464 height 24
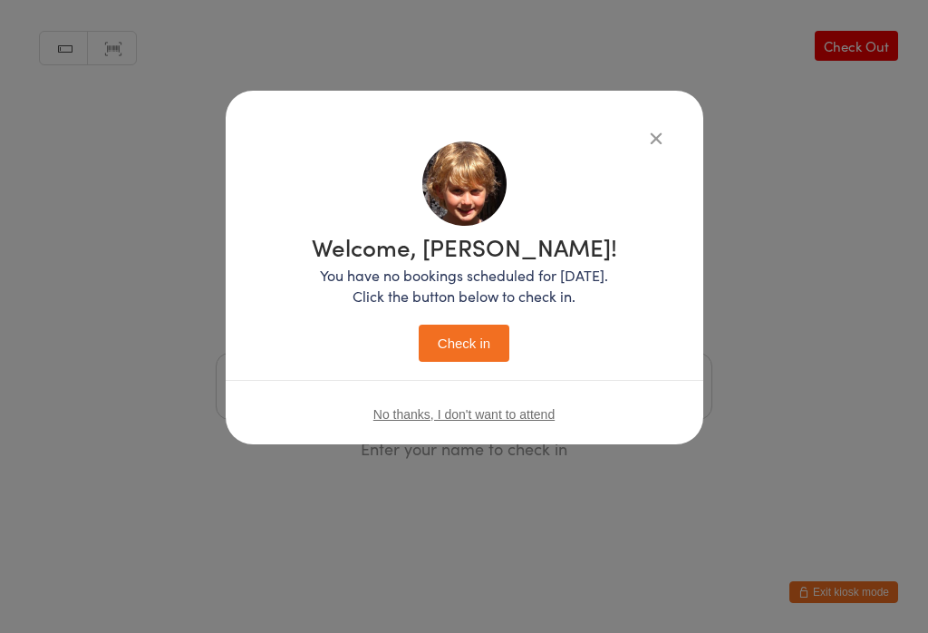
click at [483, 328] on button "Check in" at bounding box center [464, 342] width 91 height 37
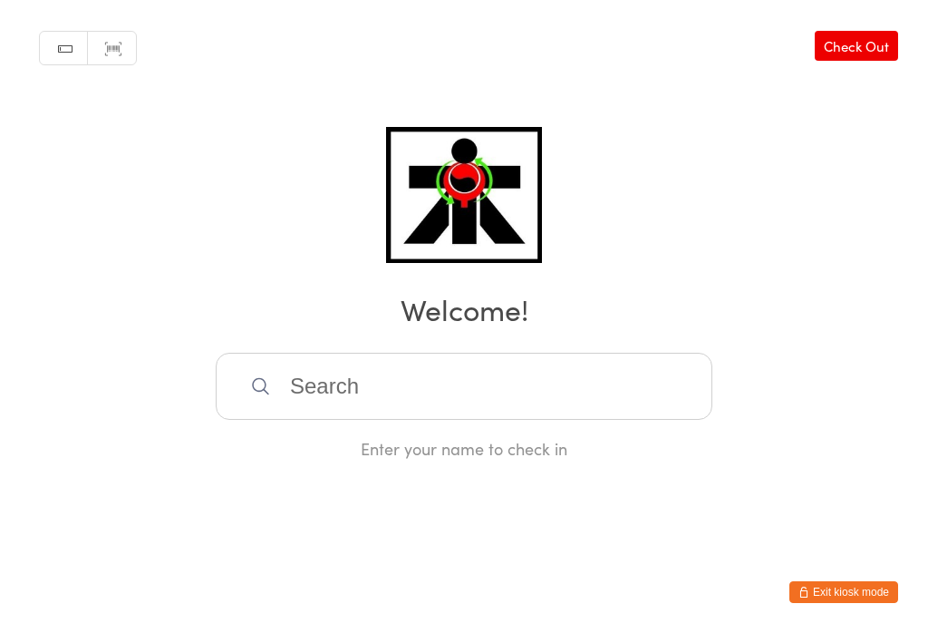
click at [311, 376] on input "search" at bounding box center [464, 386] width 497 height 67
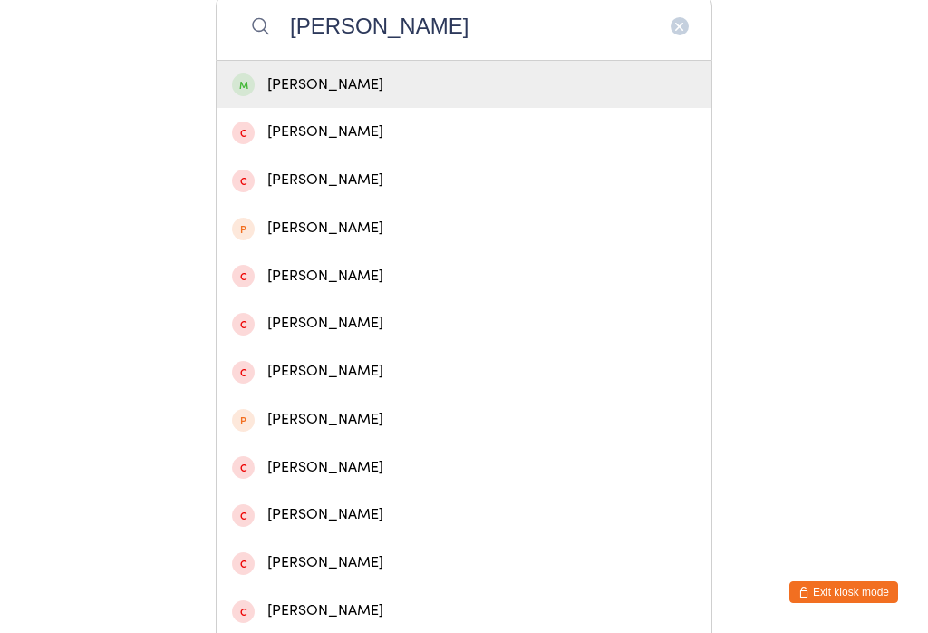
type input "William dugg"
click at [253, 82] on div "William Duggan" at bounding box center [464, 85] width 464 height 24
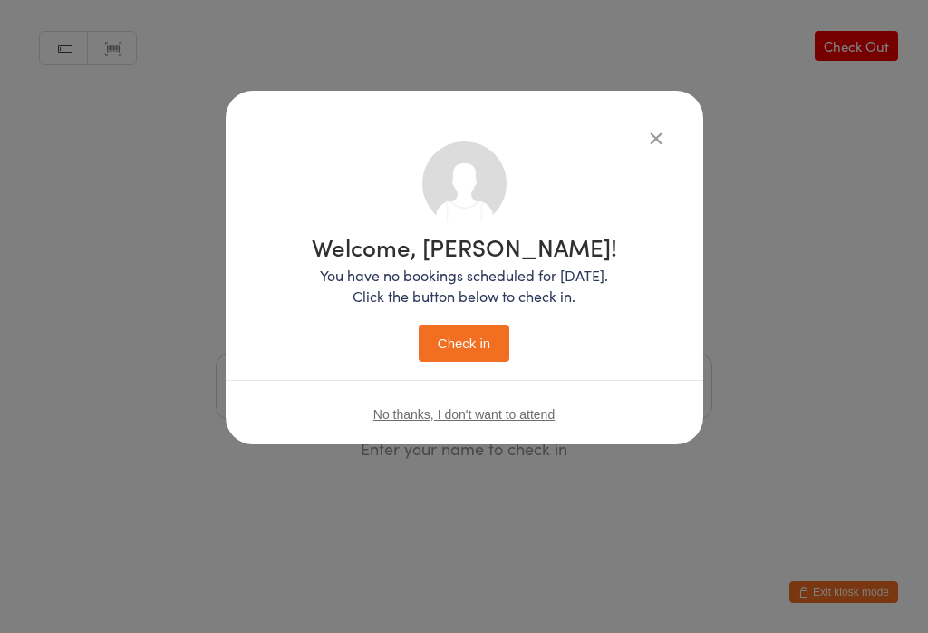
click at [439, 353] on button "Check in" at bounding box center [464, 342] width 91 height 37
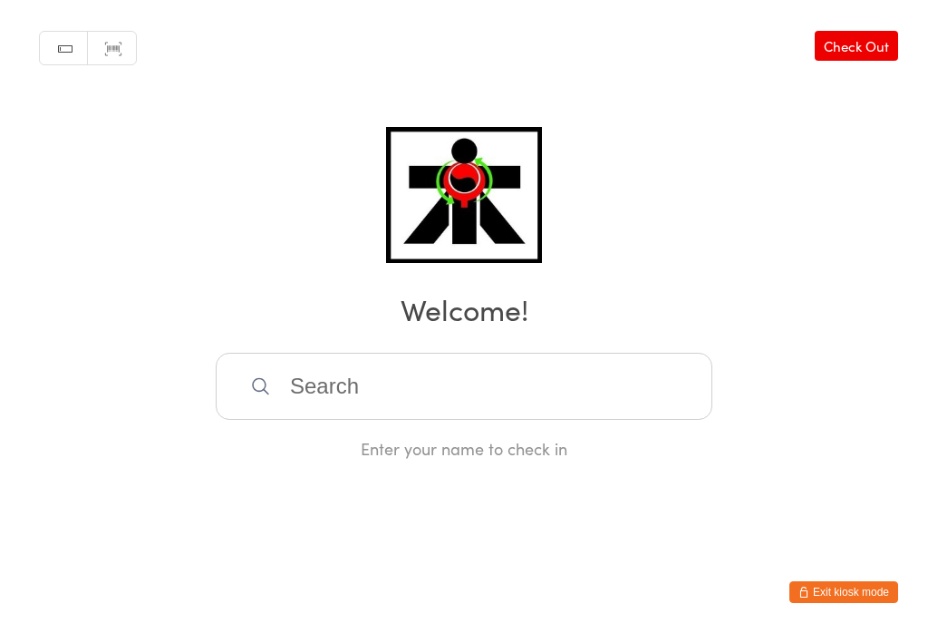
click at [401, 371] on input "search" at bounding box center [464, 386] width 497 height 67
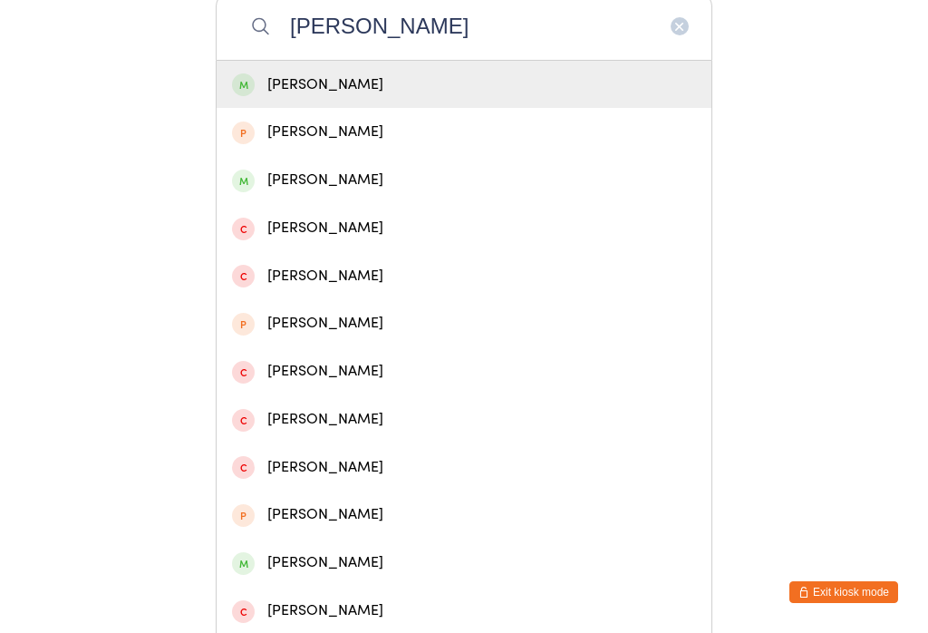
type input "Liam wheat"
click at [317, 94] on div "Liam Wheat" at bounding box center [464, 85] width 464 height 24
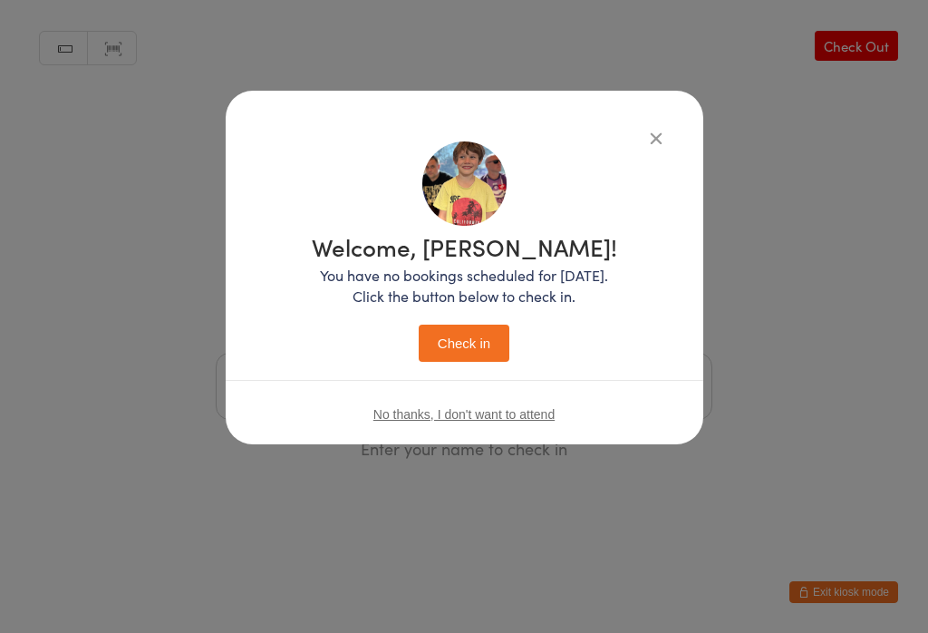
click at [460, 338] on button "Check in" at bounding box center [464, 342] width 91 height 37
